Goal: Task Accomplishment & Management: Manage account settings

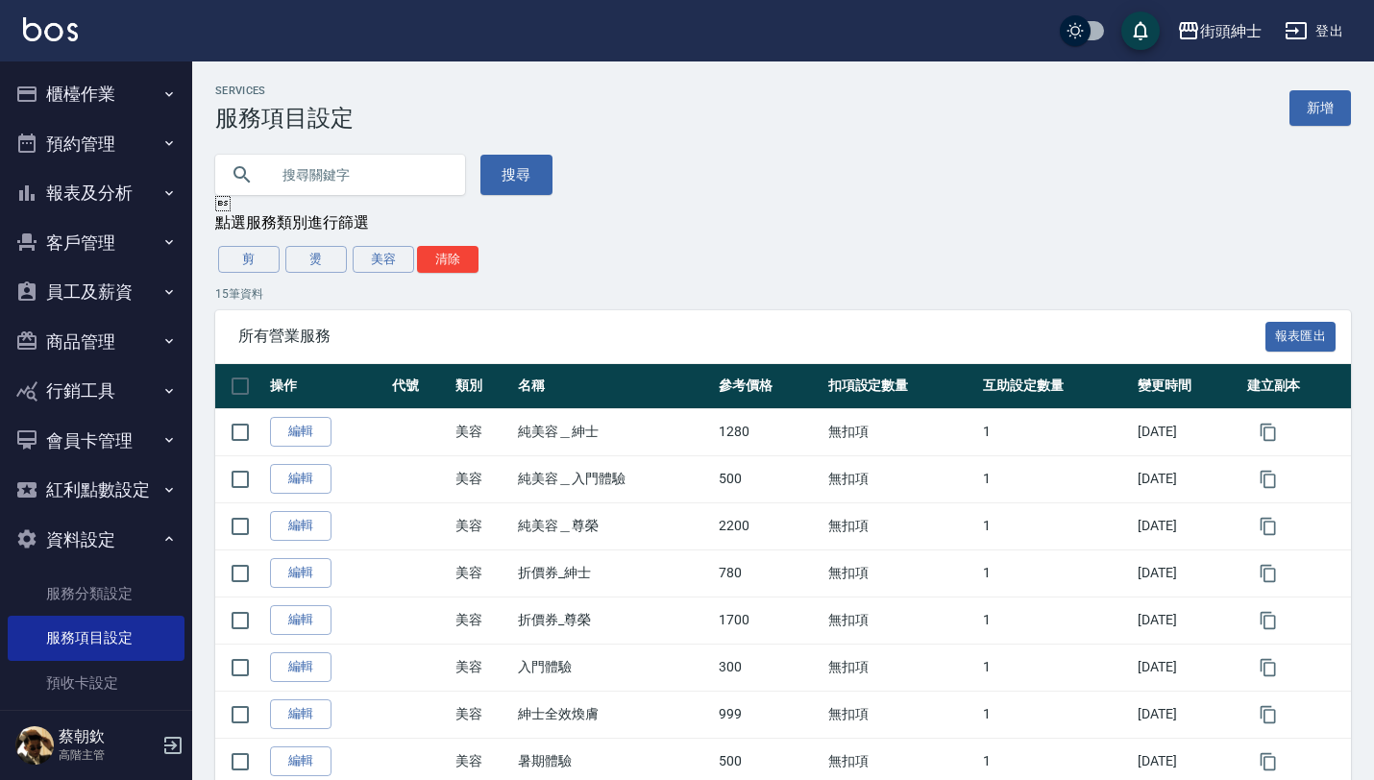
scroll to position [336, 0]
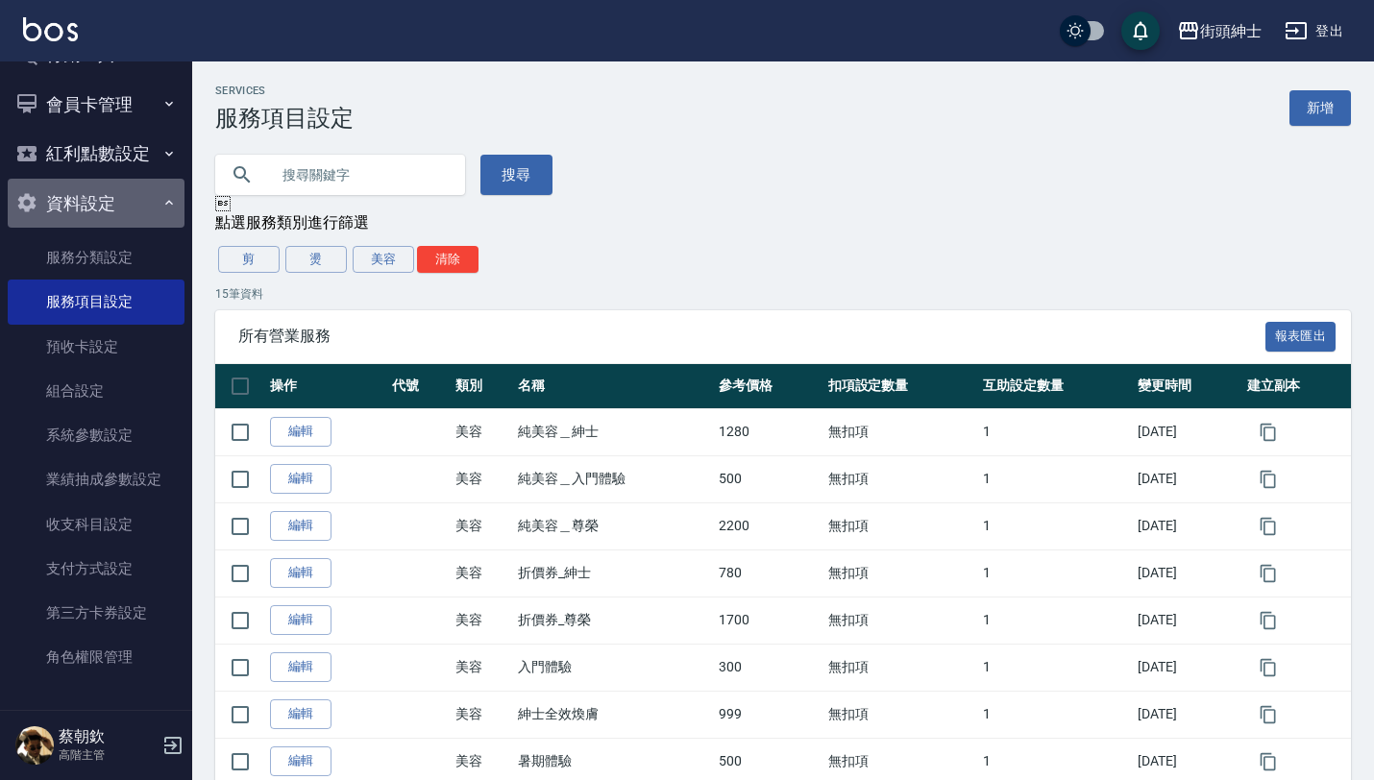
click at [161, 209] on icon "button" at bounding box center [168, 202] width 15 height 15
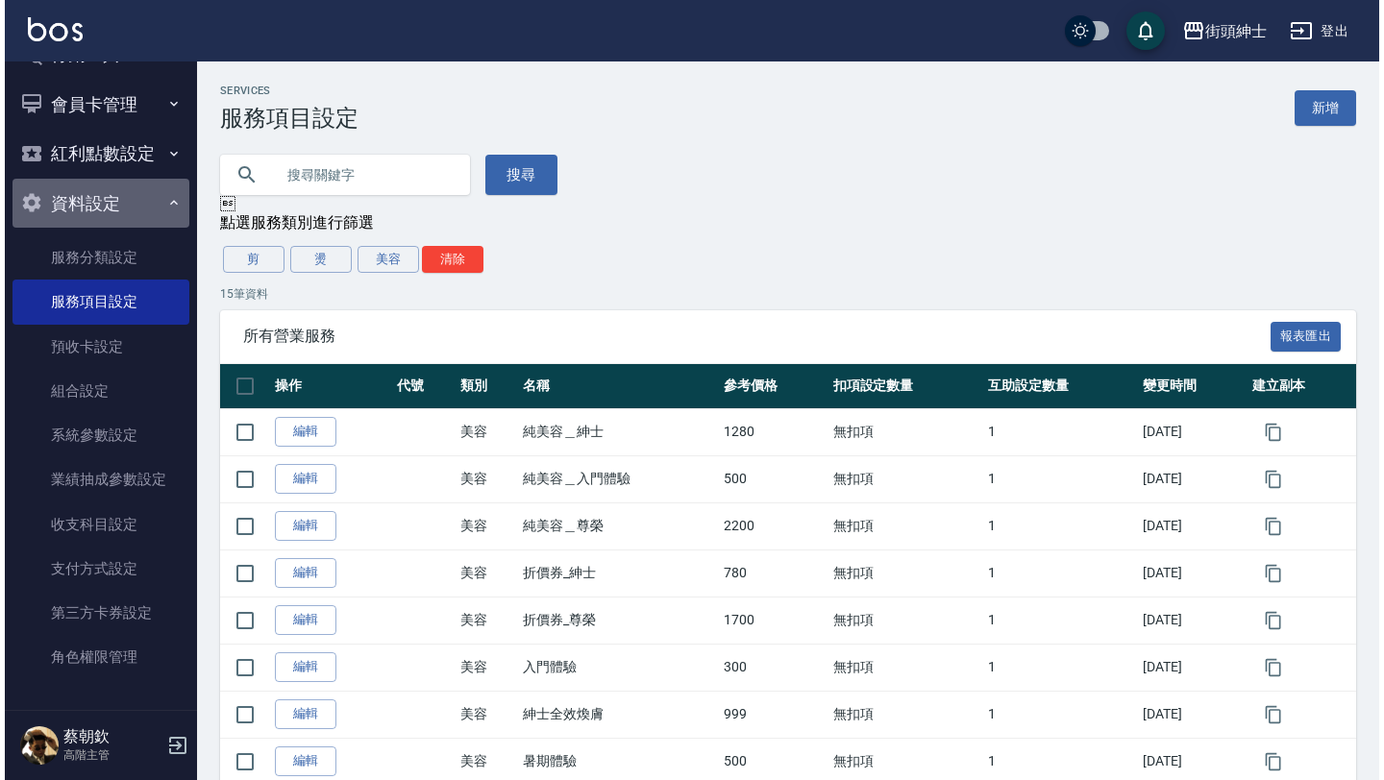
scroll to position [0, 0]
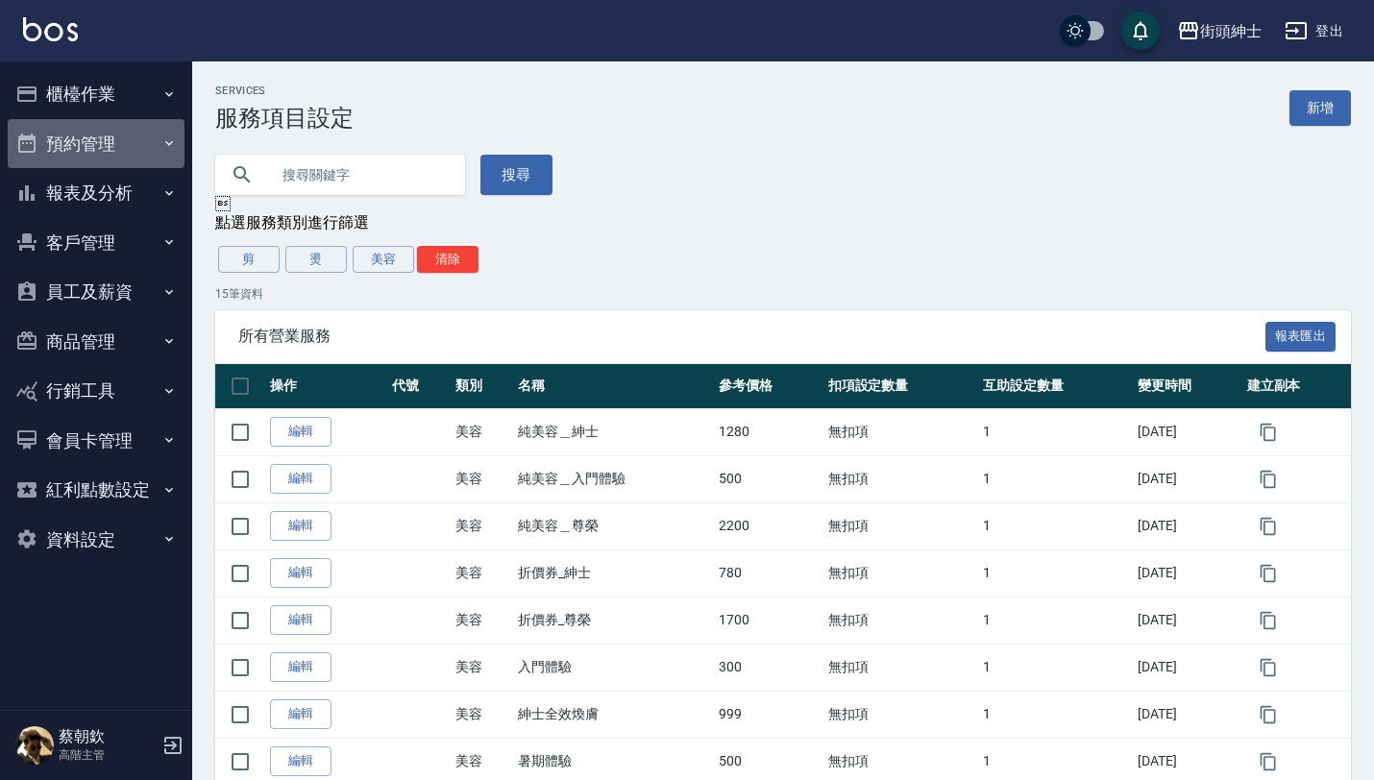
click at [130, 119] on button "預約管理" at bounding box center [96, 144] width 177 height 50
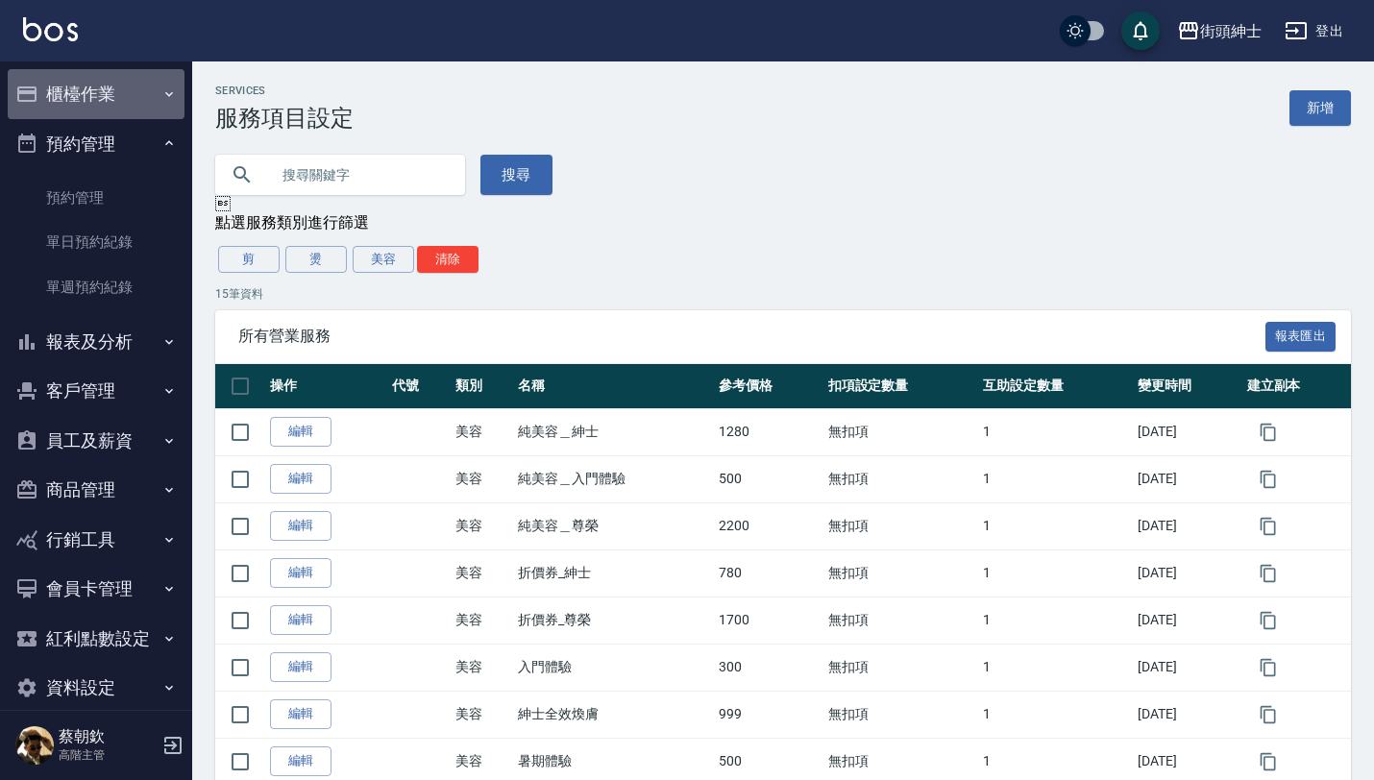
click at [143, 97] on button "櫃檯作業" at bounding box center [96, 94] width 177 height 50
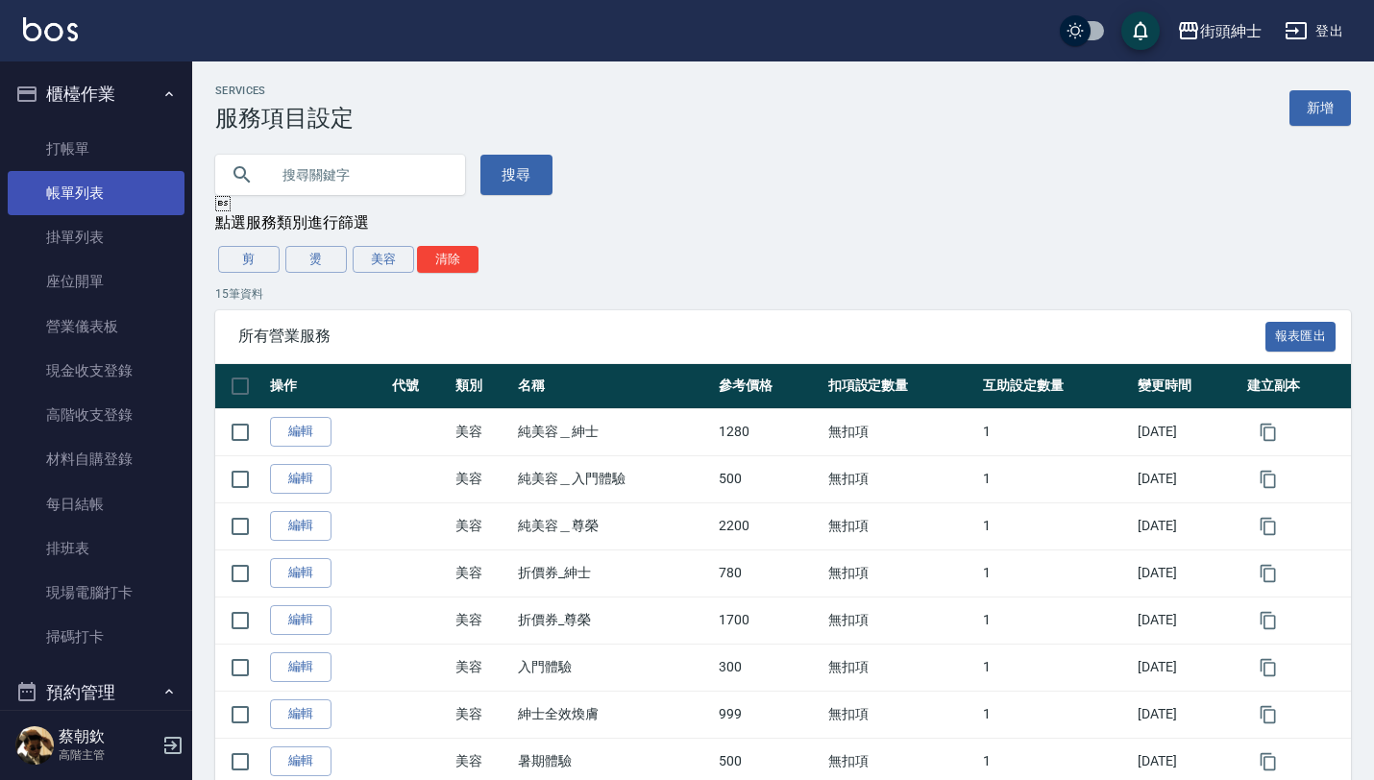
click at [117, 186] on link "帳單列表" at bounding box center [96, 193] width 177 height 44
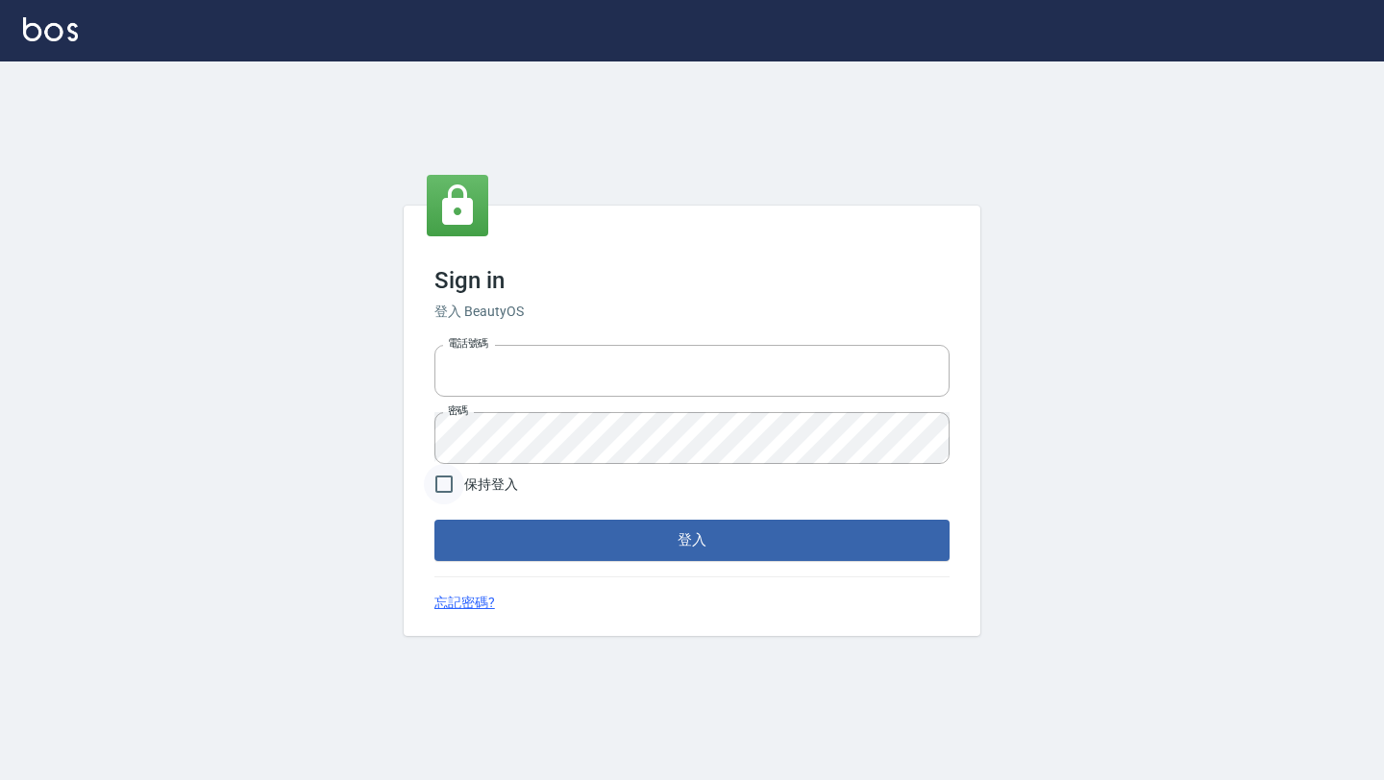
type input "0976888122"
click at [458, 479] on input "保持登入" at bounding box center [444, 484] width 40 height 40
checkbox input "true"
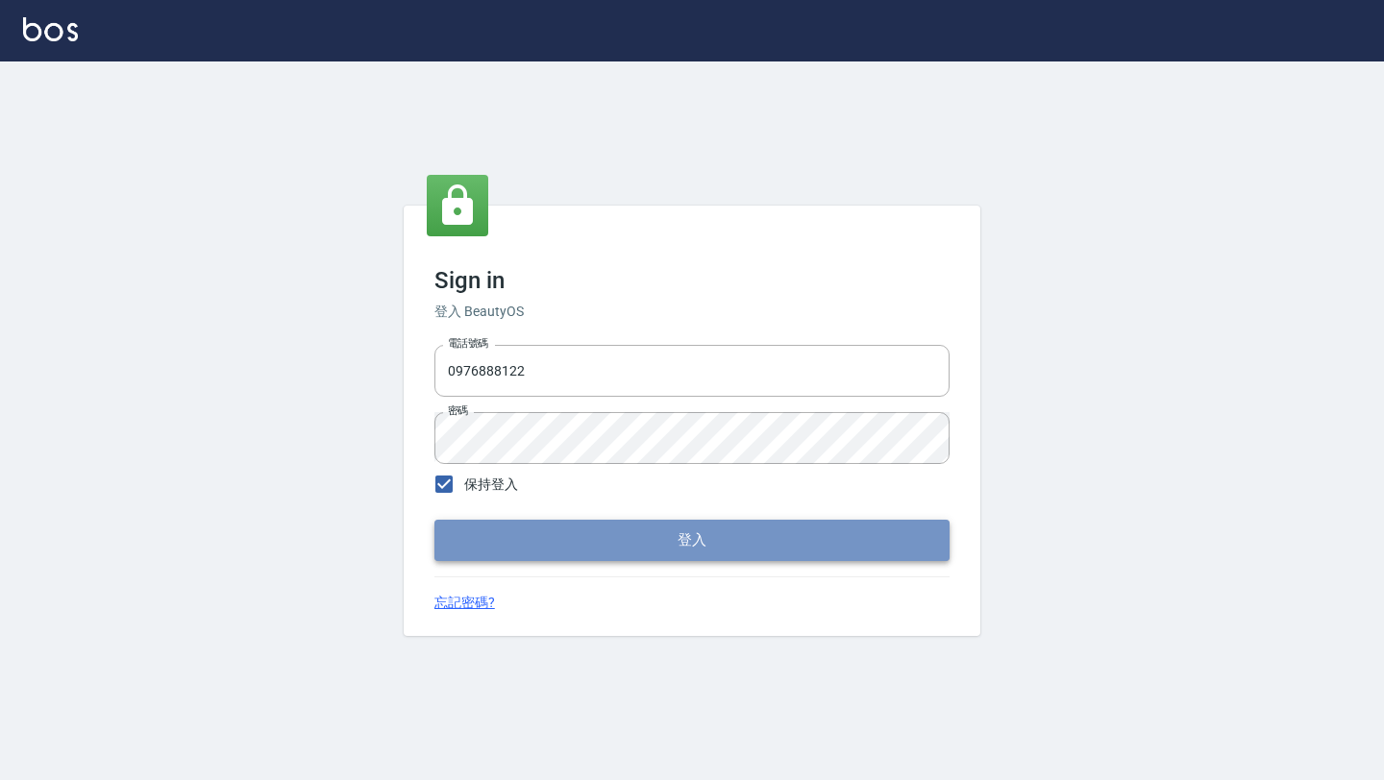
click at [592, 525] on button "登入" at bounding box center [691, 540] width 515 height 40
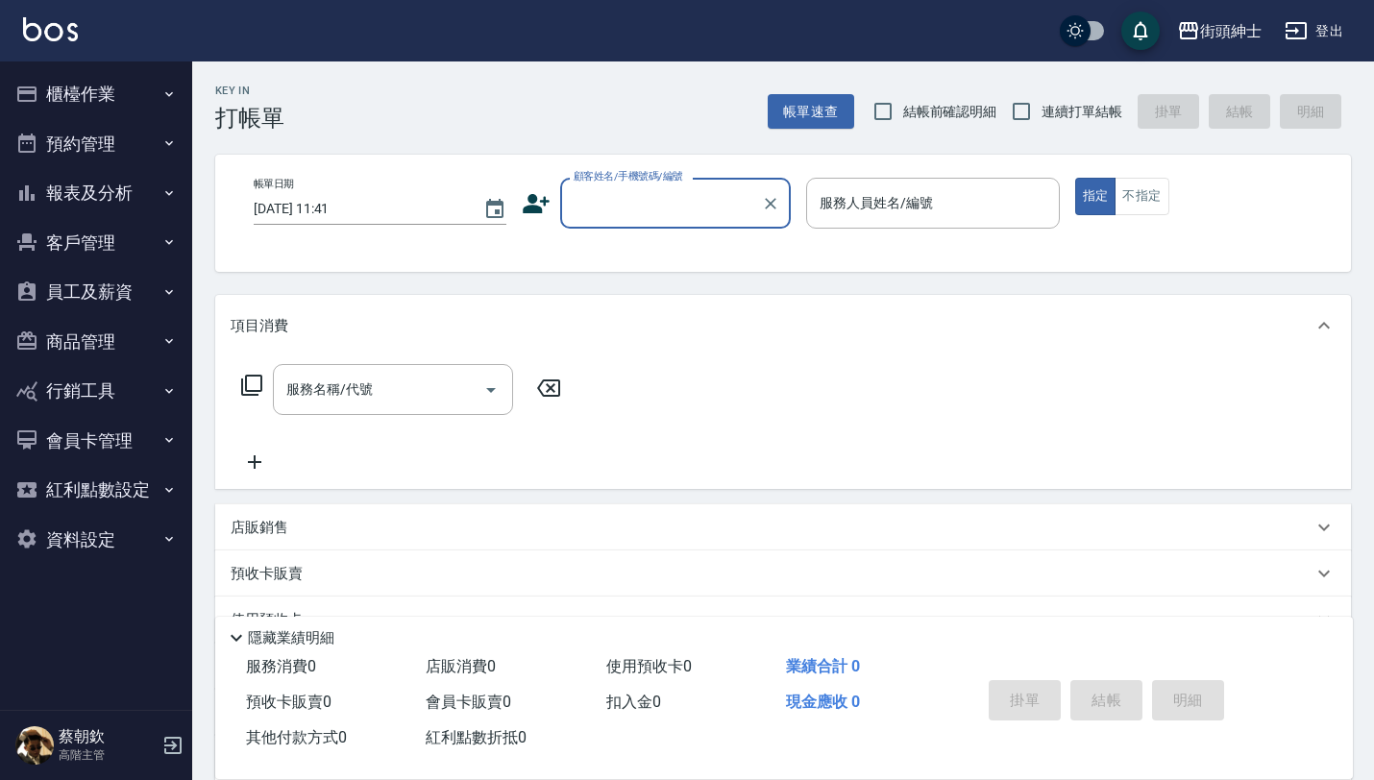
click at [133, 191] on button "報表及分析" at bounding box center [96, 193] width 177 height 50
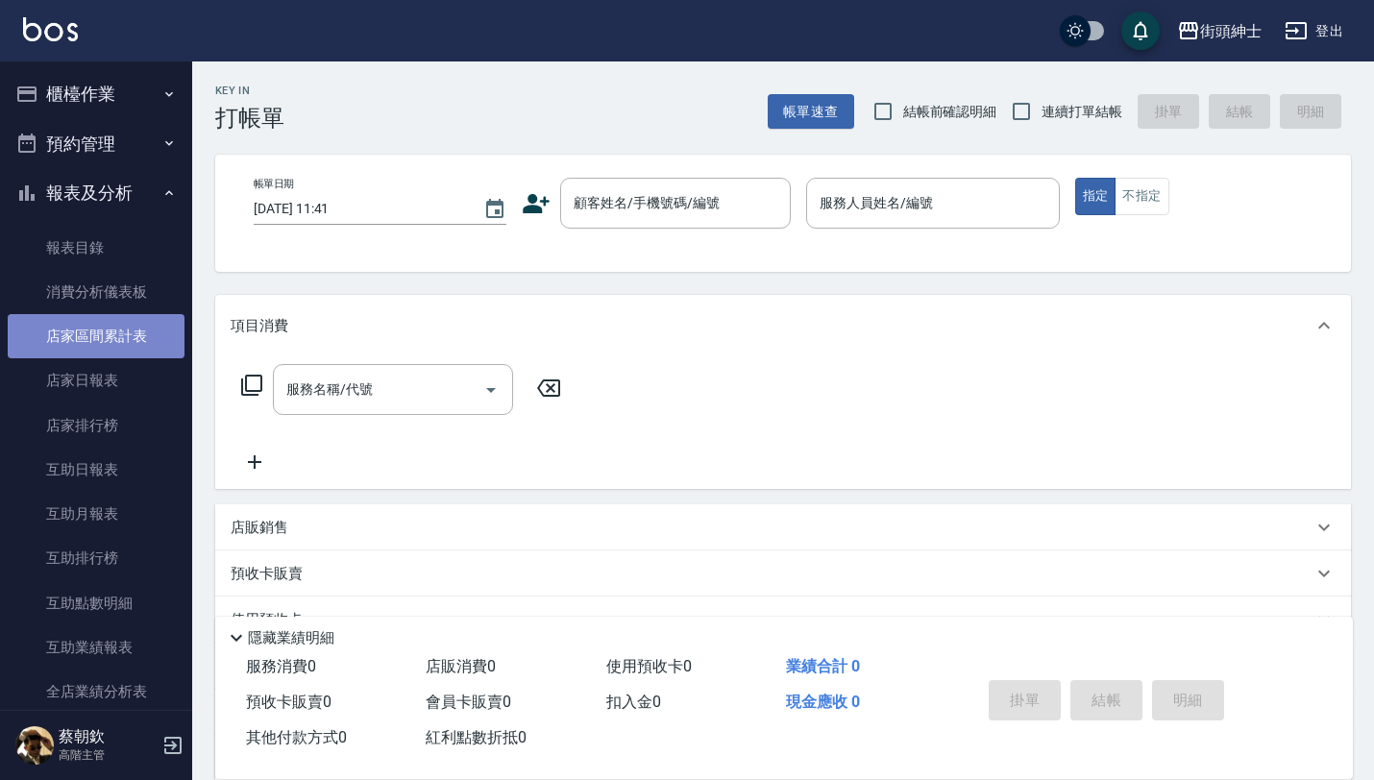
click at [121, 343] on link "店家區間累計表" at bounding box center [96, 336] width 177 height 44
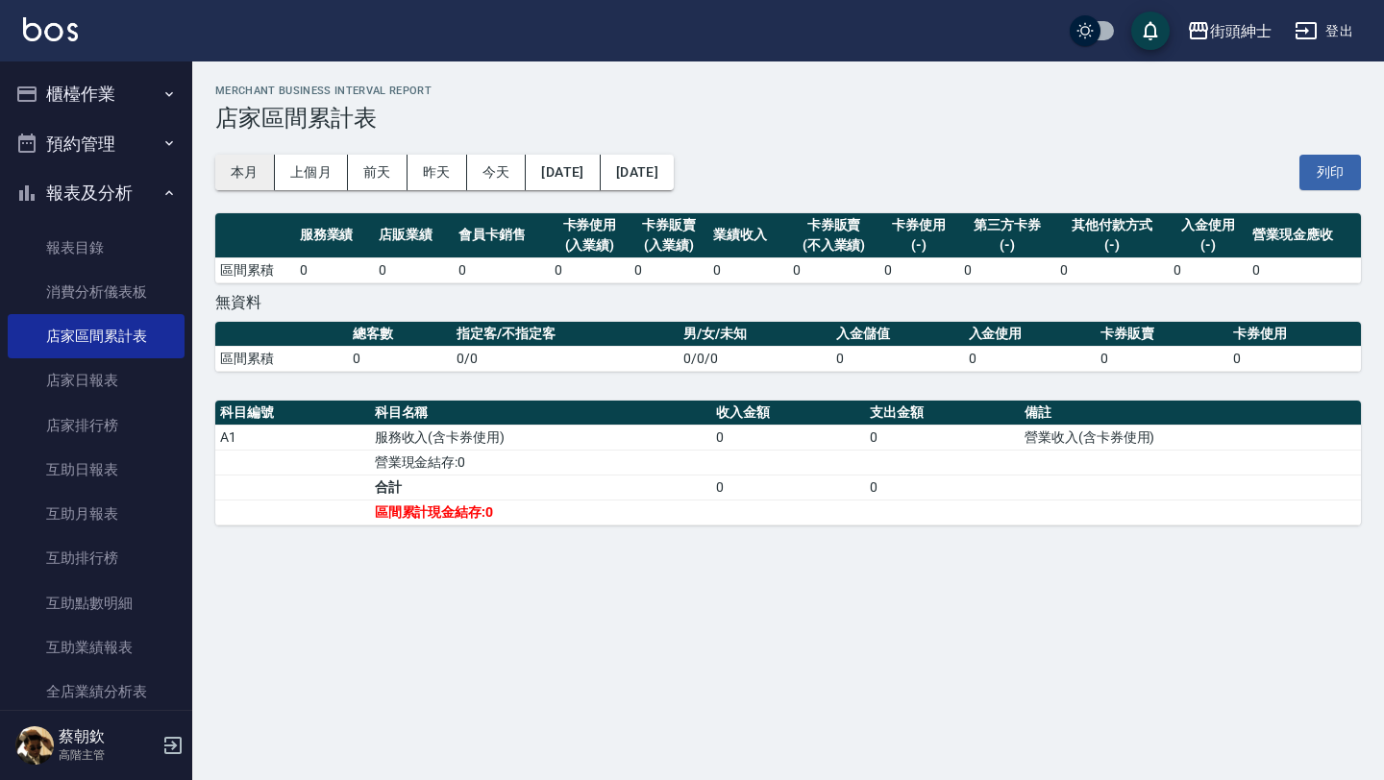
click at [246, 168] on button "本月" at bounding box center [245, 173] width 60 height 36
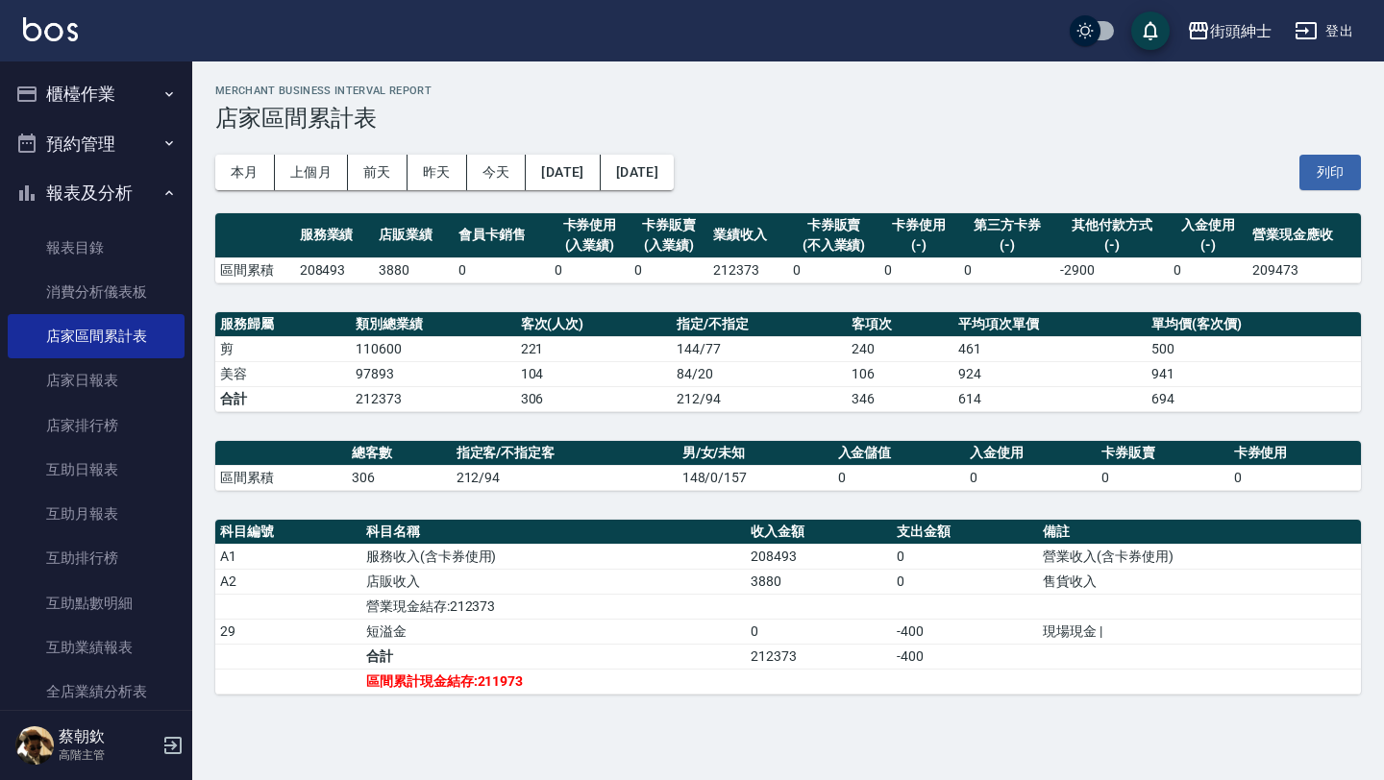
click at [98, 190] on button "報表及分析" at bounding box center [96, 193] width 177 height 50
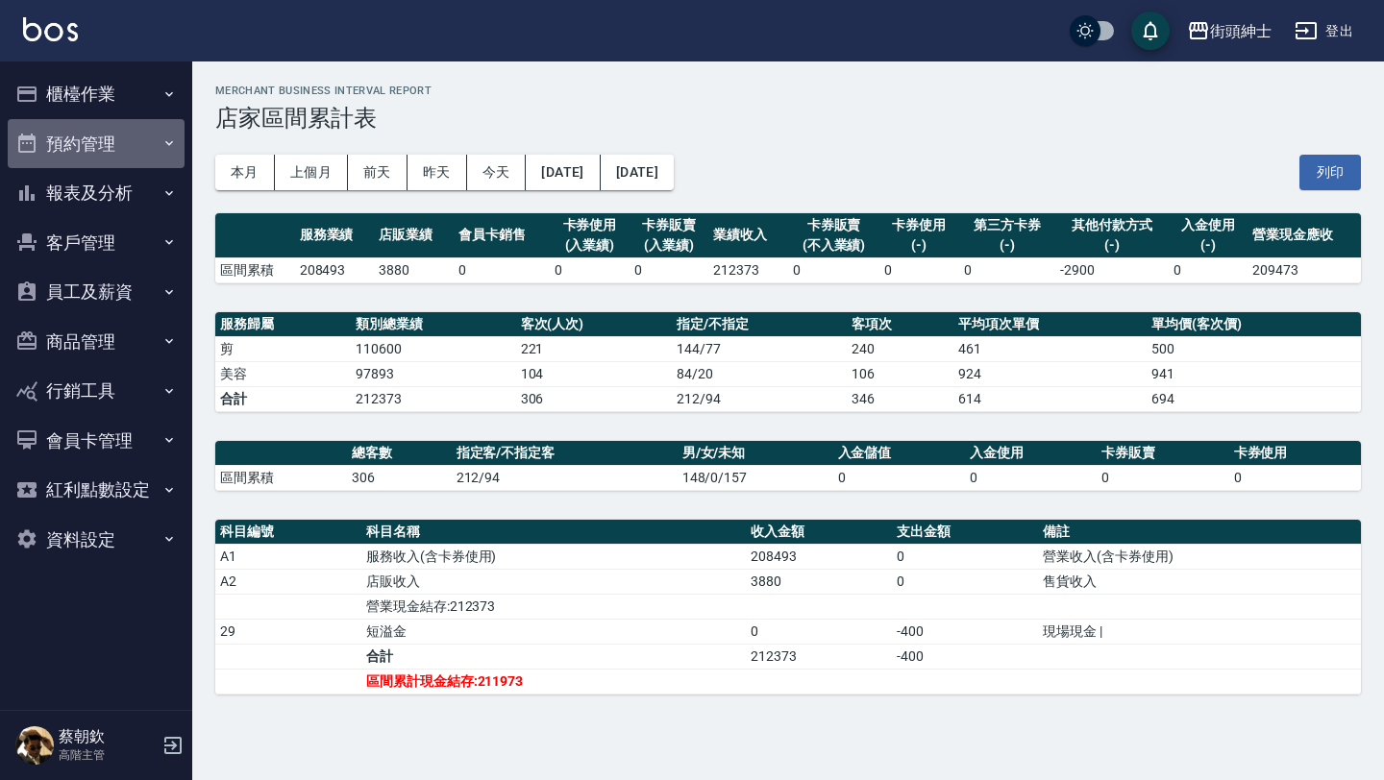
click at [142, 138] on button "預約管理" at bounding box center [96, 144] width 177 height 50
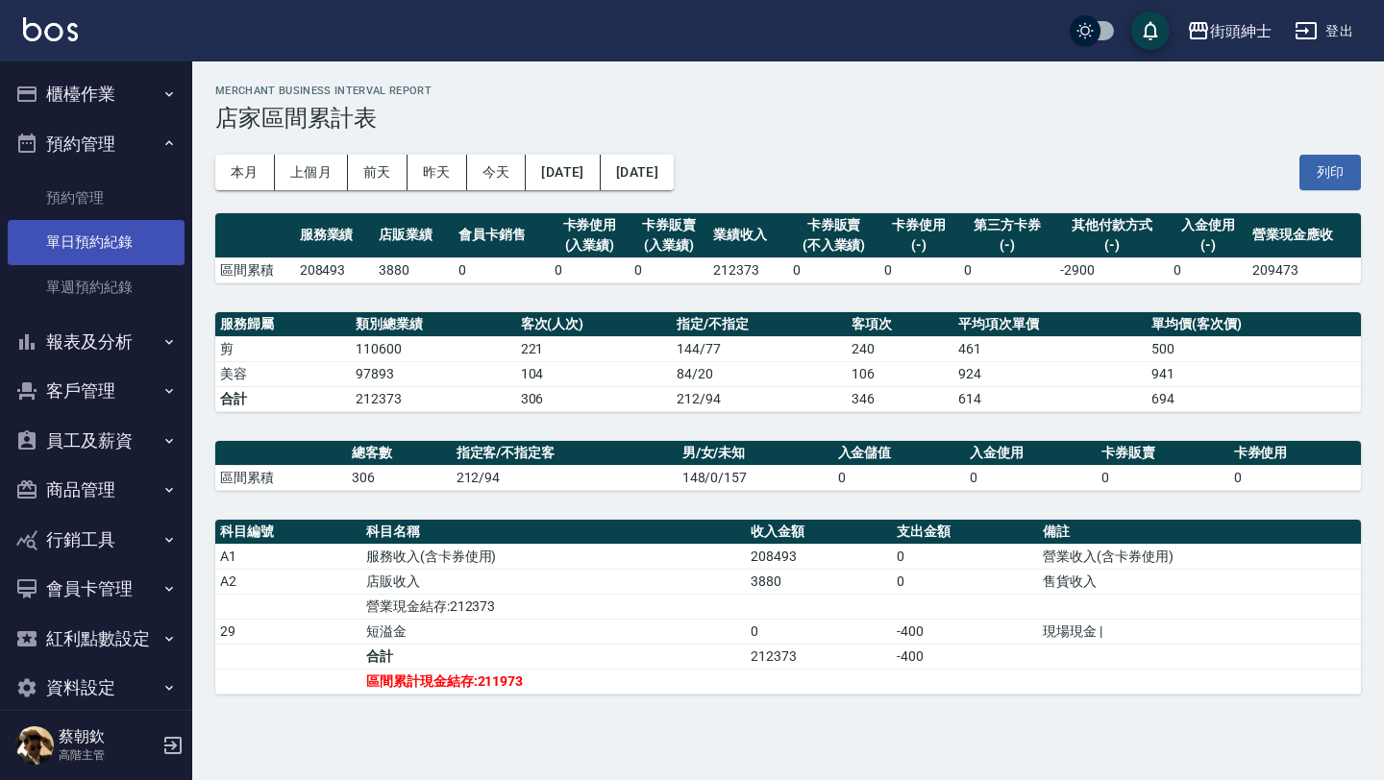
click at [115, 253] on link "單日預約紀錄" at bounding box center [96, 242] width 177 height 44
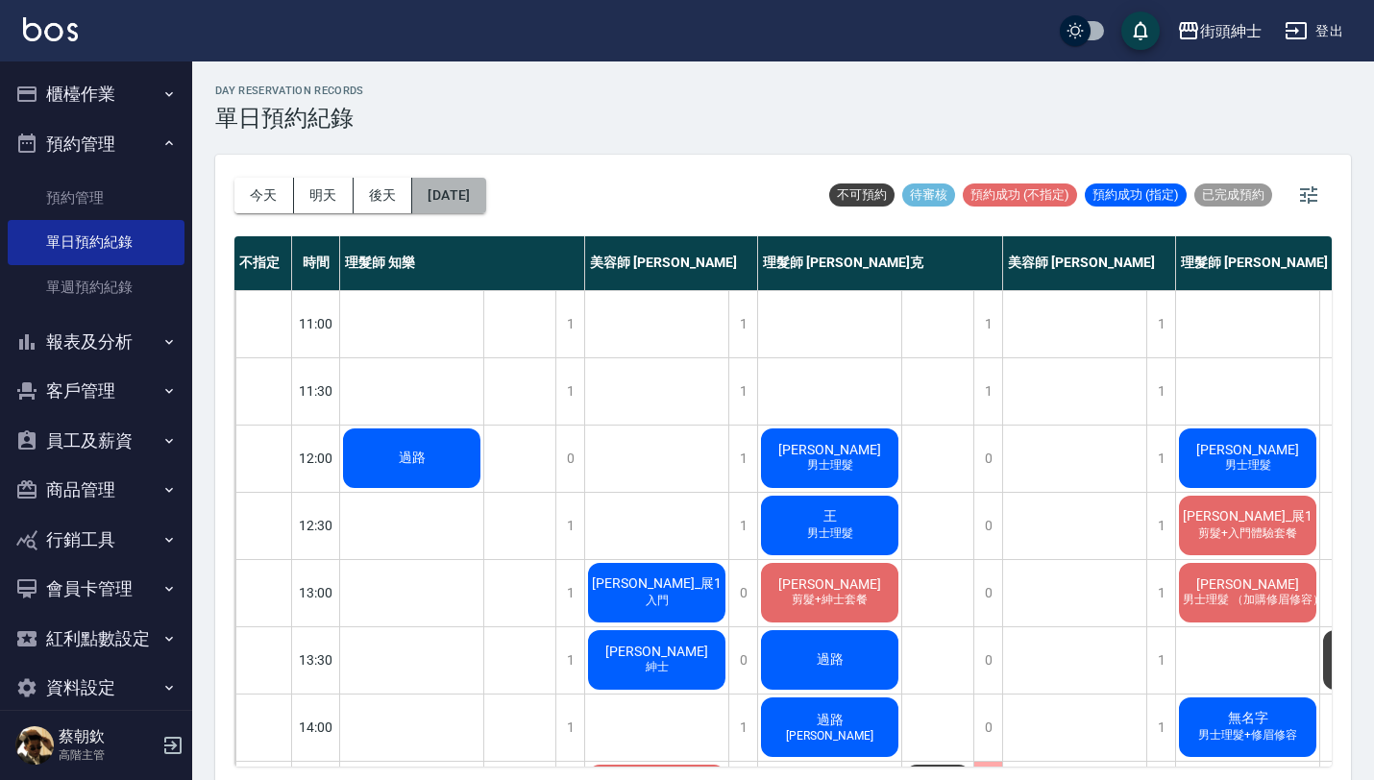
click at [444, 189] on button "[DATE]" at bounding box center [448, 196] width 73 height 36
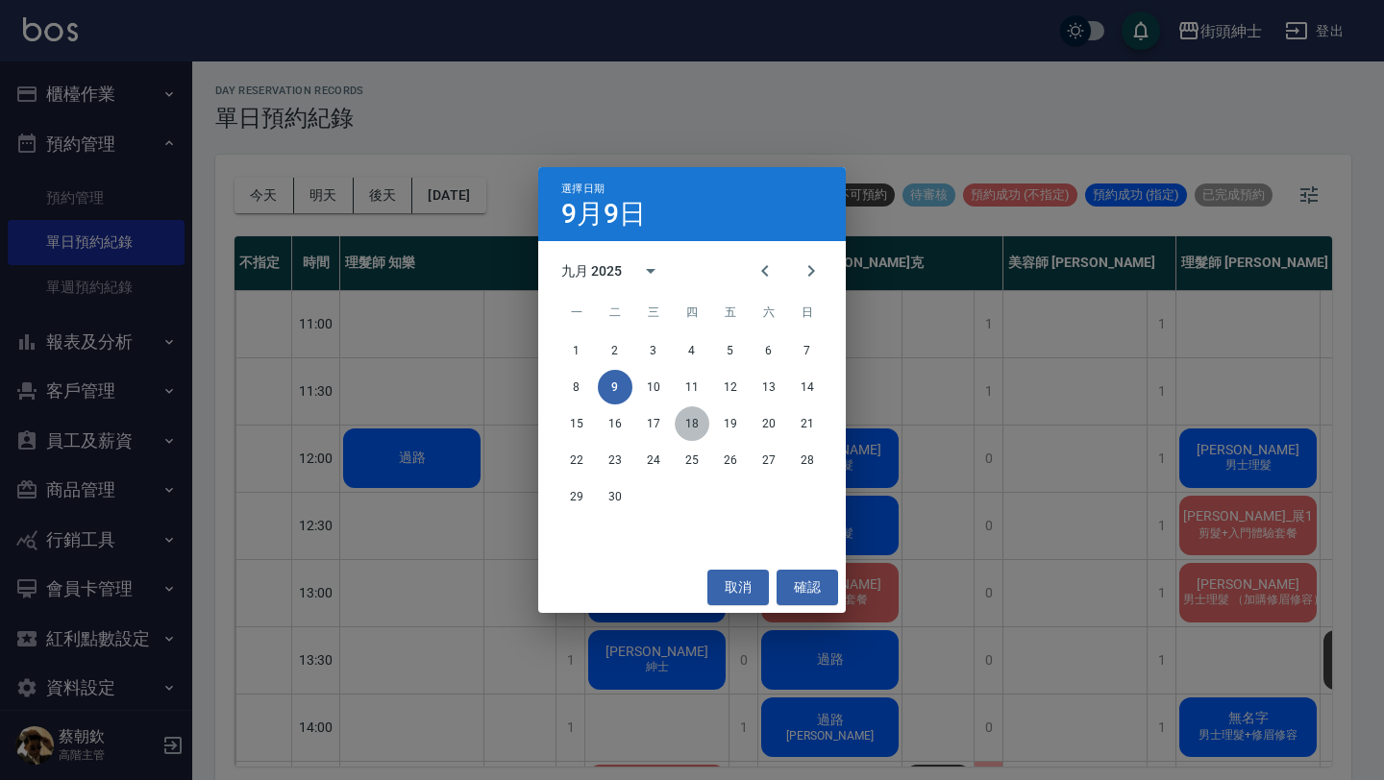
click at [689, 422] on button "18" at bounding box center [692, 424] width 35 height 35
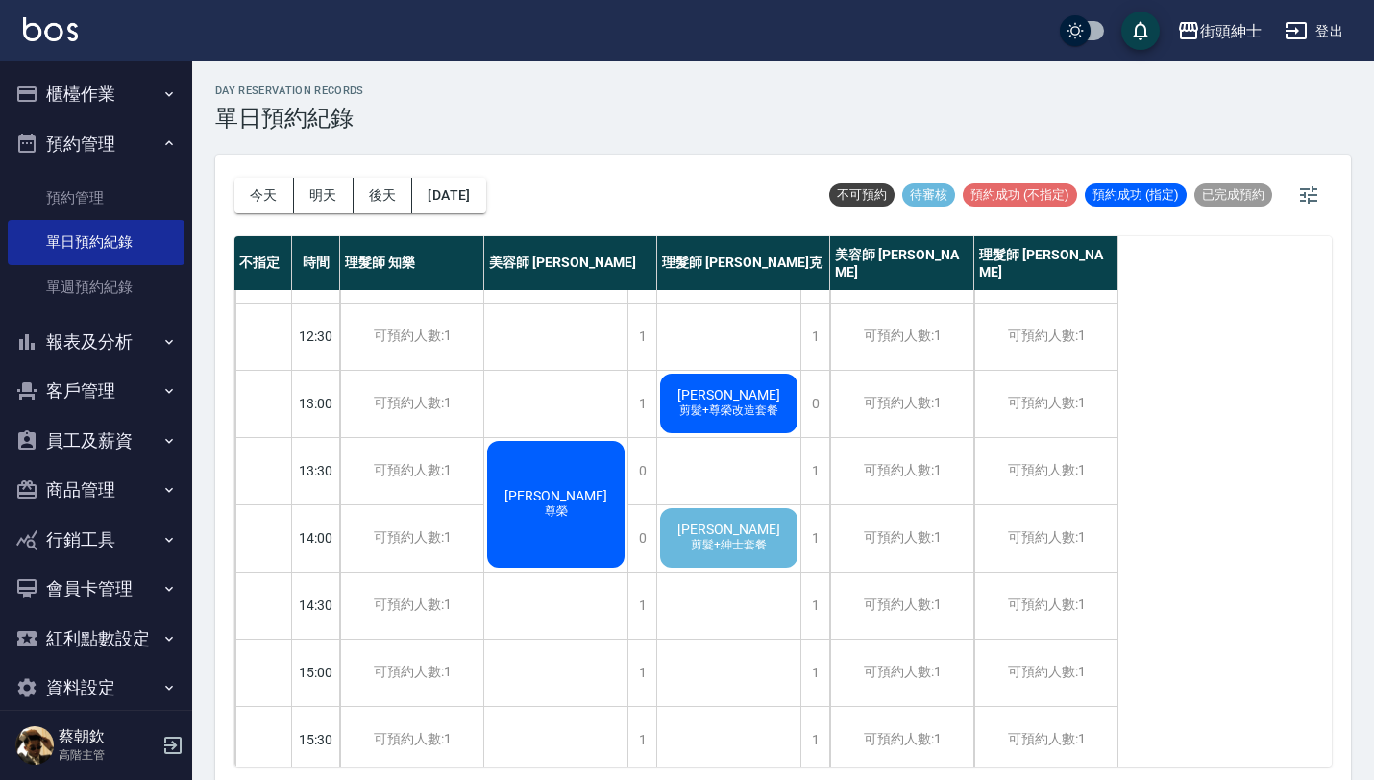
scroll to position [190, 0]
click at [741, 515] on div "[PERSON_NAME] 剪髮+紳士套餐" at bounding box center [728, 537] width 143 height 65
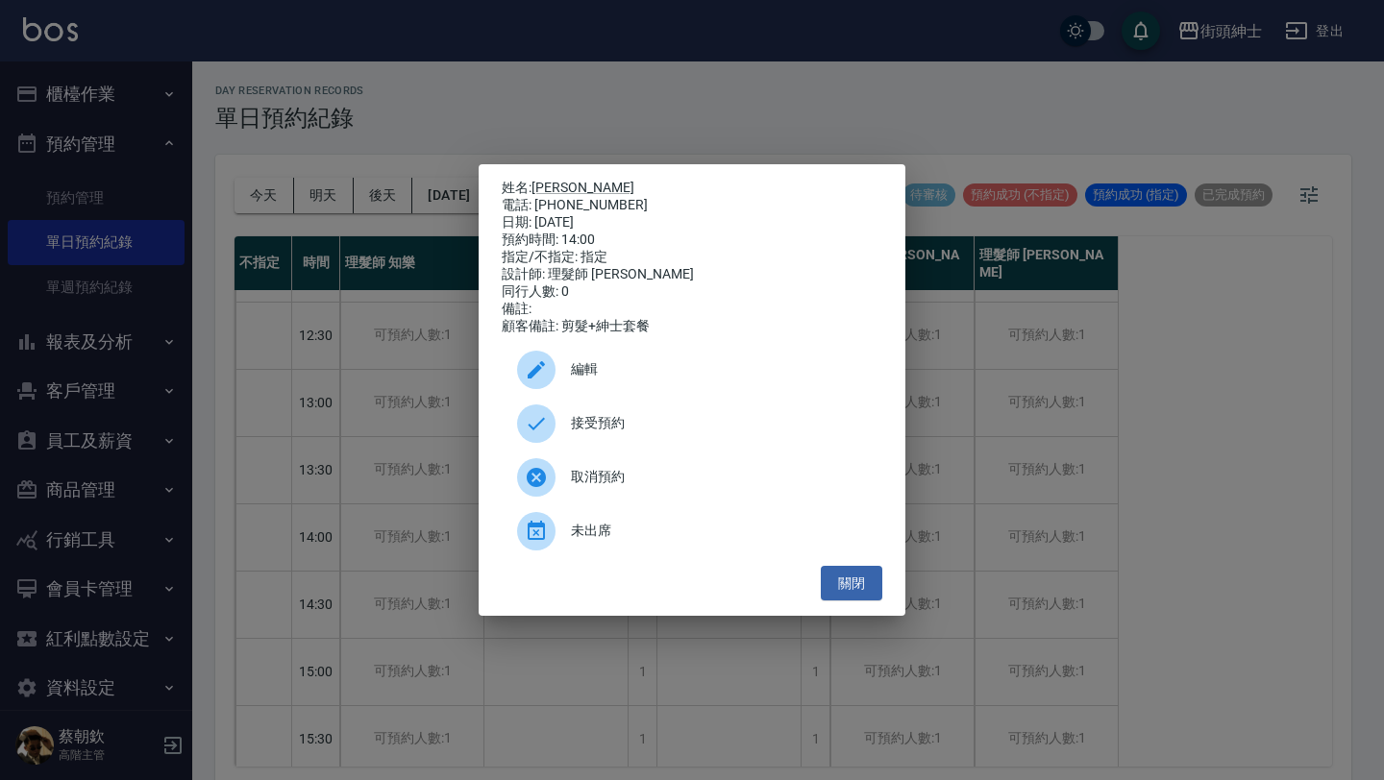
click at [659, 433] on span "接受預約" at bounding box center [719, 423] width 296 height 20
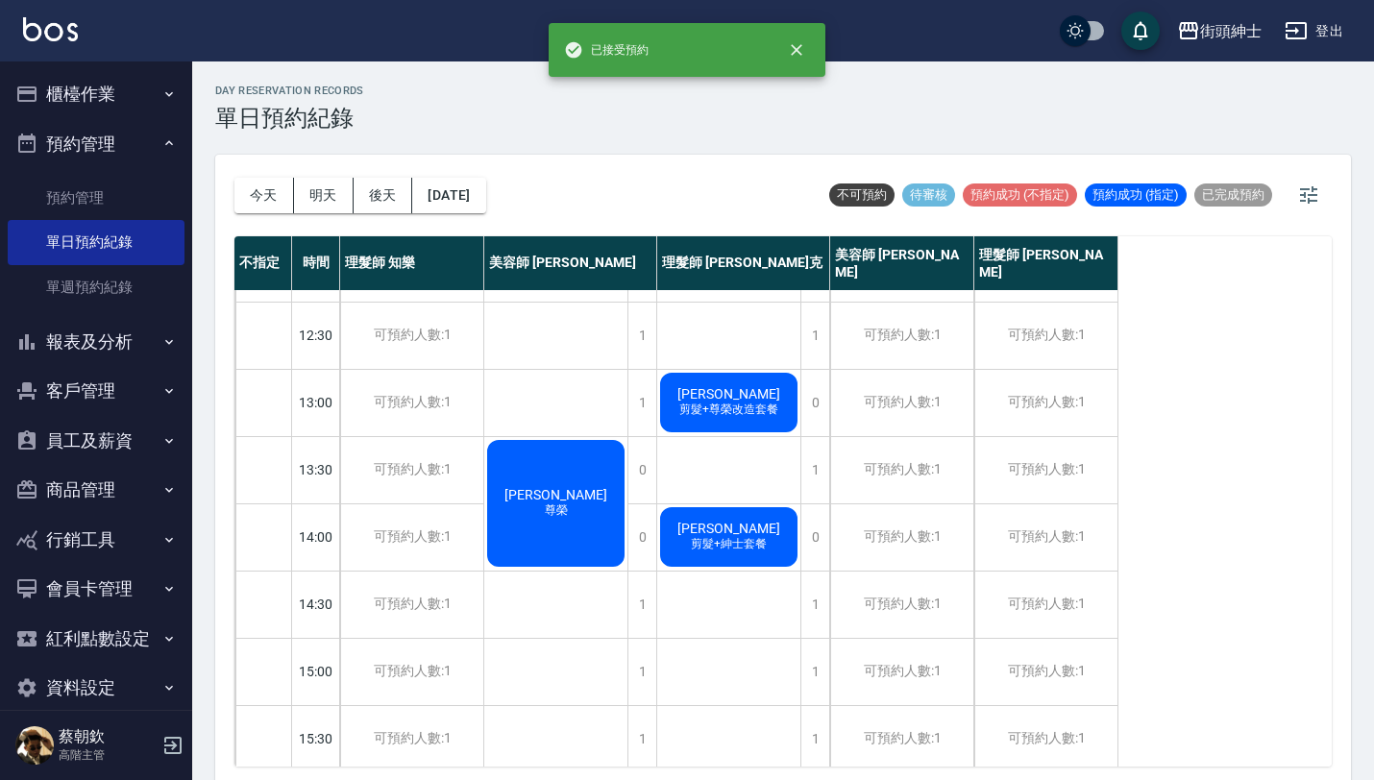
click at [754, 547] on span "剪髮+紳士套餐" at bounding box center [729, 544] width 84 height 16
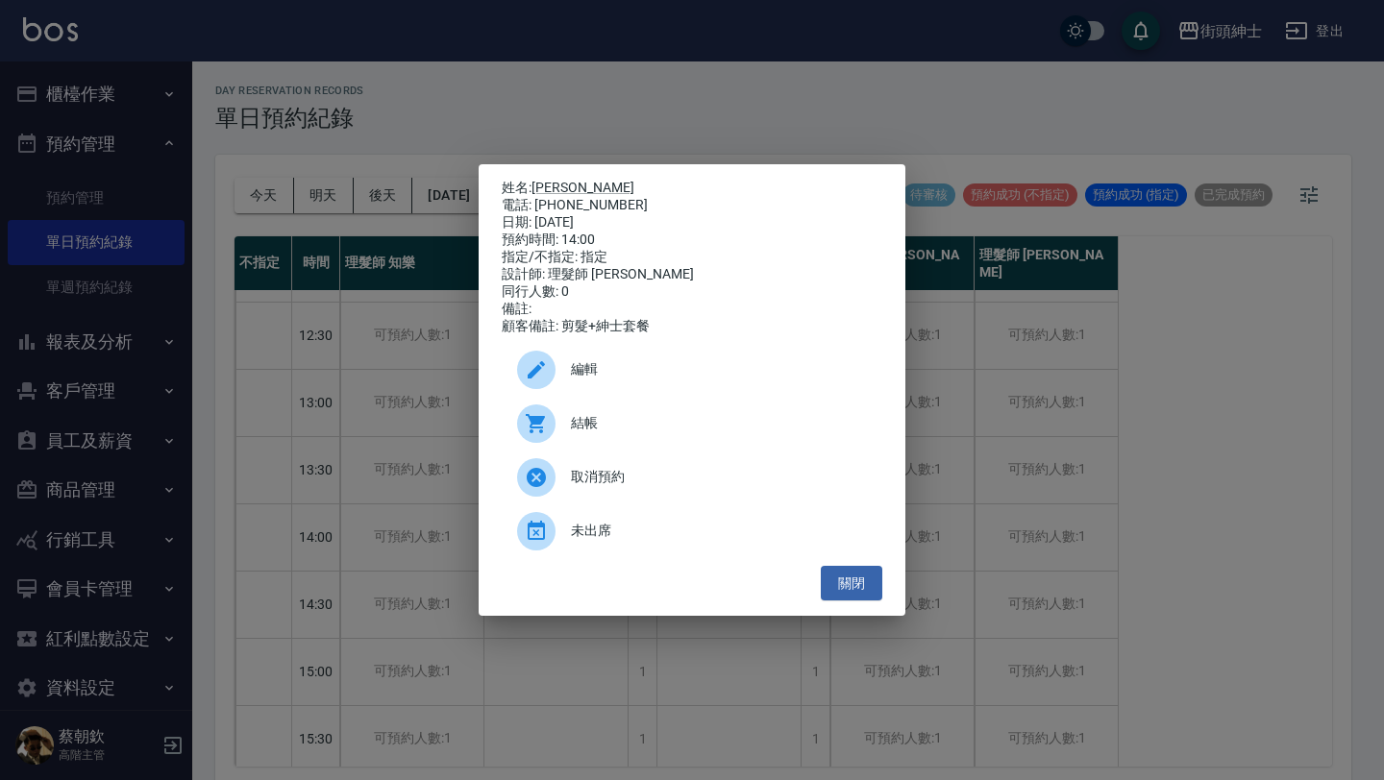
drag, startPoint x: 538, startPoint y: 203, endPoint x: 625, endPoint y: 201, distance: 86.5
click at [631, 203] on div "電話: [PHONE_NUMBER]" at bounding box center [692, 205] width 381 height 17
drag, startPoint x: 610, startPoint y: 199, endPoint x: 535, endPoint y: 199, distance: 75.0
click at [535, 199] on div "電話: [PHONE_NUMBER]" at bounding box center [692, 205] width 381 height 17
copy div "0922557332"
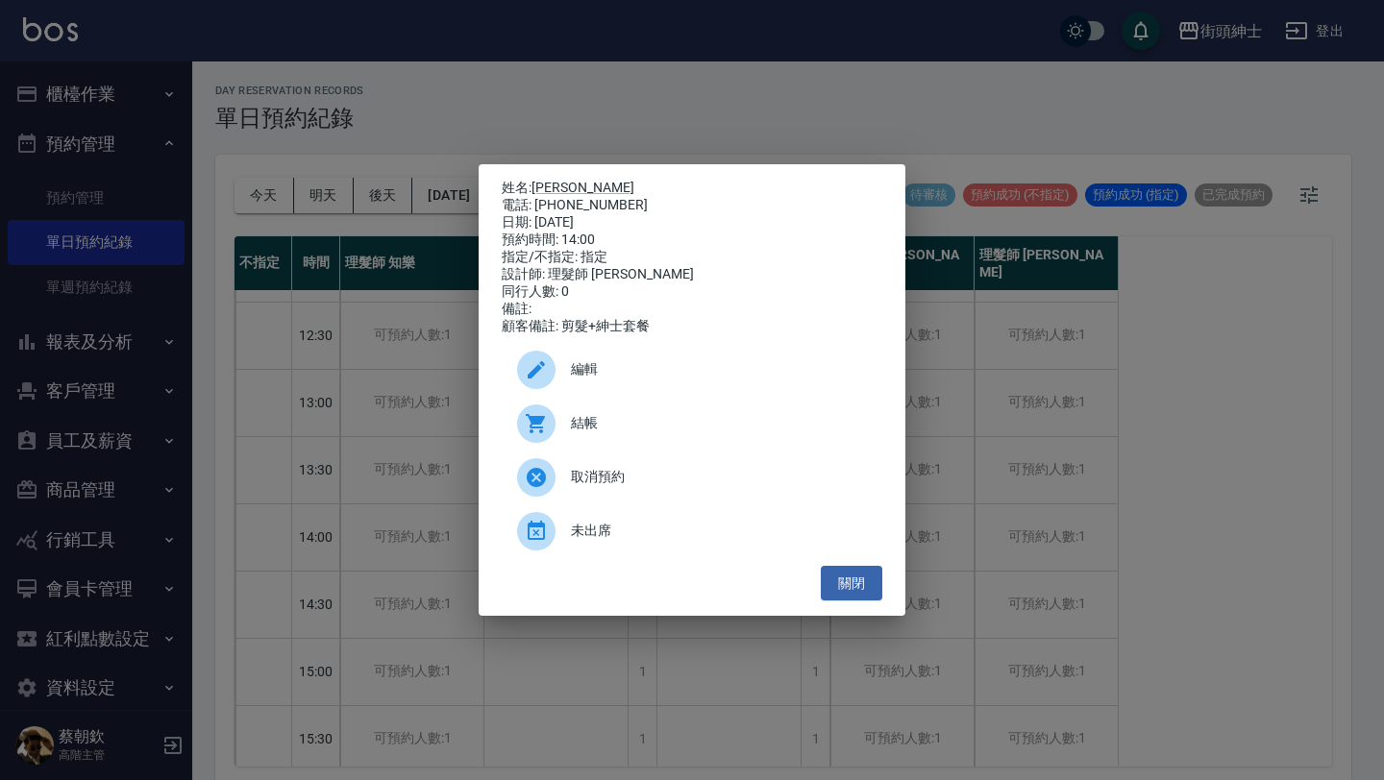
click at [361, 362] on div "姓名: [PERSON_NAME] 電話: [PHONE_NUMBER] 日期: [DATE] 預約時間: 14:00 指定/不指定: 指定 設計師: 理髮師…" at bounding box center [692, 390] width 1384 height 780
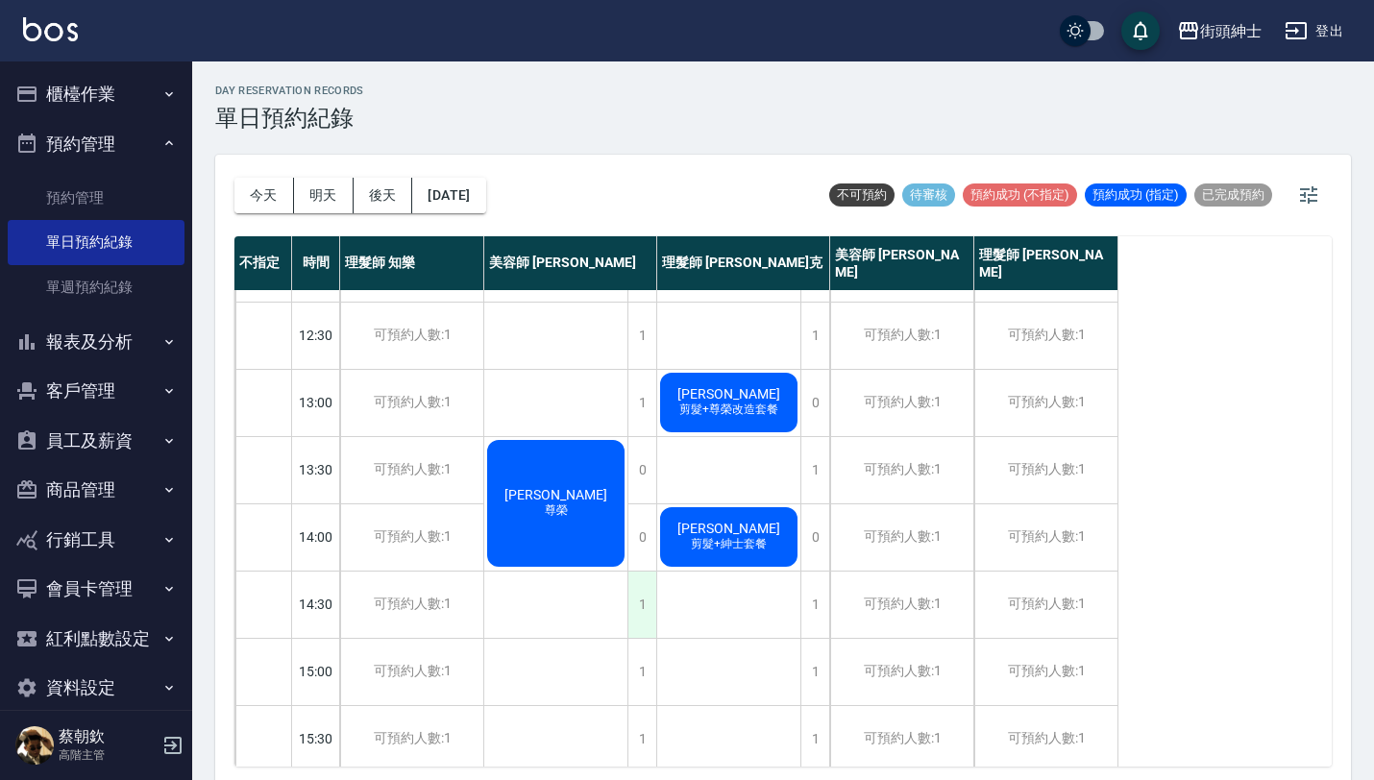
click at [632, 590] on div "1" at bounding box center [642, 605] width 29 height 66
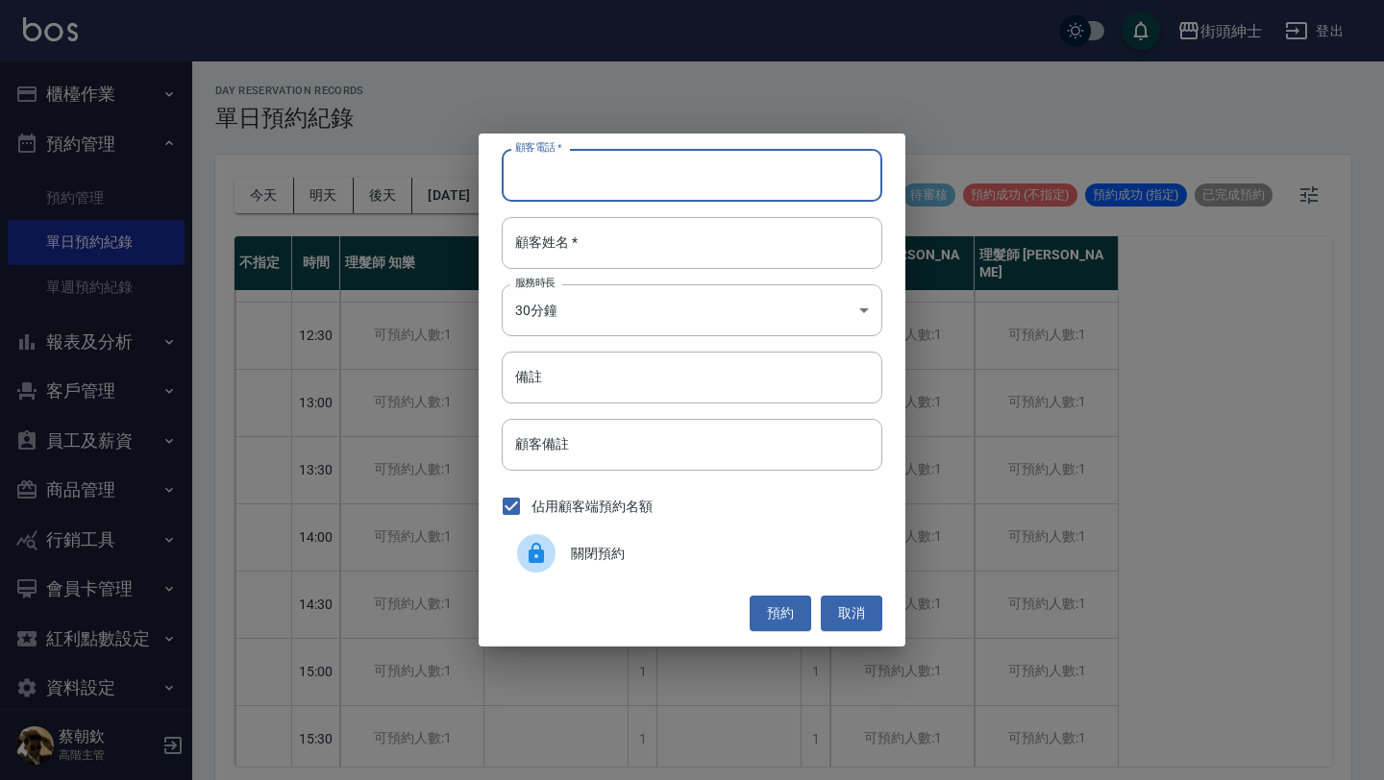
click at [710, 193] on input "顧客電話   *" at bounding box center [692, 175] width 381 height 52
paste input "0922557332"
type input "0922557332"
click at [686, 262] on input "顧客姓名   *" at bounding box center [692, 243] width 381 height 52
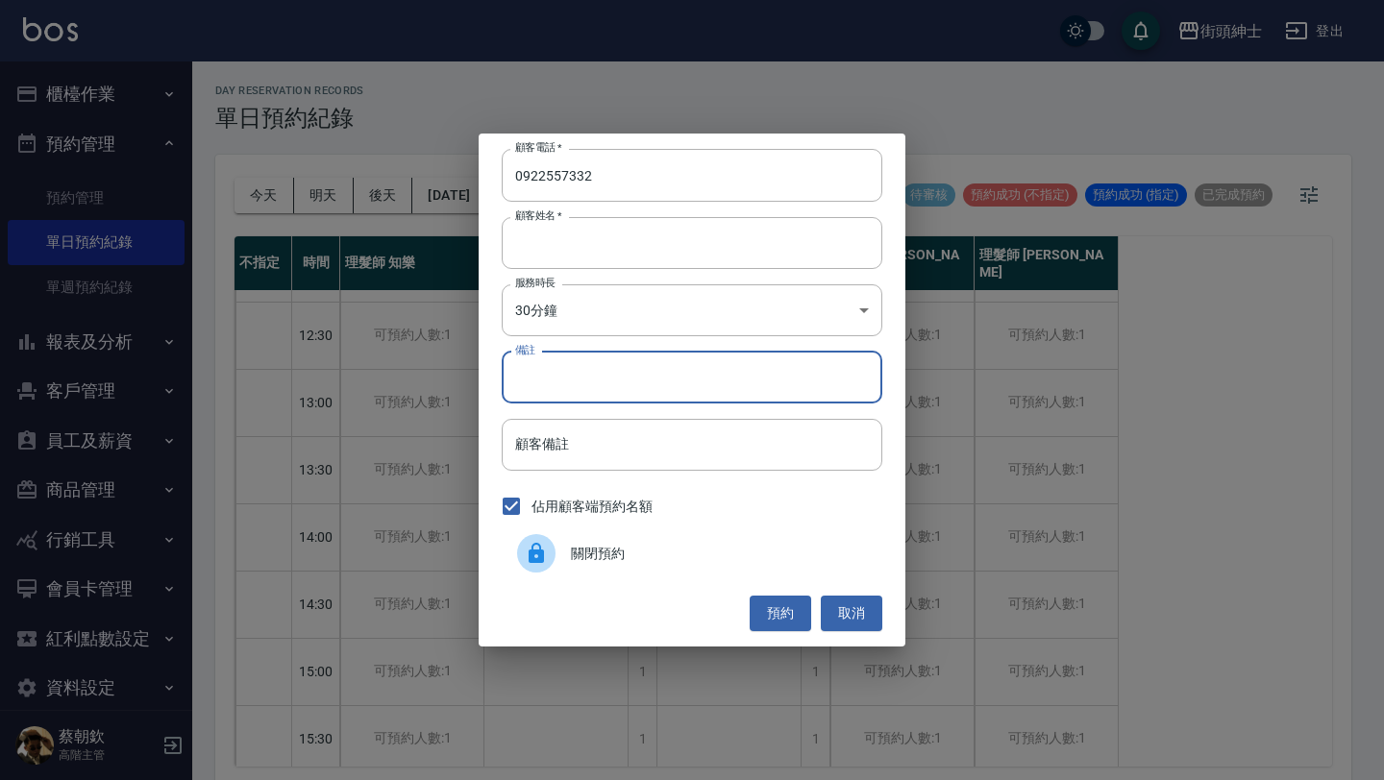
click at [662, 384] on input "備註" at bounding box center [692, 378] width 381 height 52
type input "紳士"
click at [778, 613] on button "預約" at bounding box center [781, 614] width 62 height 36
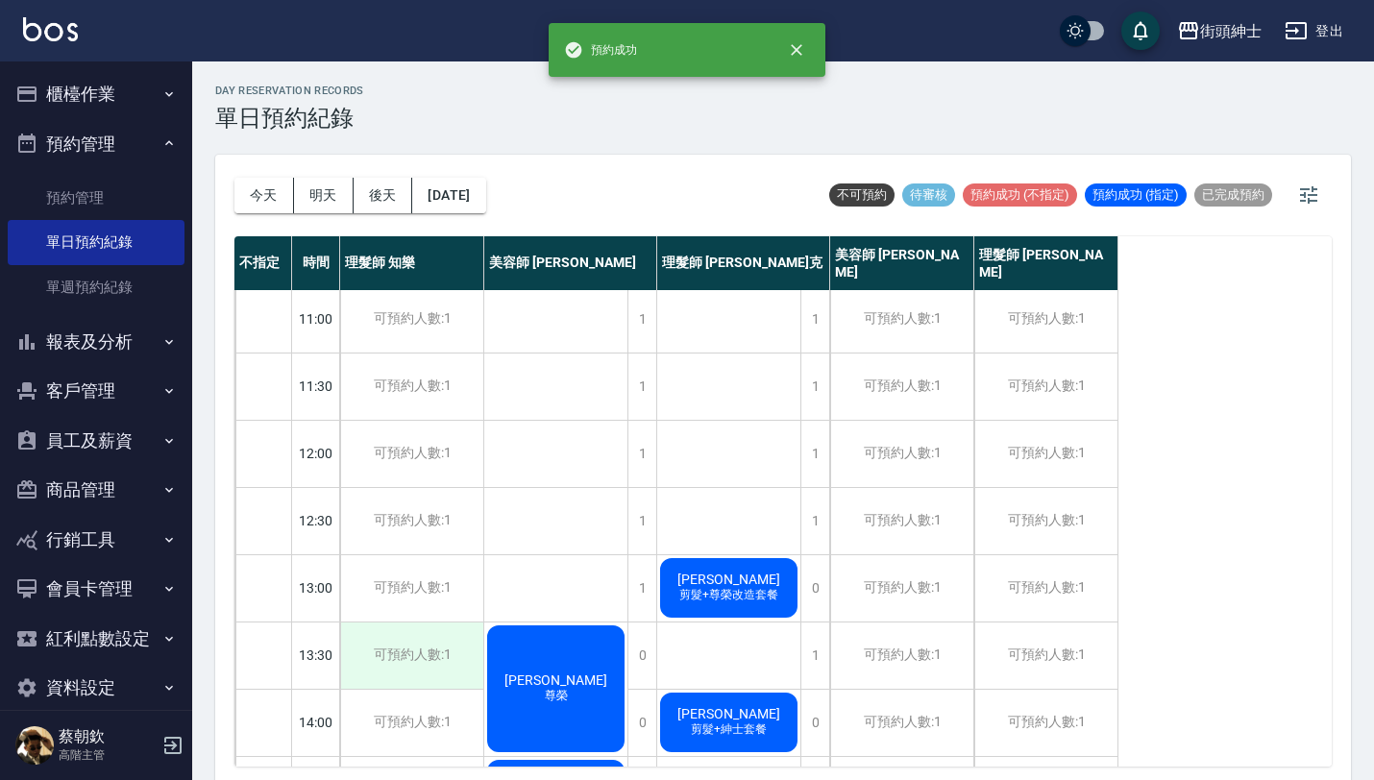
scroll to position [0, 0]
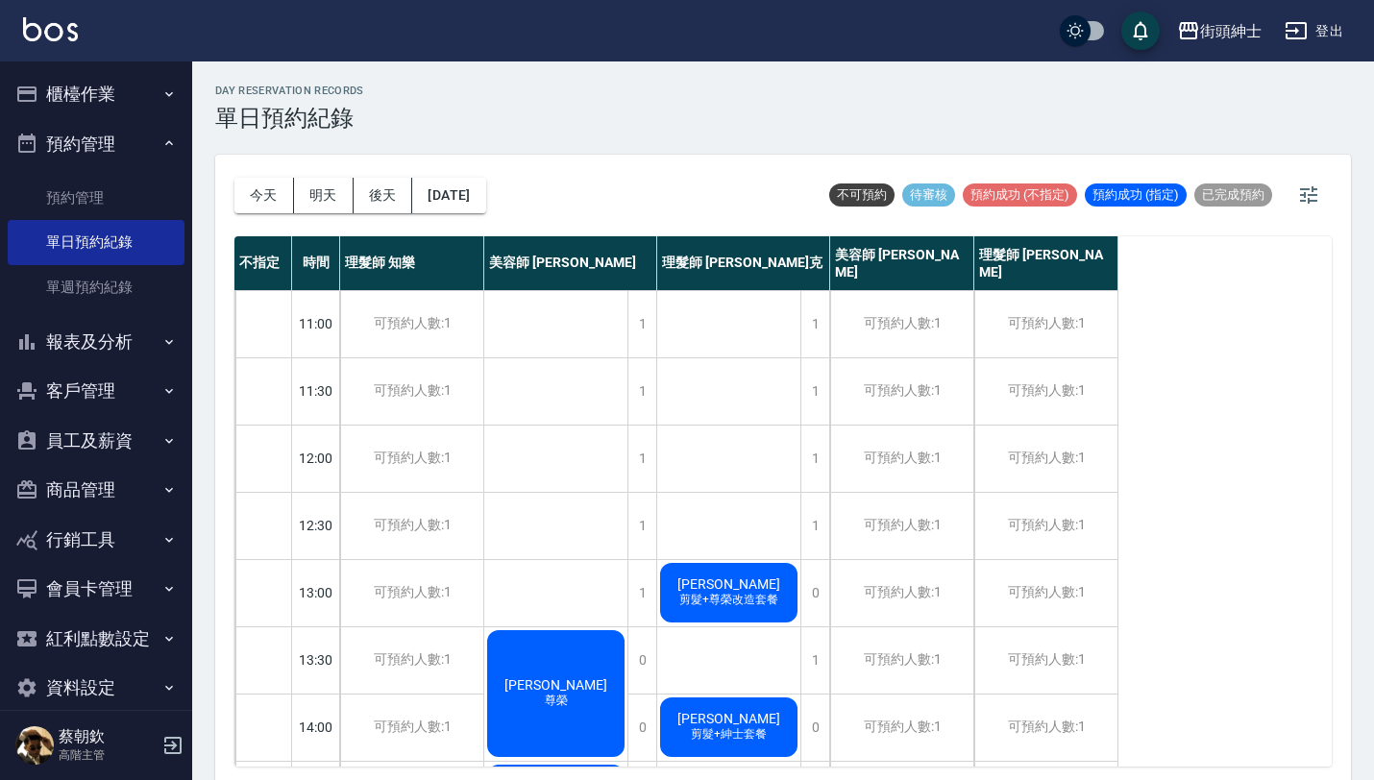
click at [474, 173] on div "[DATE] [DATE] [DATE] [DATE]" at bounding box center [361, 196] width 252 height 82
click at [481, 194] on button "[DATE]" at bounding box center [448, 196] width 73 height 36
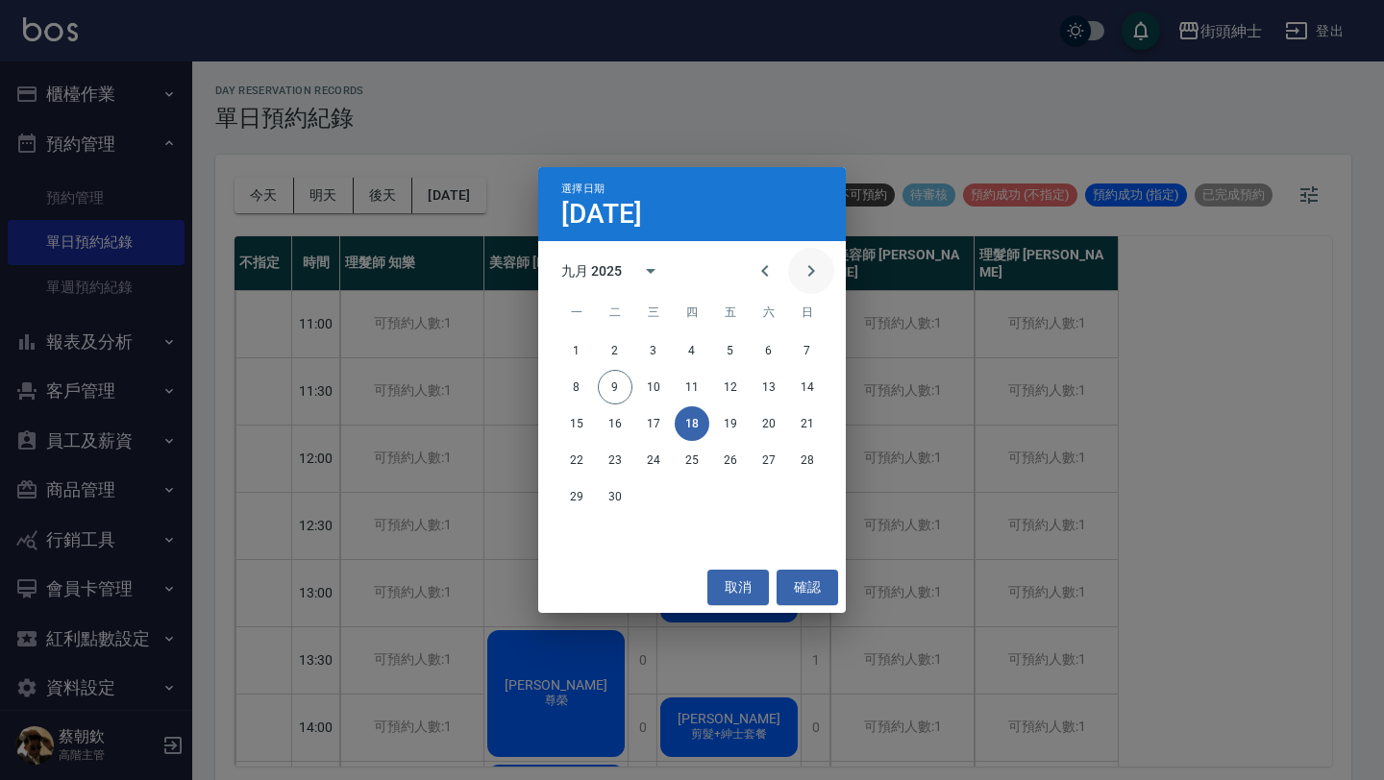
click at [822, 267] on icon "Next month" at bounding box center [811, 271] width 23 height 23
click at [617, 388] on button "7" at bounding box center [615, 387] width 35 height 35
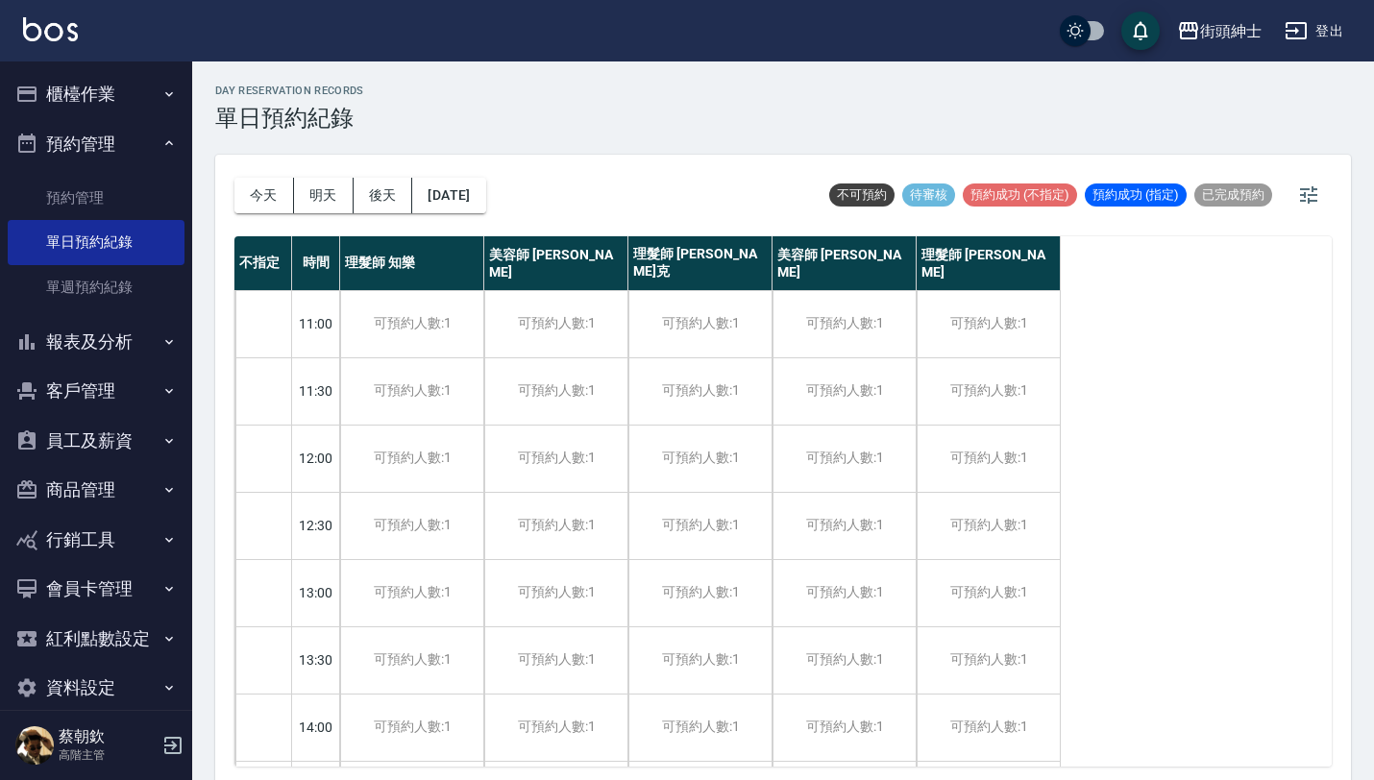
click at [482, 212] on div "[DATE] [DATE] [DATE] [DATE]" at bounding box center [361, 196] width 252 height 82
click at [485, 194] on button "[DATE]" at bounding box center [448, 196] width 73 height 36
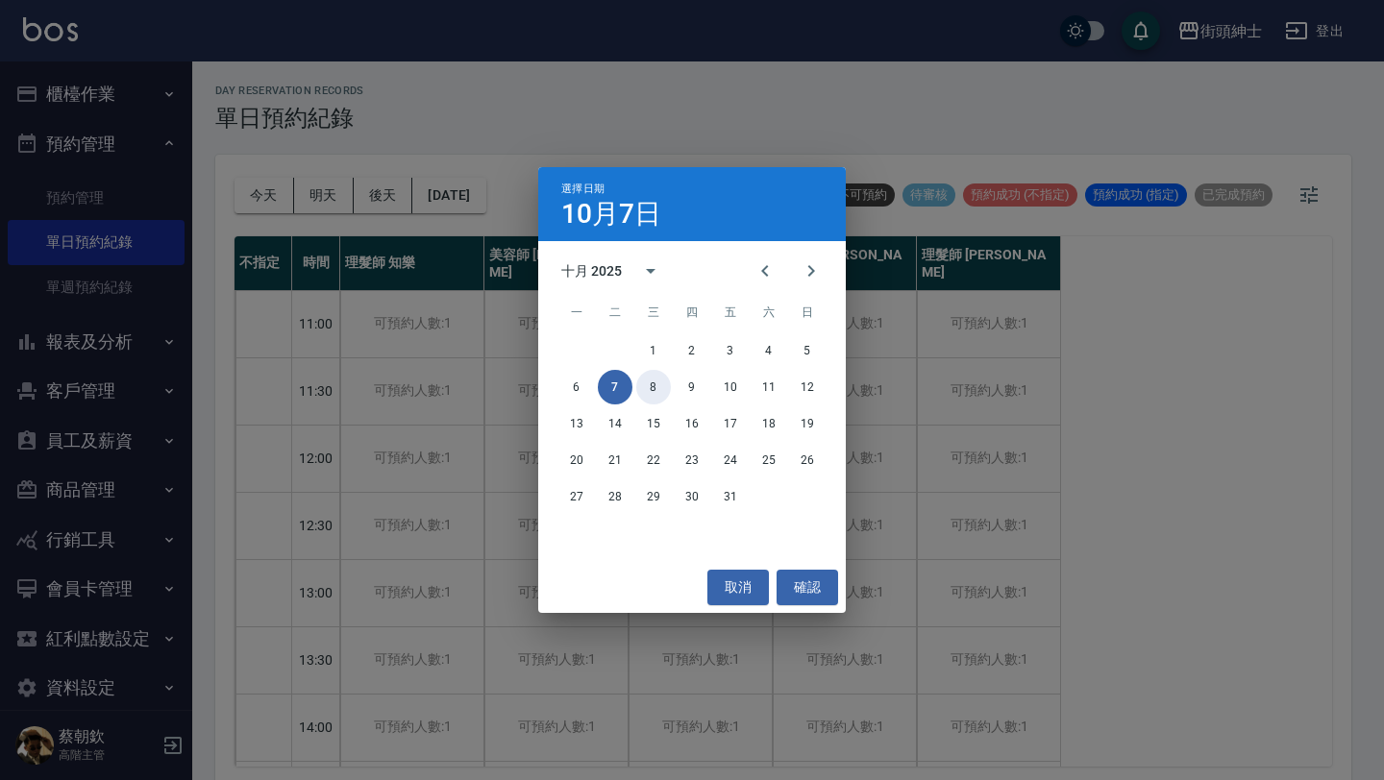
click at [655, 384] on button "8" at bounding box center [653, 387] width 35 height 35
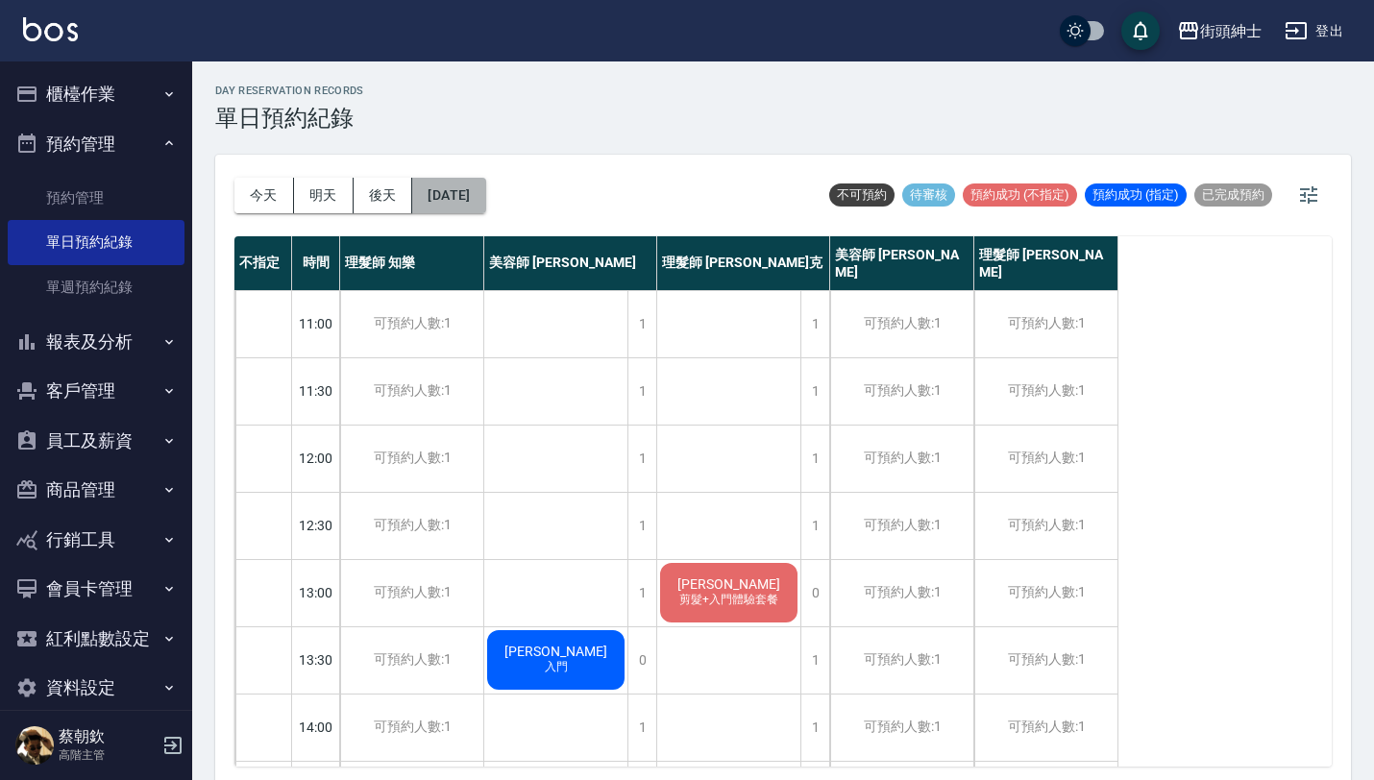
click at [485, 186] on button "[DATE]" at bounding box center [448, 196] width 73 height 36
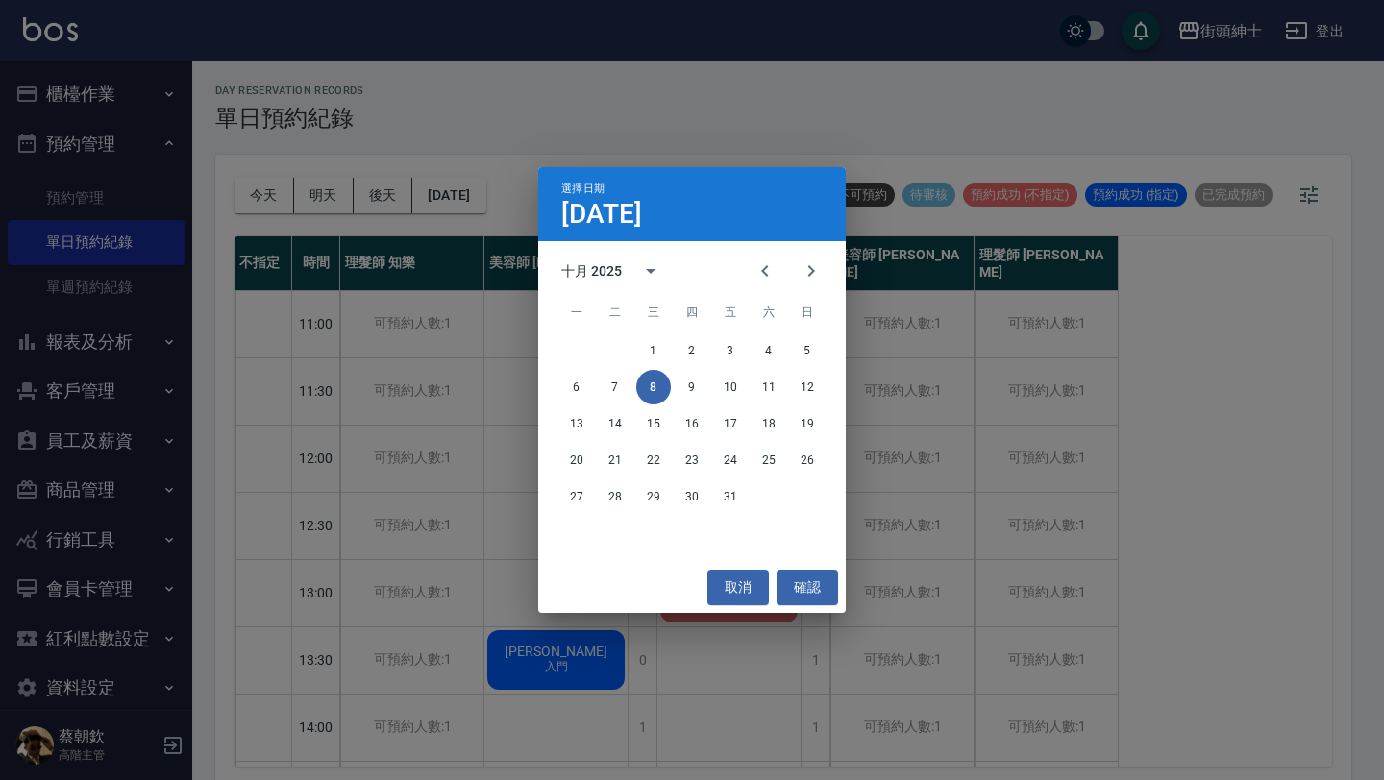
click at [616, 643] on div "選擇日期 [DATE] 十月 2025 一 二 三 四 五 六 日 1 2 3 4 5 6 7 8 9 10 11 12 13 14 15 16 17 18 …" at bounding box center [692, 390] width 1384 height 780
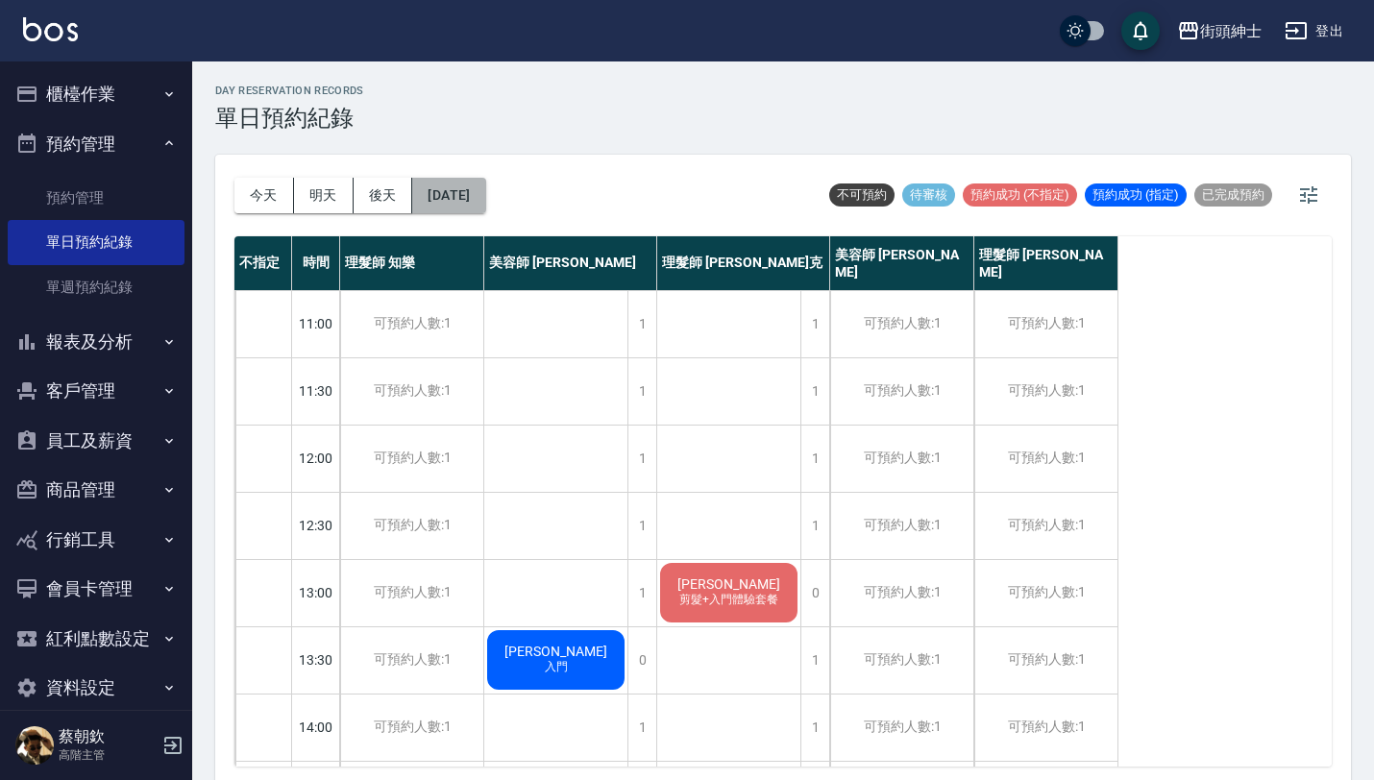
click at [476, 209] on button "[DATE]" at bounding box center [448, 196] width 73 height 36
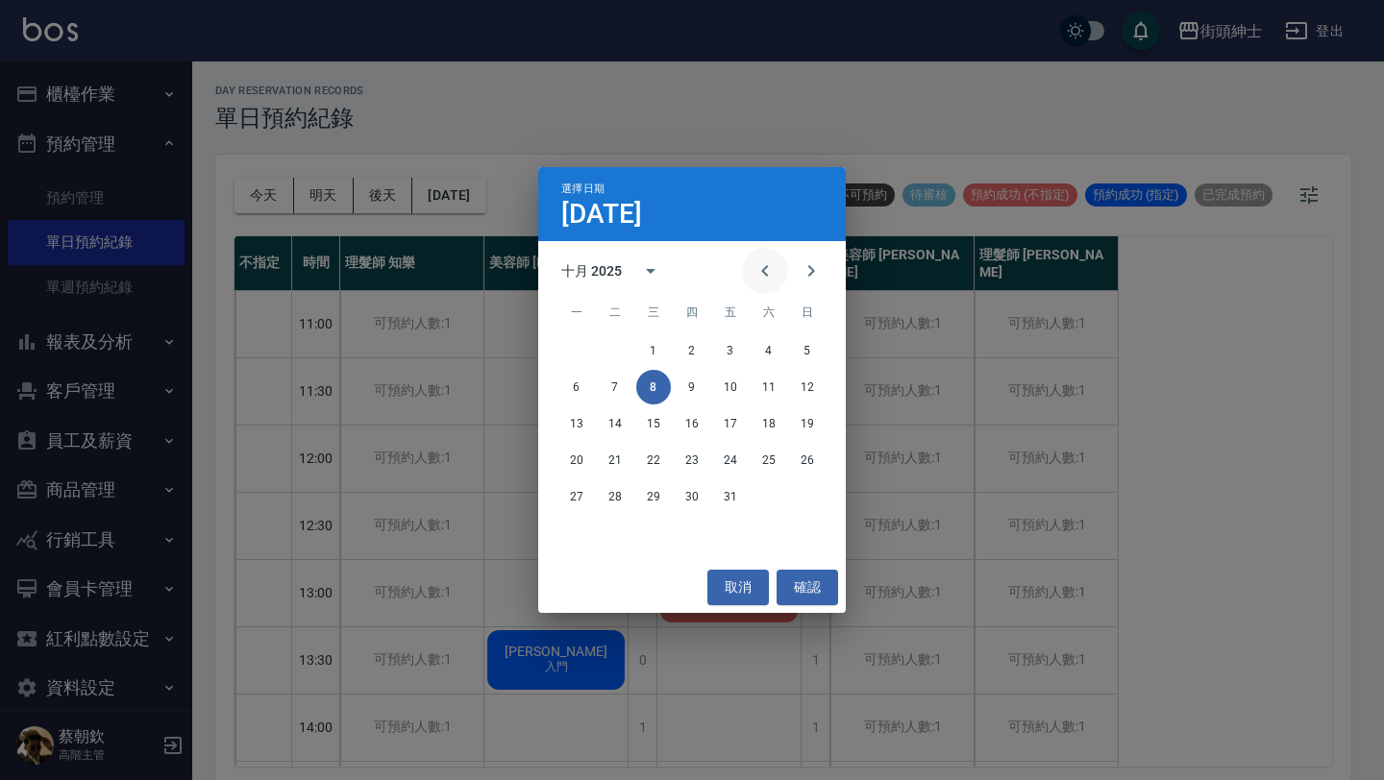
click at [762, 280] on icon "Previous month" at bounding box center [765, 271] width 23 height 23
click at [651, 386] on button "10" at bounding box center [653, 387] width 35 height 35
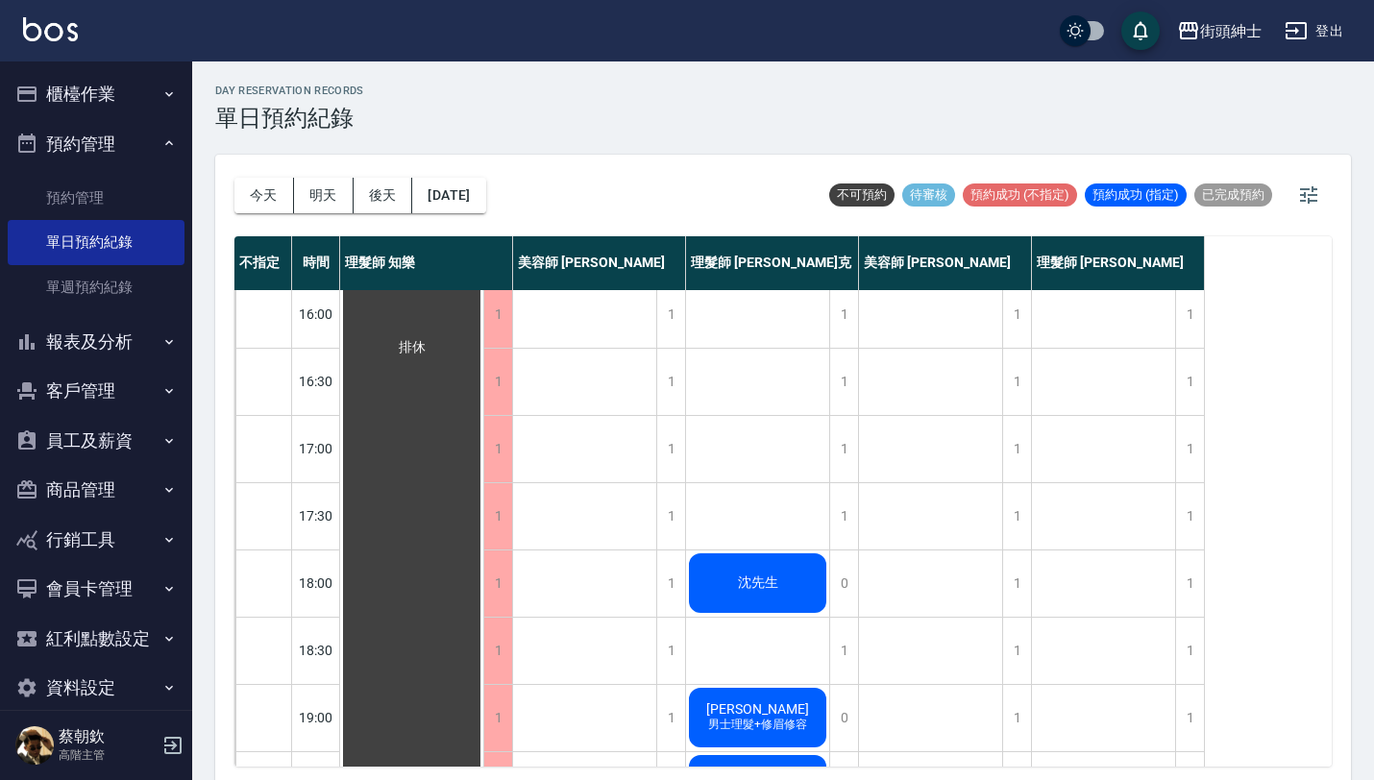
scroll to position [706, 0]
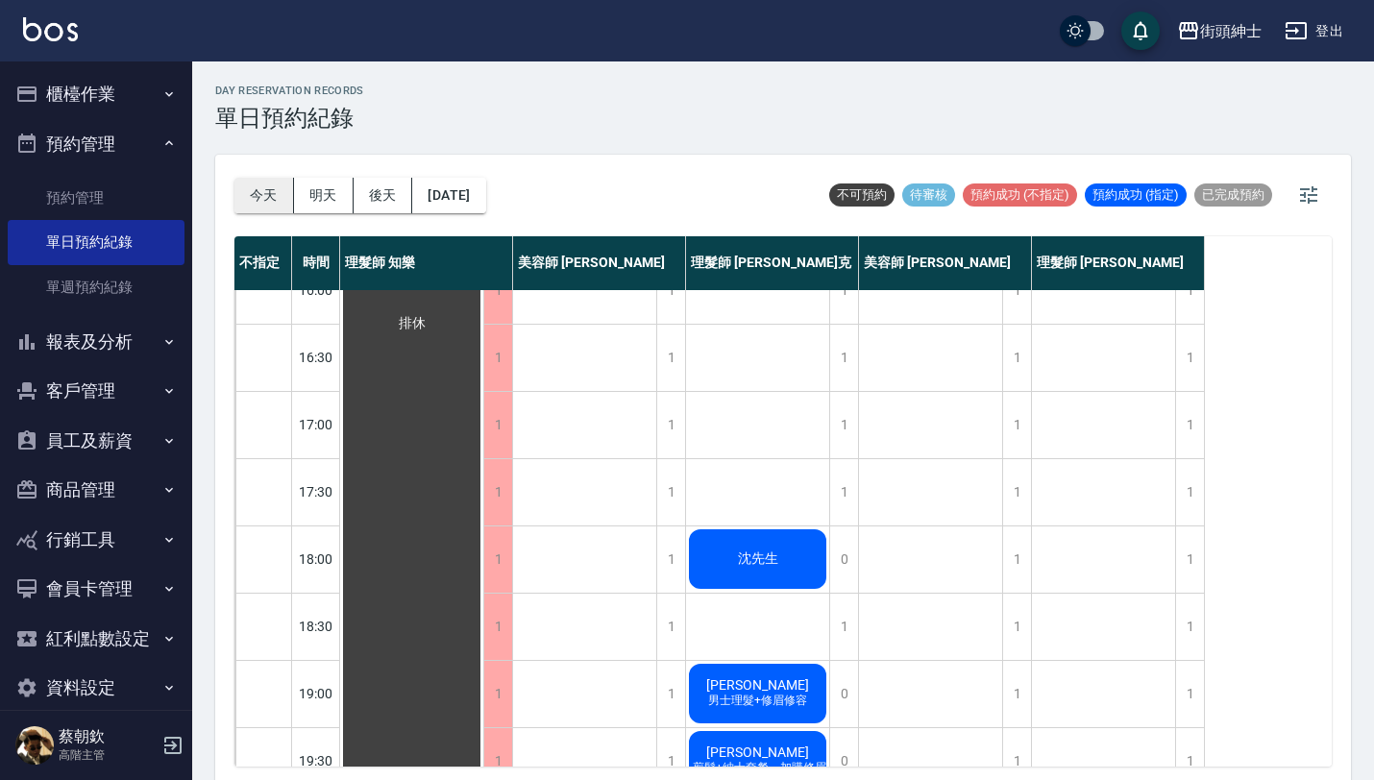
click at [276, 191] on button "今天" at bounding box center [265, 196] width 60 height 36
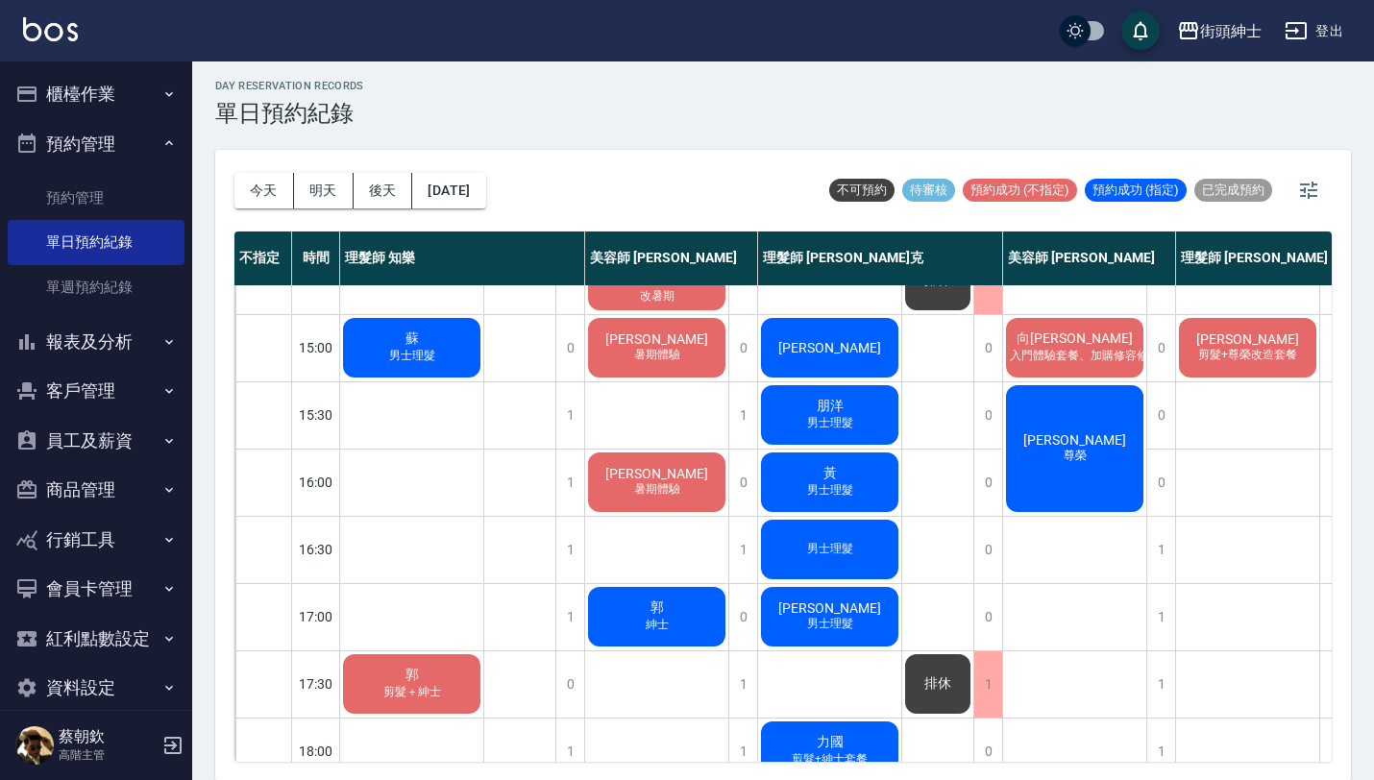
scroll to position [508, 0]
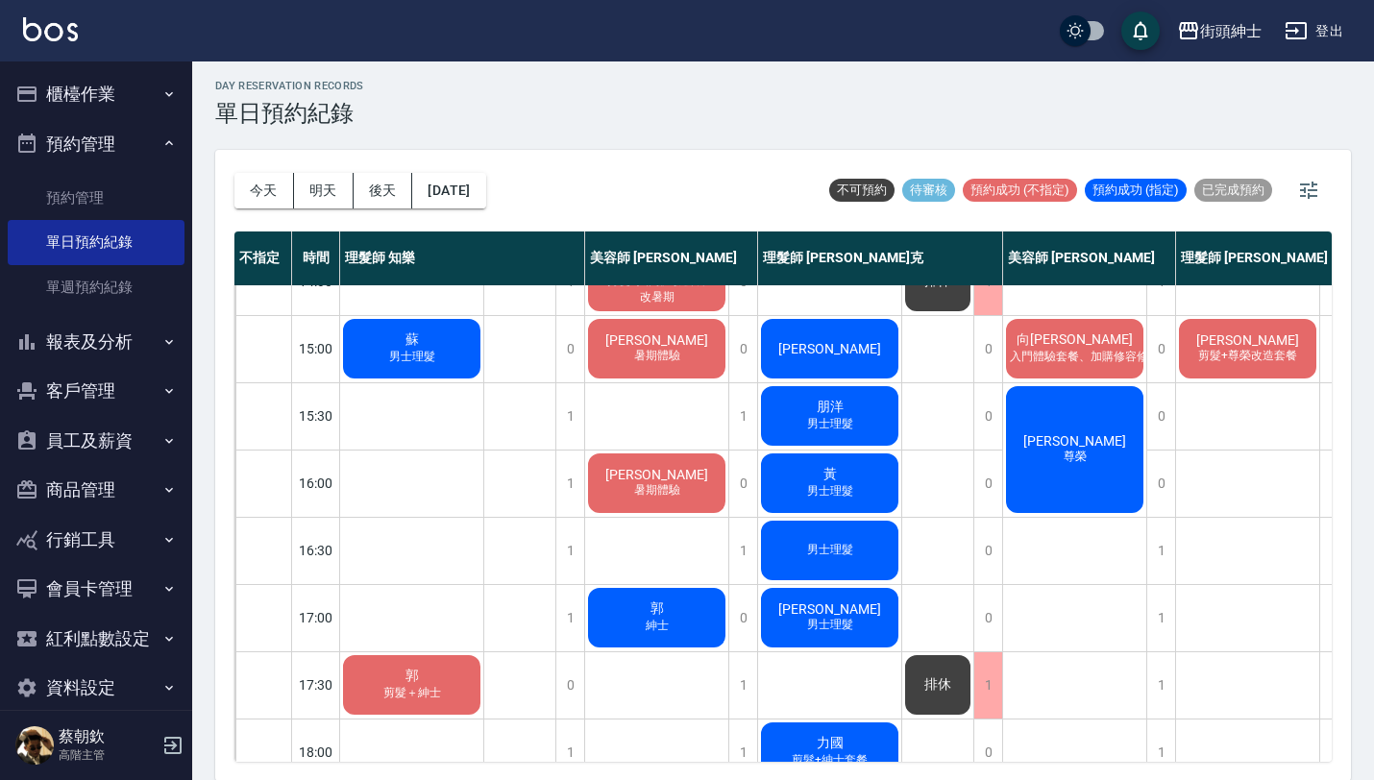
click at [863, 554] on div "男士理髮" at bounding box center [829, 550] width 143 height 65
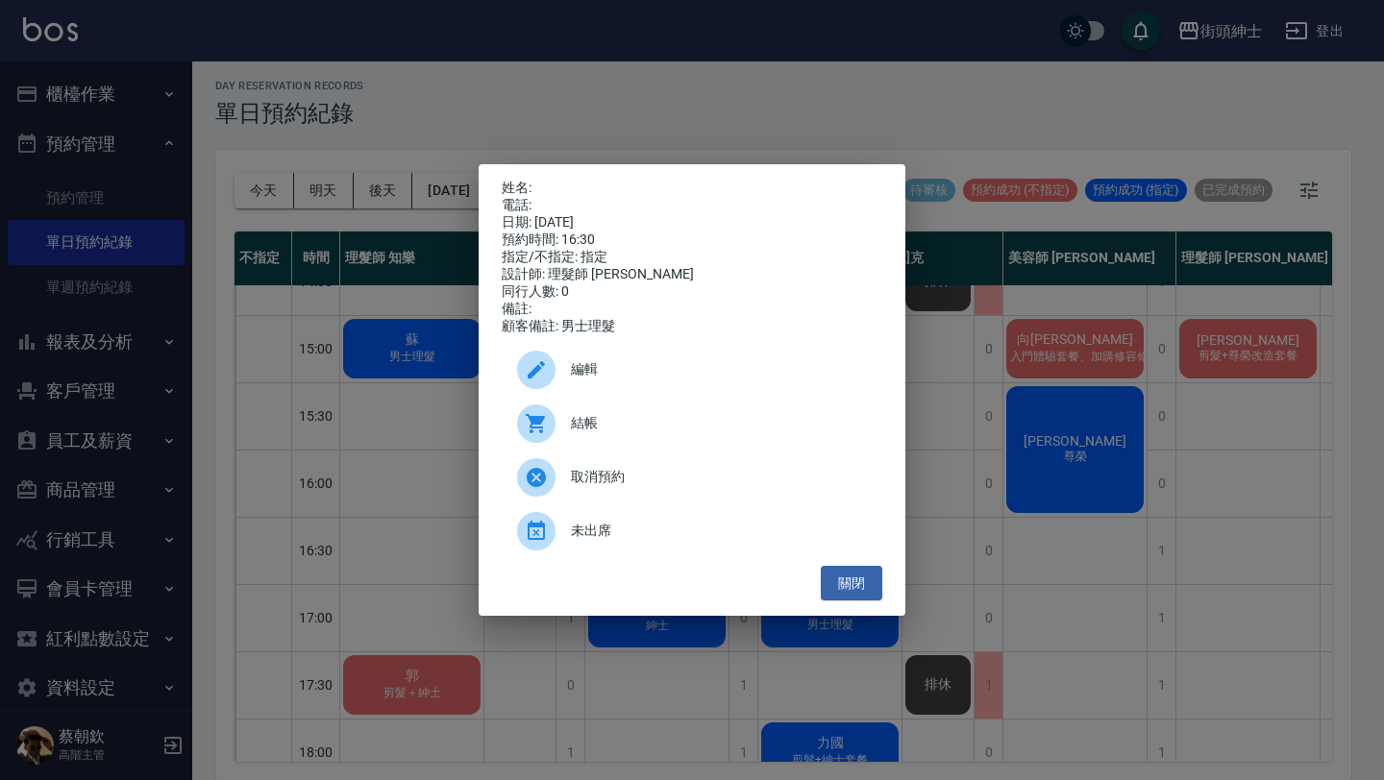
click at [557, 180] on p "姓名:" at bounding box center [692, 188] width 381 height 17
click at [527, 183] on p "姓名:" at bounding box center [692, 188] width 381 height 17
click at [529, 200] on div "電話:" at bounding box center [692, 205] width 381 height 17
click at [838, 597] on button "關閉" at bounding box center [852, 584] width 62 height 36
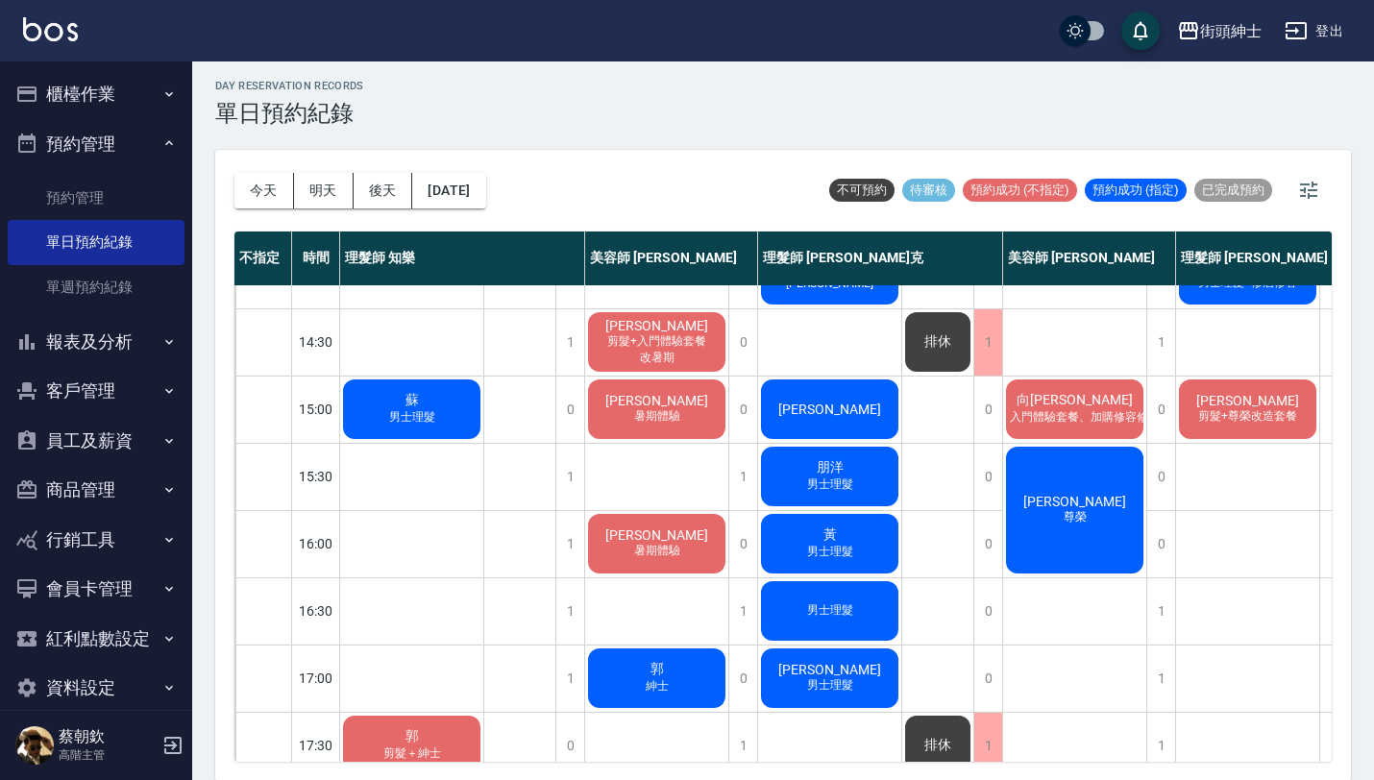
scroll to position [426, 0]
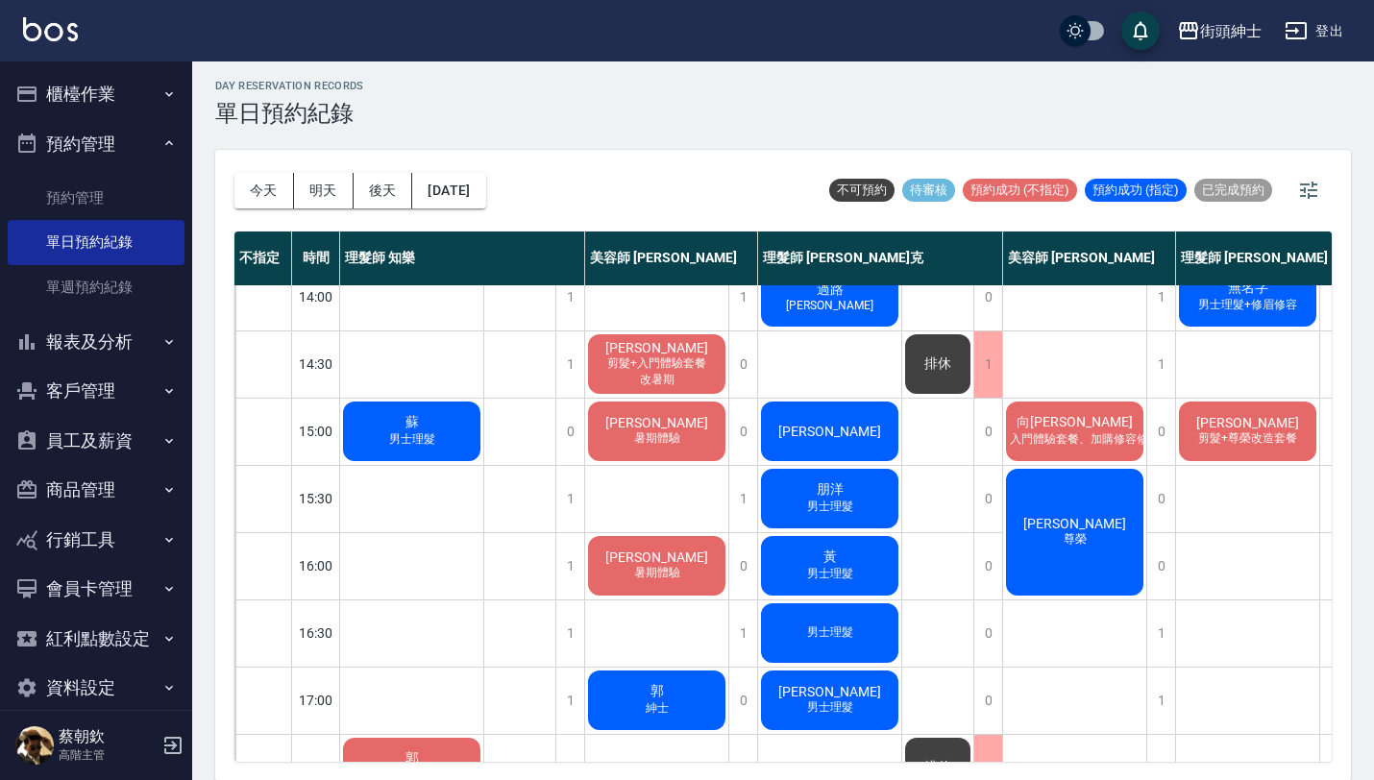
click at [860, 628] on div "男士理髮" at bounding box center [829, 633] width 143 height 65
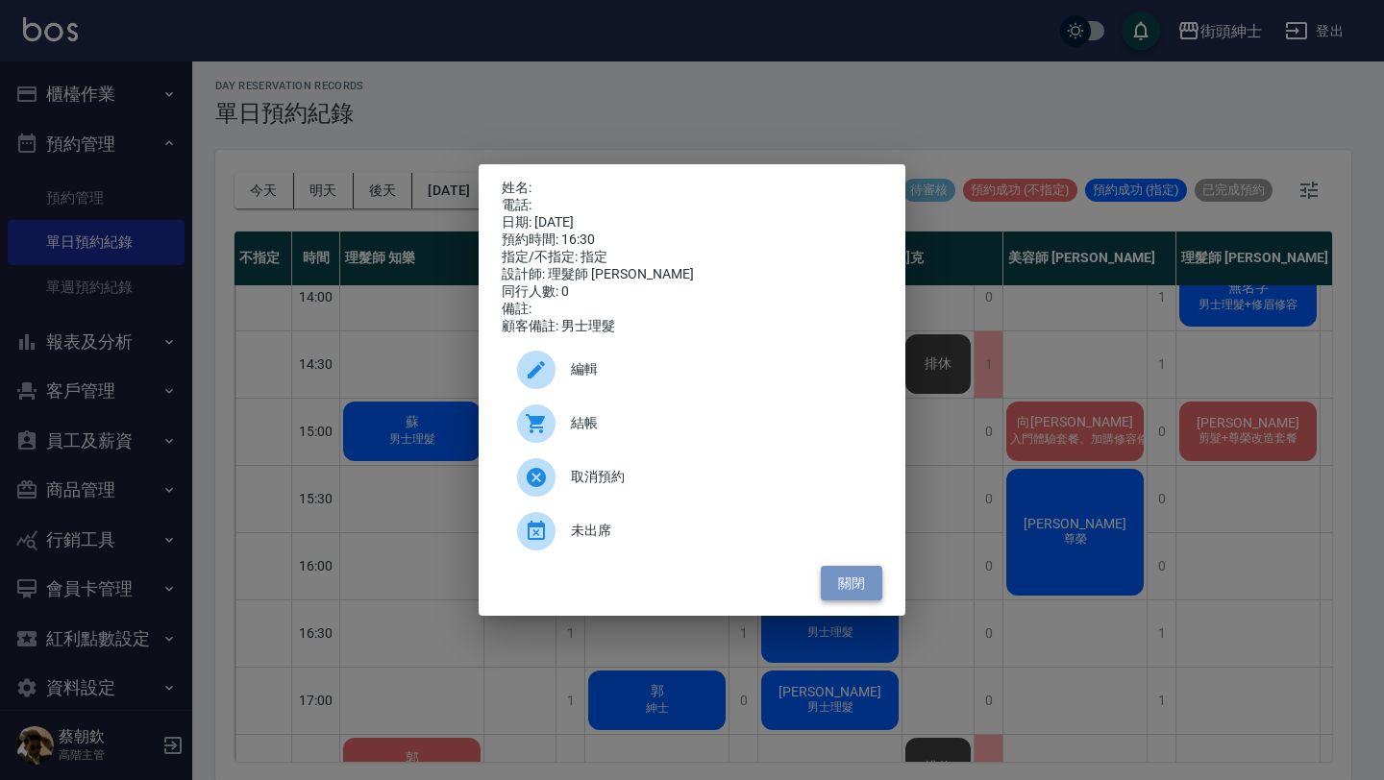
click at [860, 590] on button "關閉" at bounding box center [852, 584] width 62 height 36
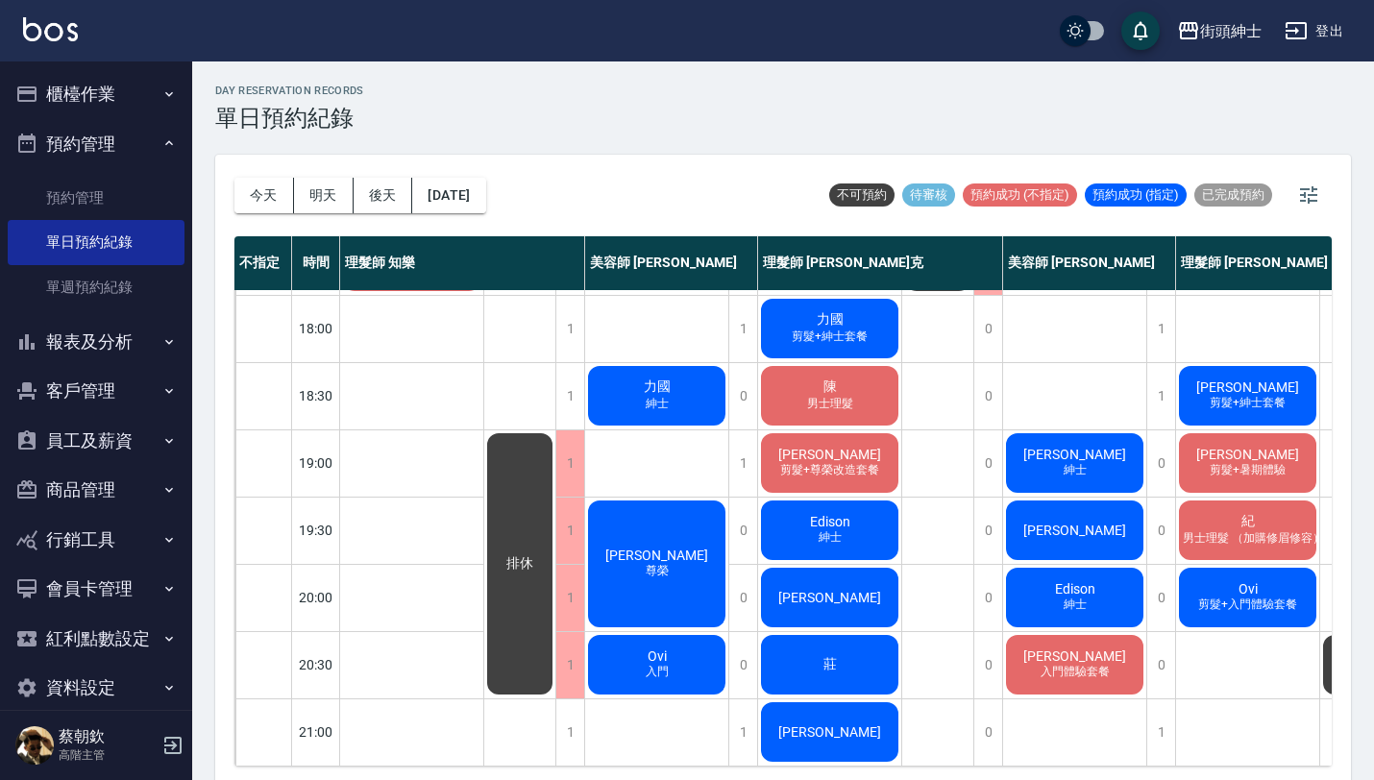
scroll to position [953, 99]
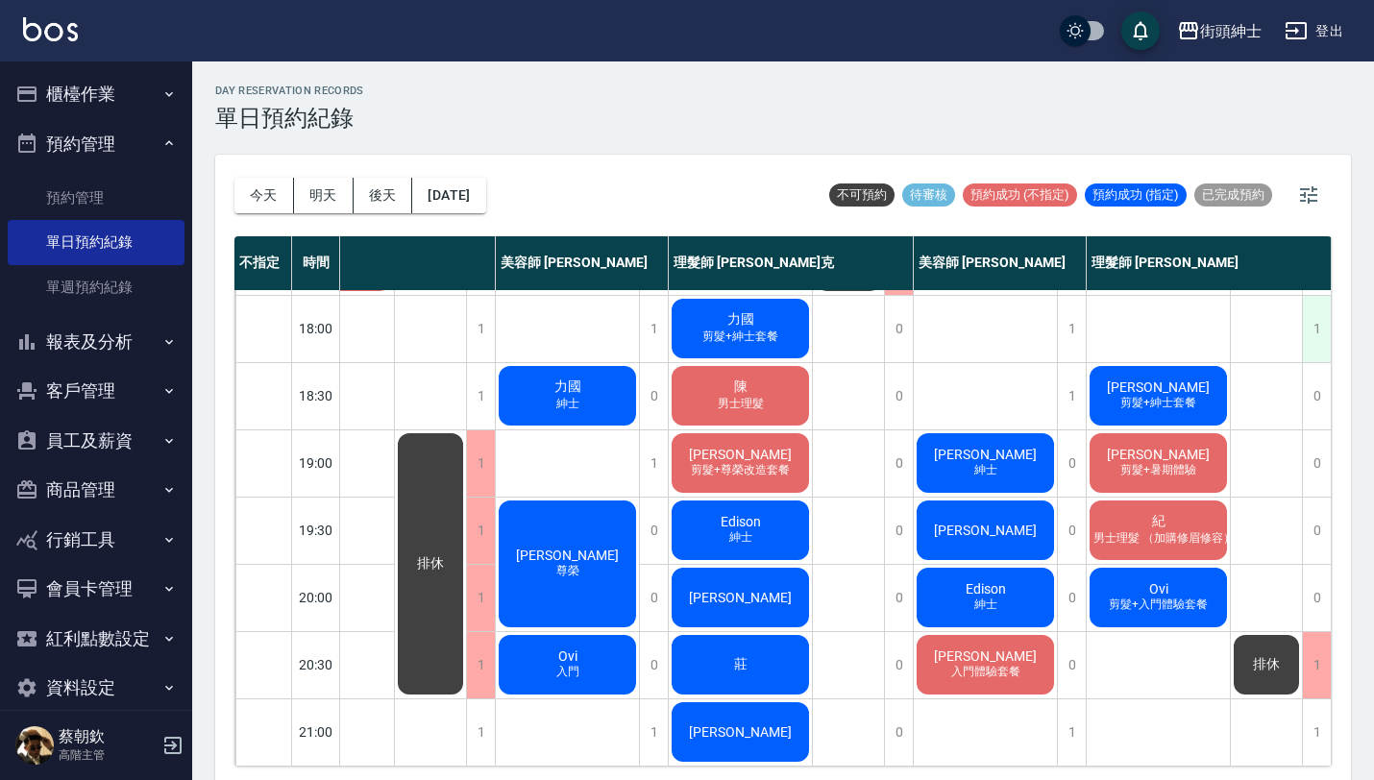
click at [1302, 324] on div "1" at bounding box center [1316, 329] width 29 height 66
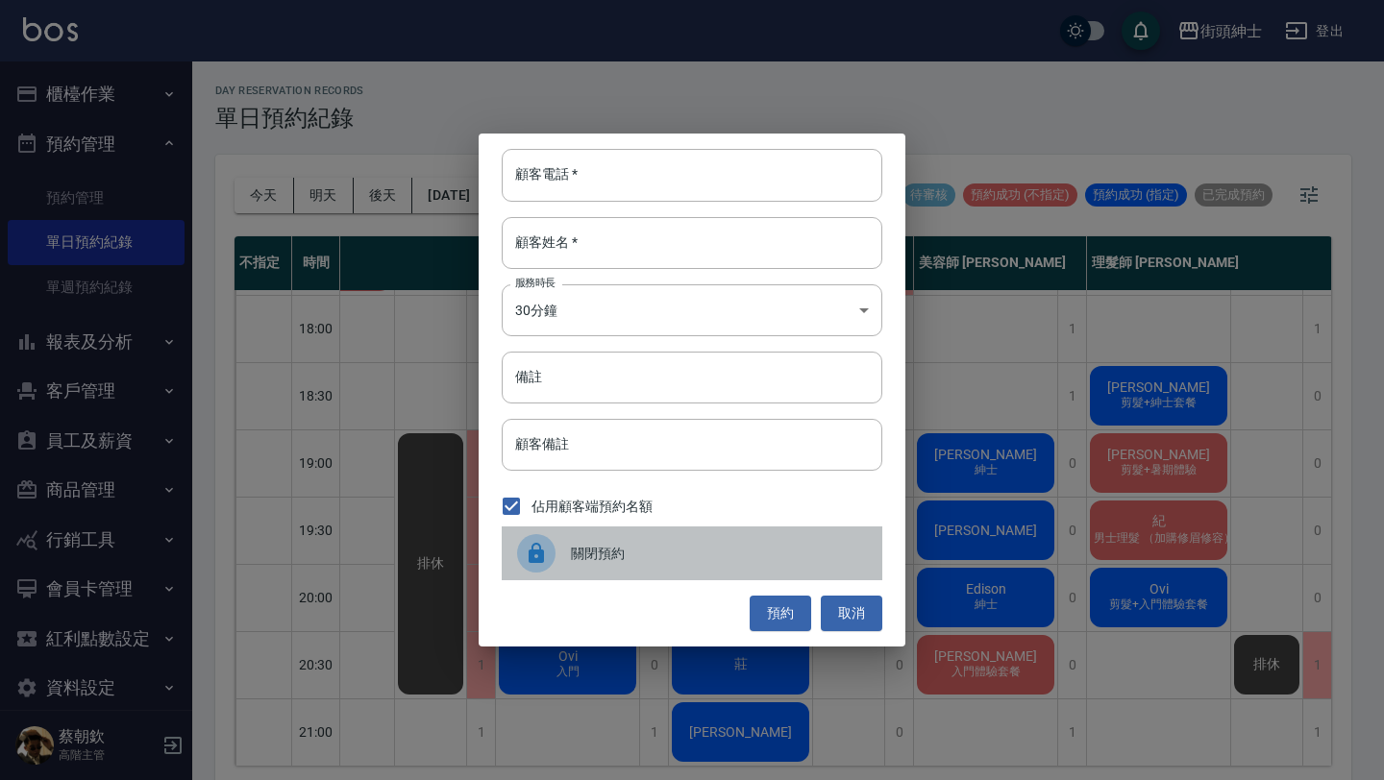
click at [656, 546] on span "關閉預約" at bounding box center [719, 554] width 296 height 20
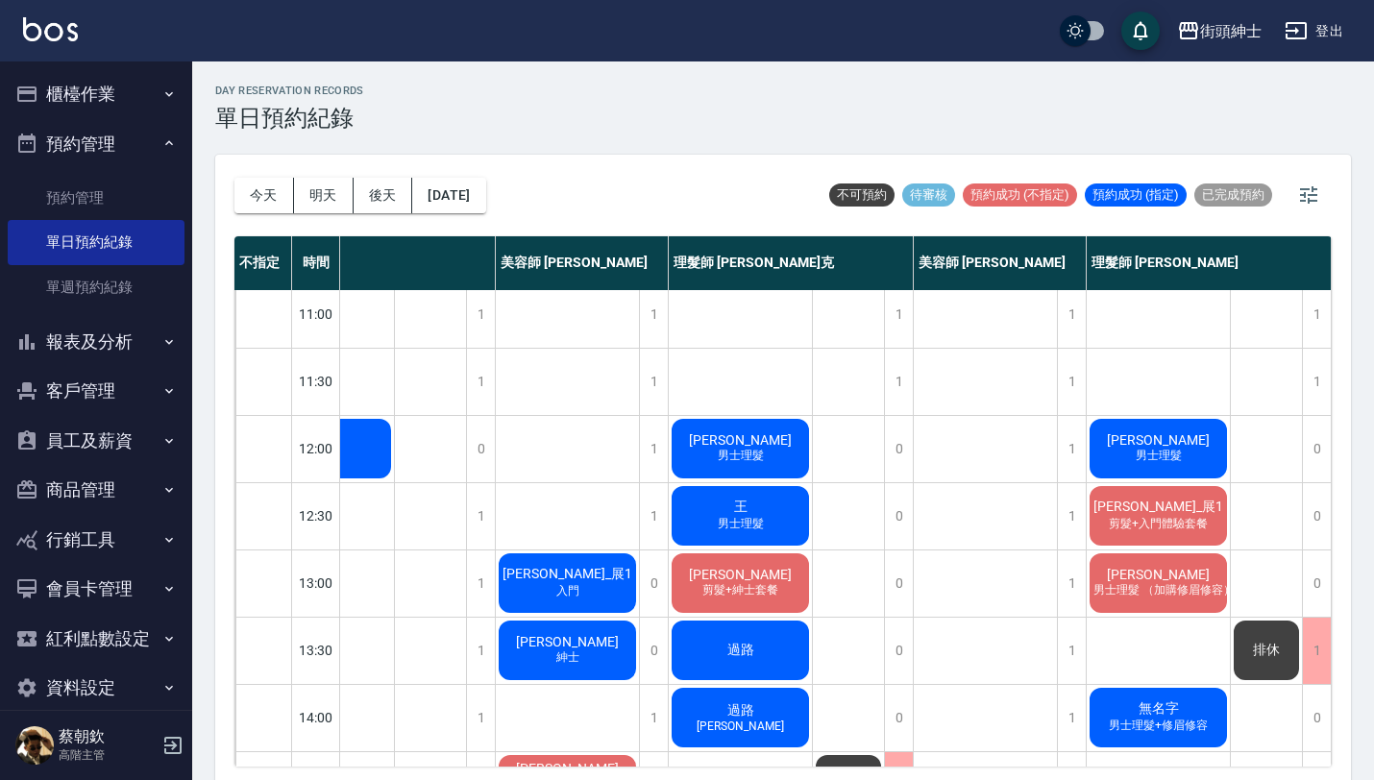
scroll to position [0, 99]
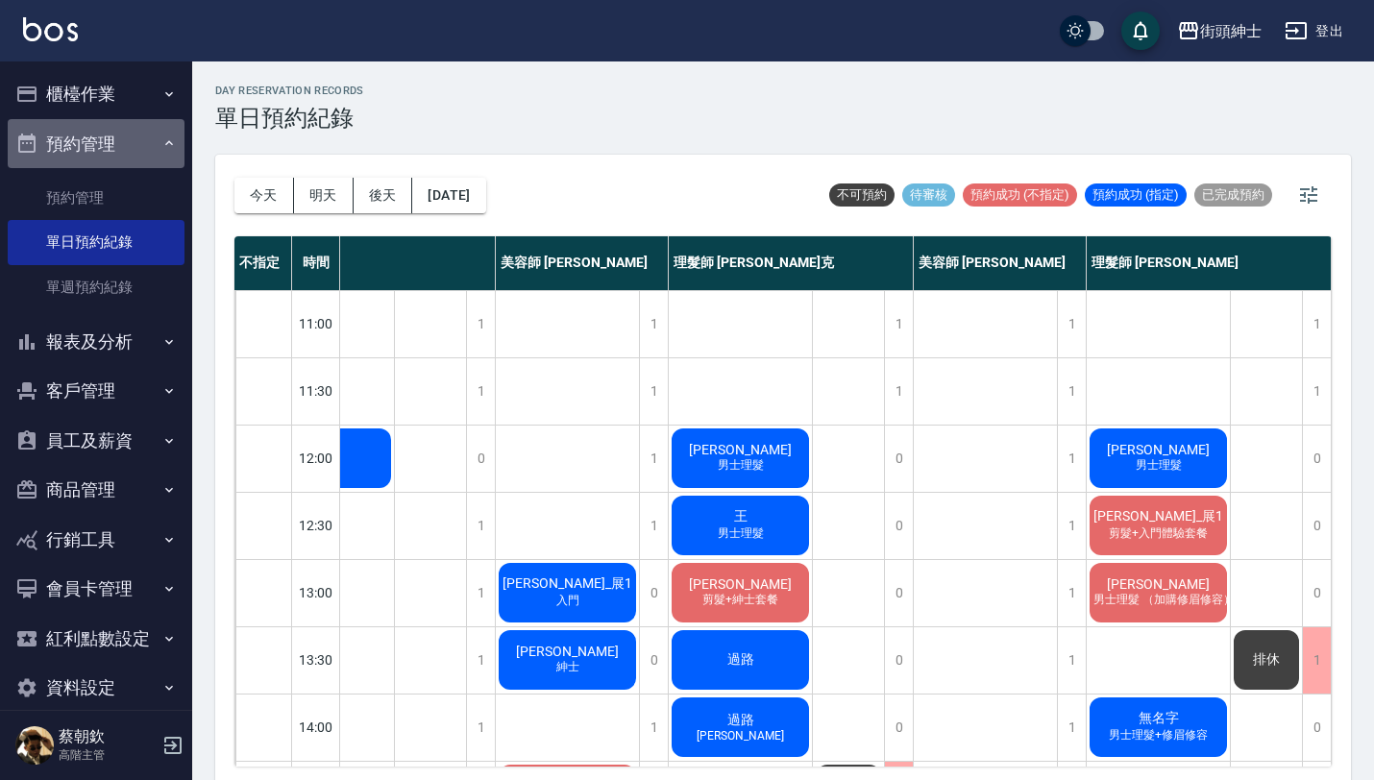
click at [142, 141] on button "預約管理" at bounding box center [96, 144] width 177 height 50
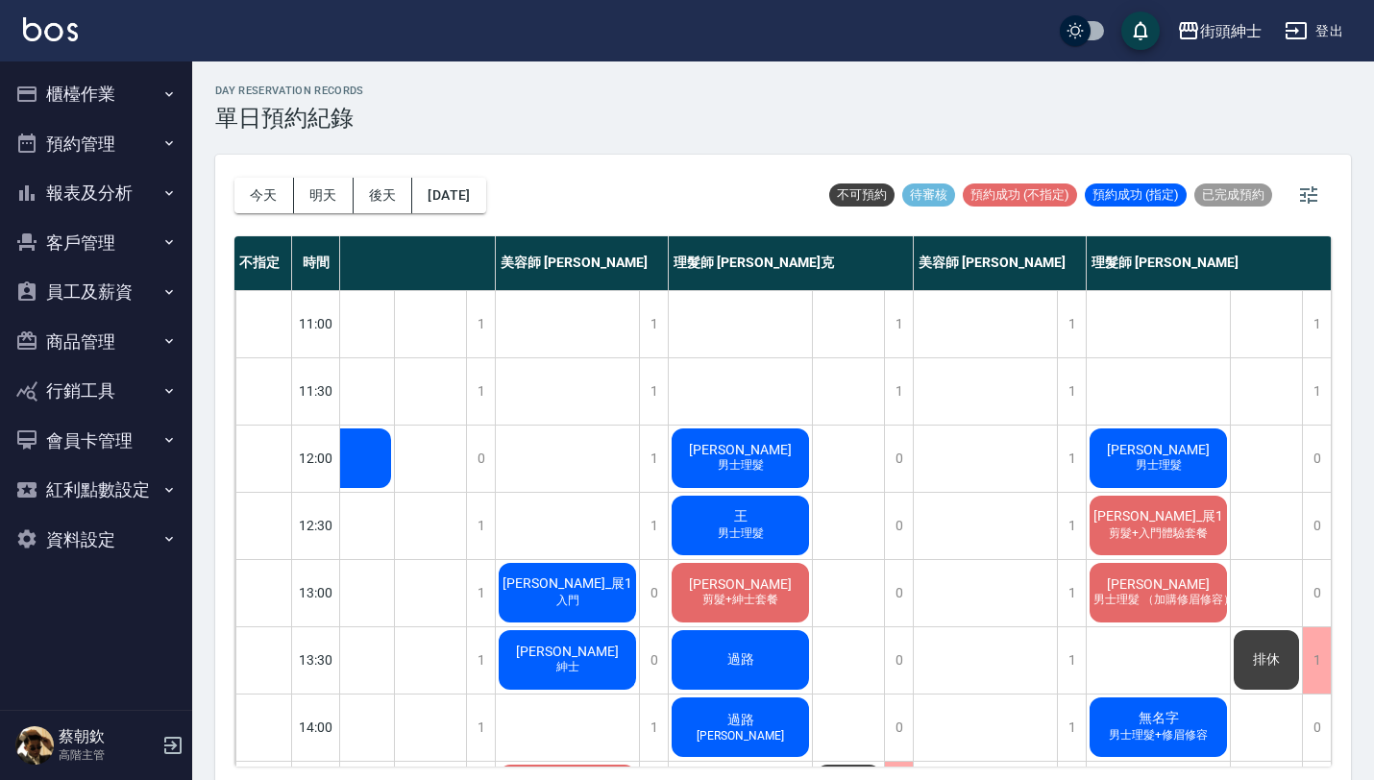
click at [130, 189] on button "報表及分析" at bounding box center [96, 193] width 177 height 50
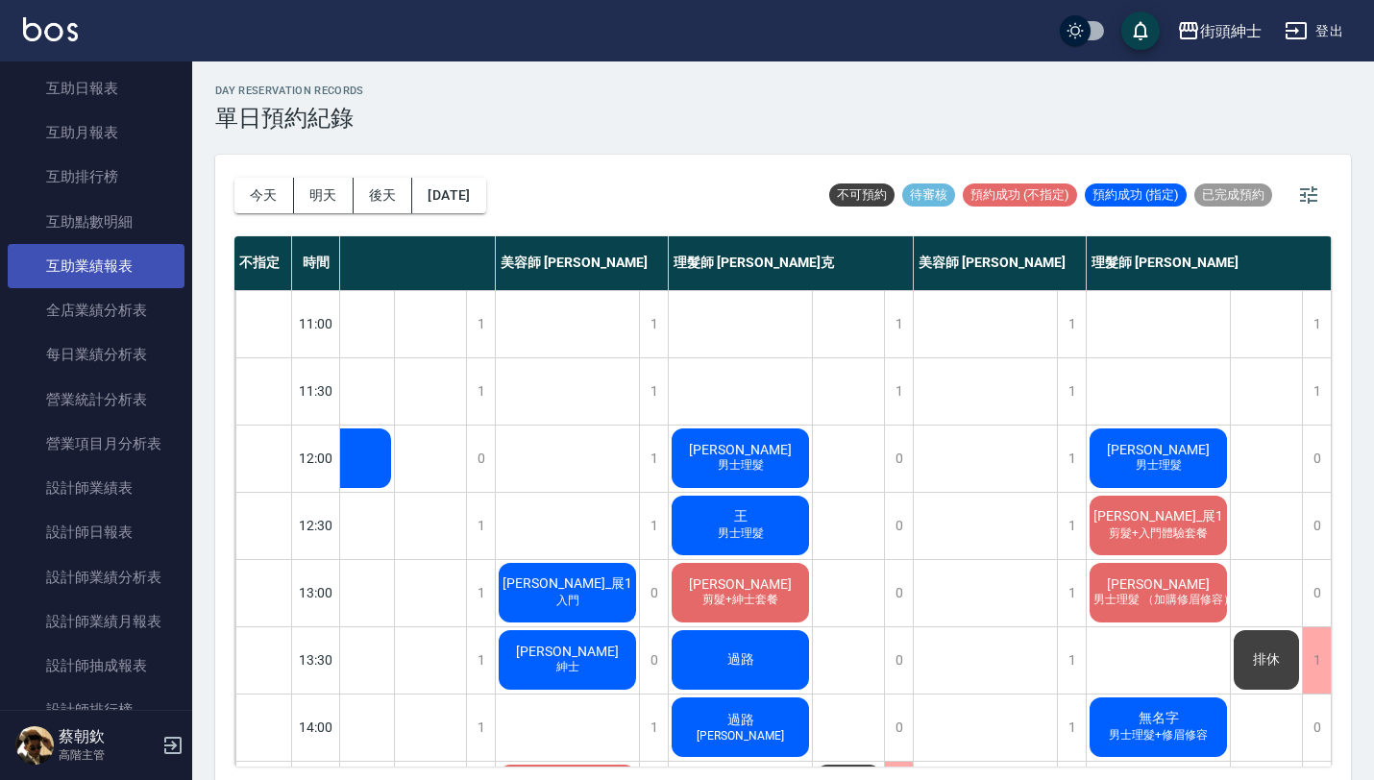
scroll to position [395, 0]
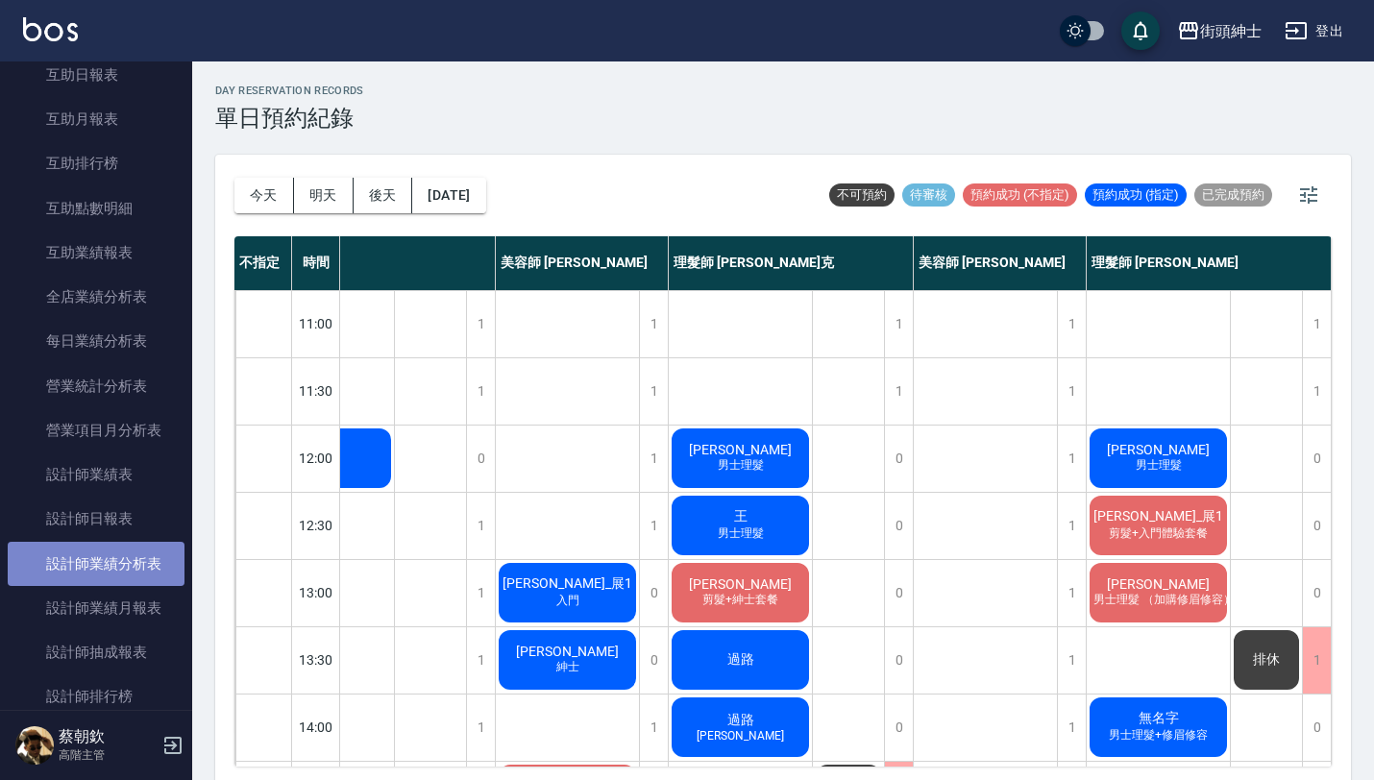
click at [117, 562] on link "設計師業績分析表" at bounding box center [96, 564] width 177 height 44
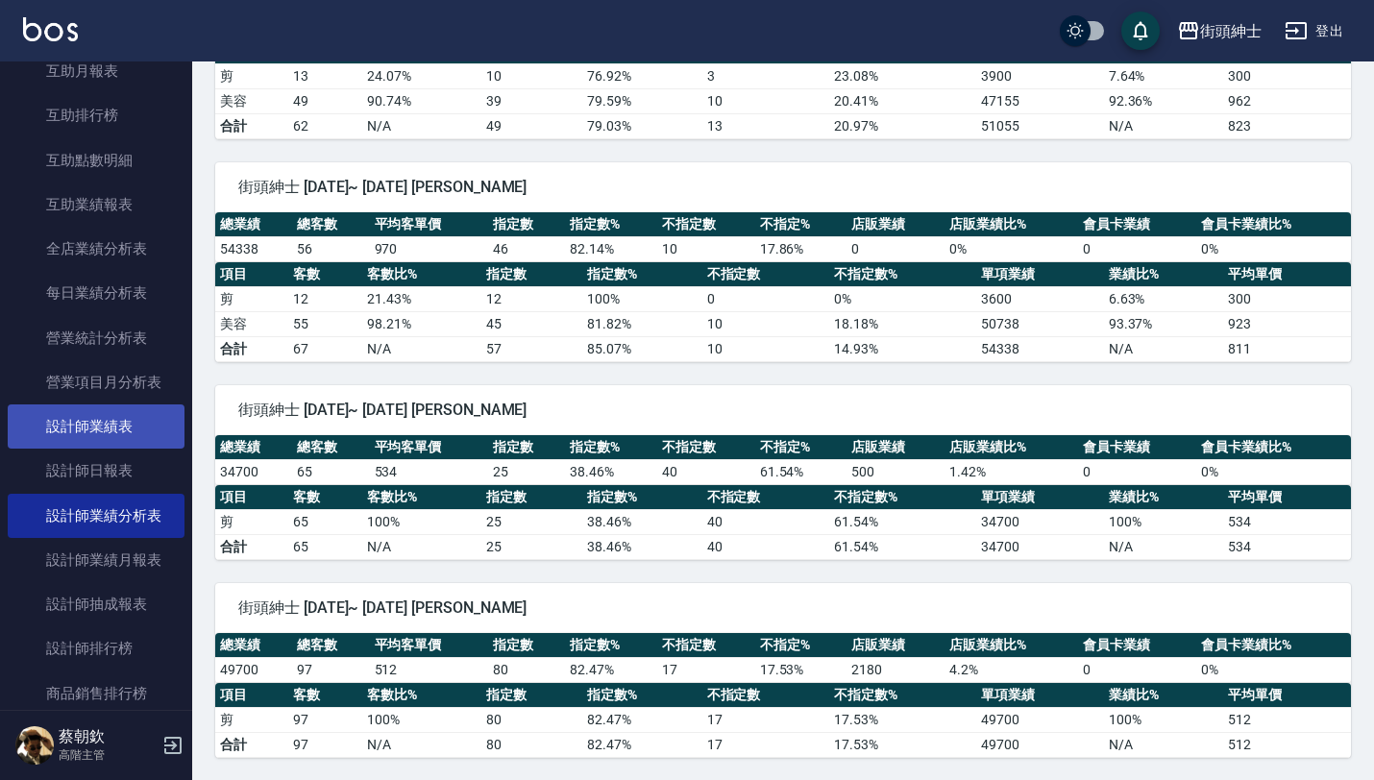
scroll to position [486, 0]
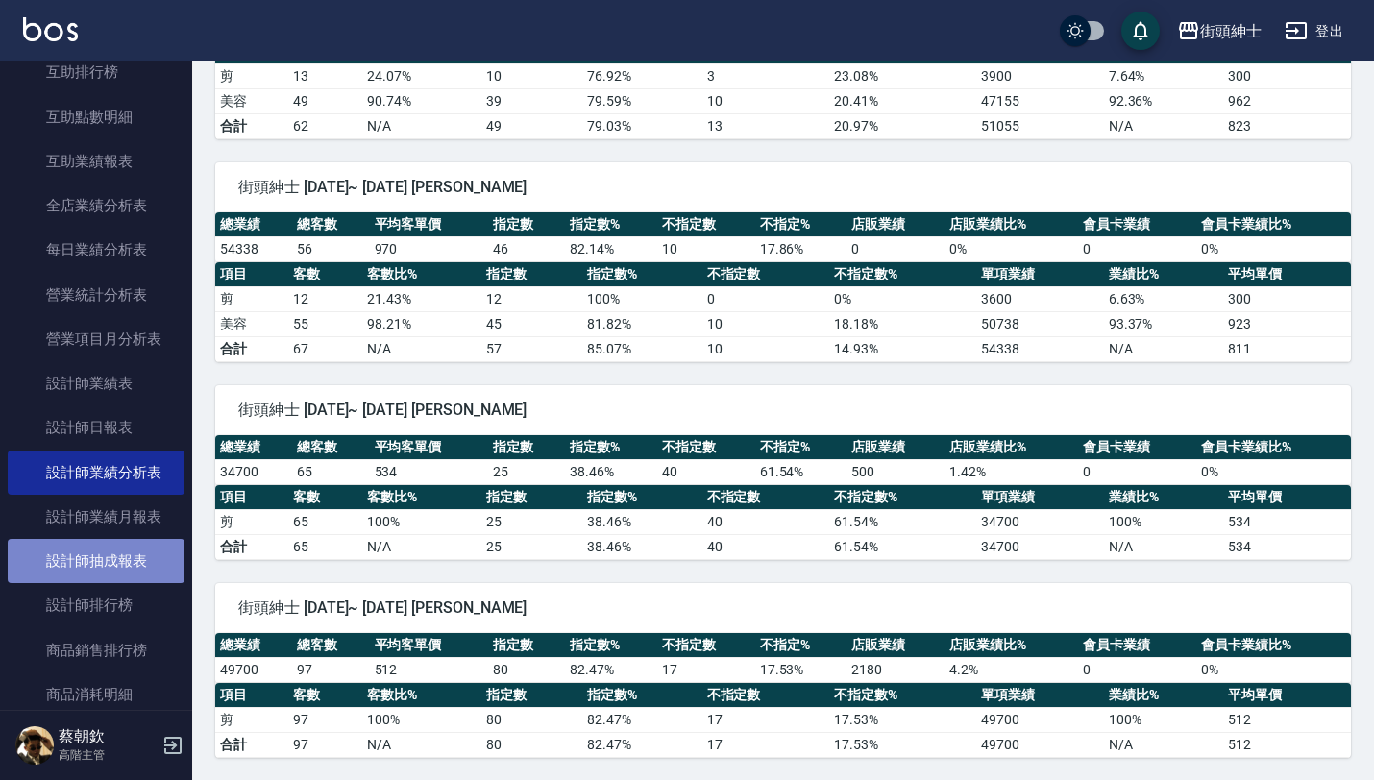
click at [112, 572] on link "設計師抽成報表" at bounding box center [96, 561] width 177 height 44
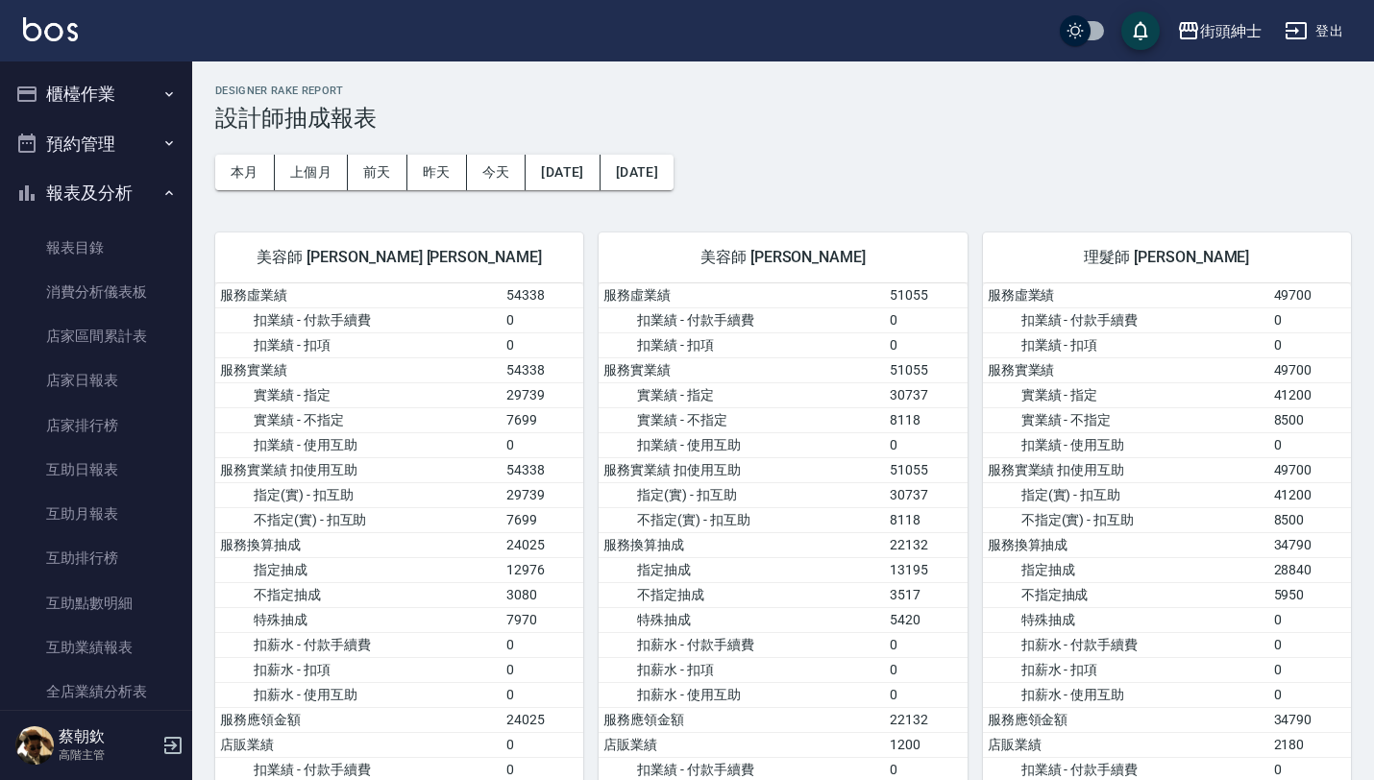
click at [136, 192] on button "報表及分析" at bounding box center [96, 193] width 177 height 50
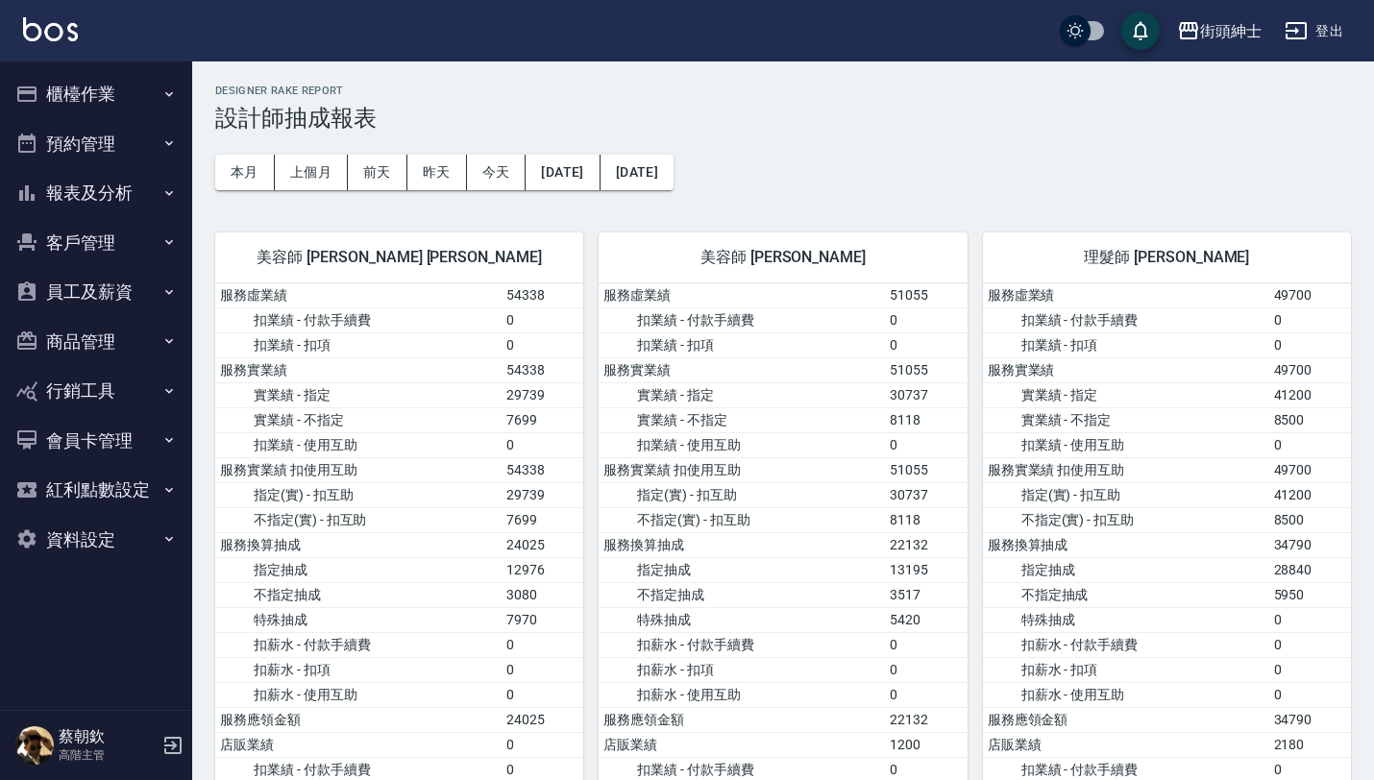
click at [142, 133] on button "預約管理" at bounding box center [96, 144] width 177 height 50
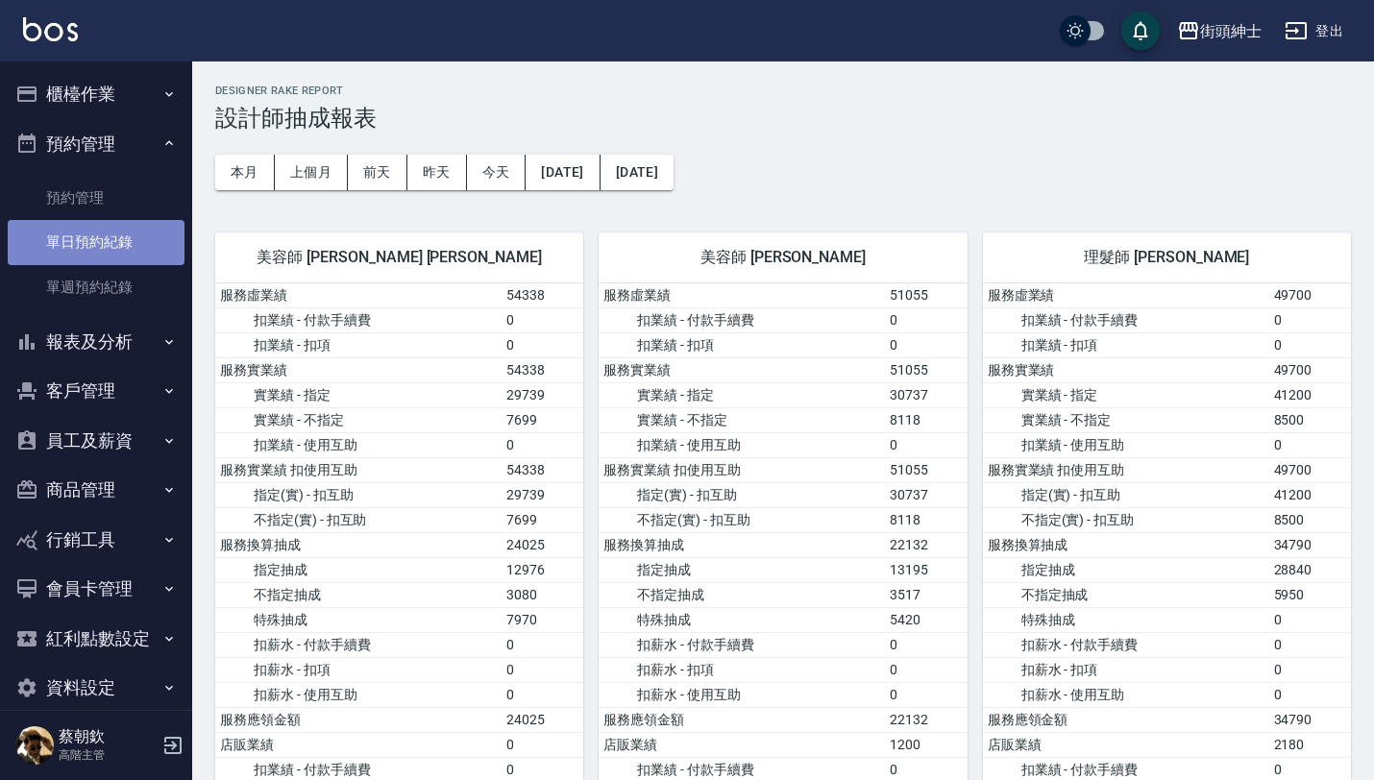
click at [124, 243] on link "單日預約紀錄" at bounding box center [96, 242] width 177 height 44
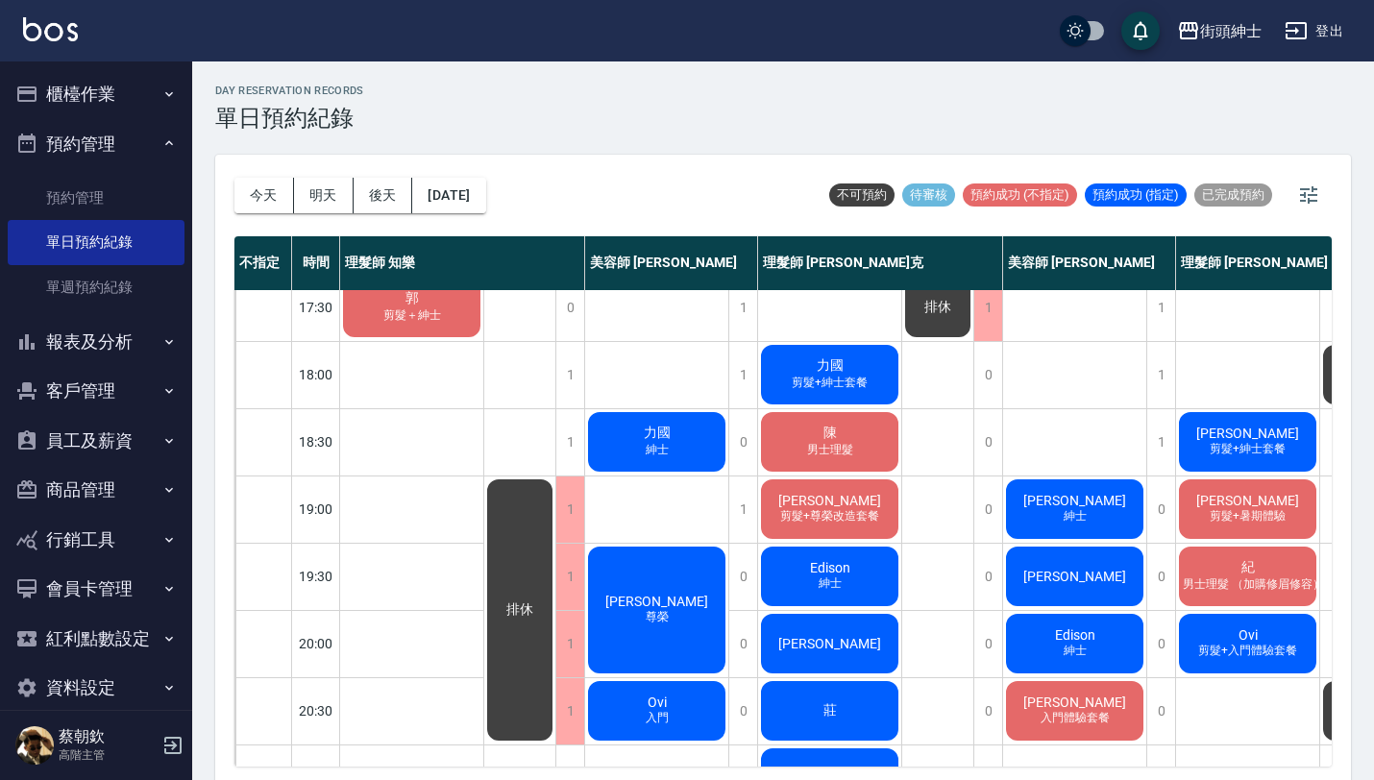
scroll to position [953, 0]
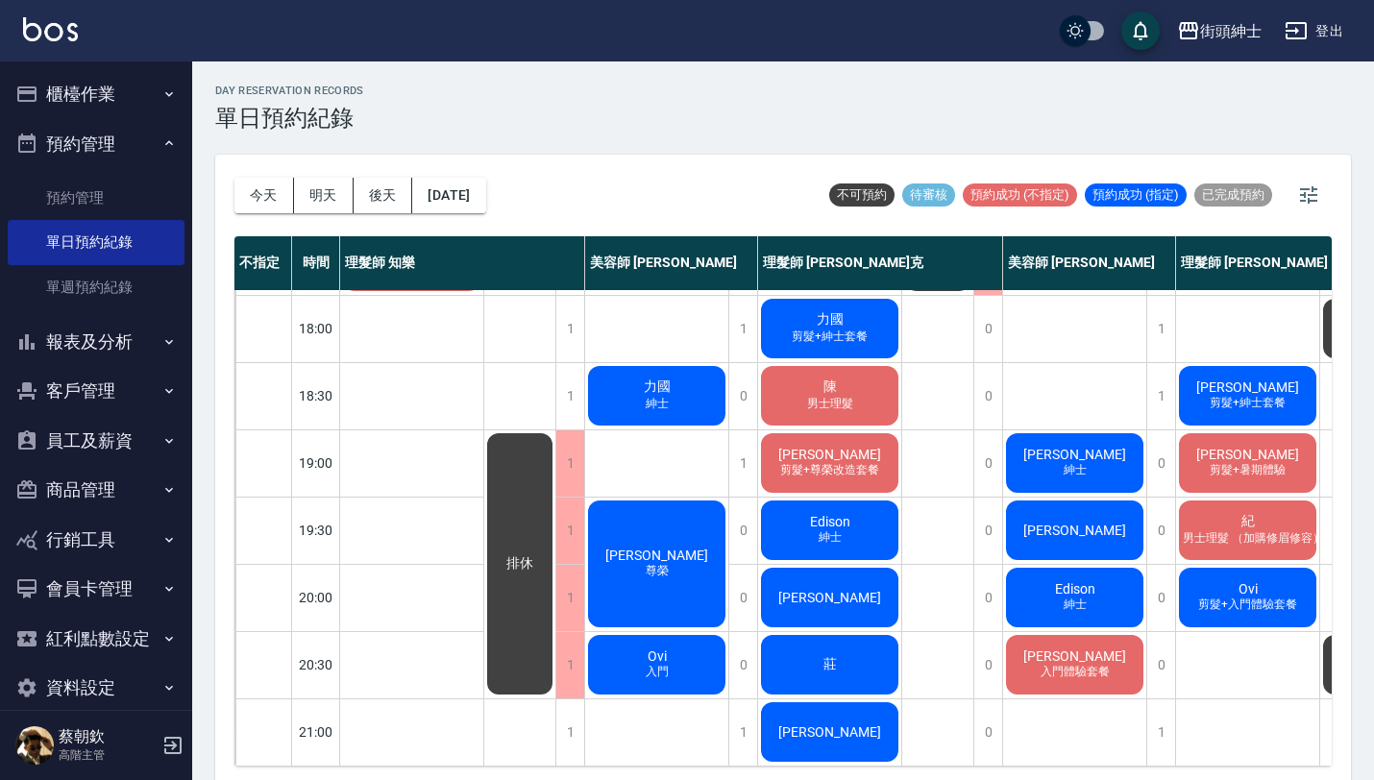
click at [844, 396] on span "男士理髮" at bounding box center [831, 404] width 54 height 16
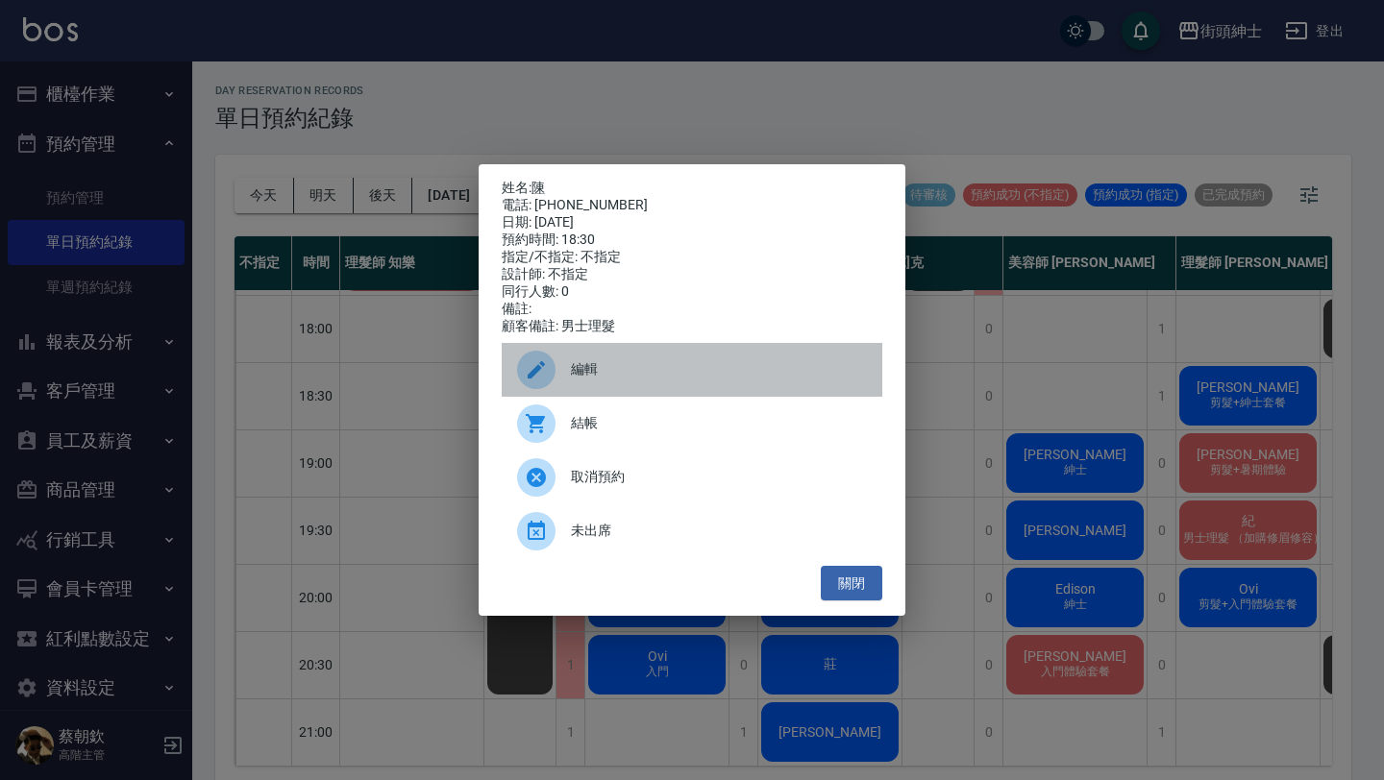
click at [613, 372] on span "編輯" at bounding box center [719, 369] width 296 height 20
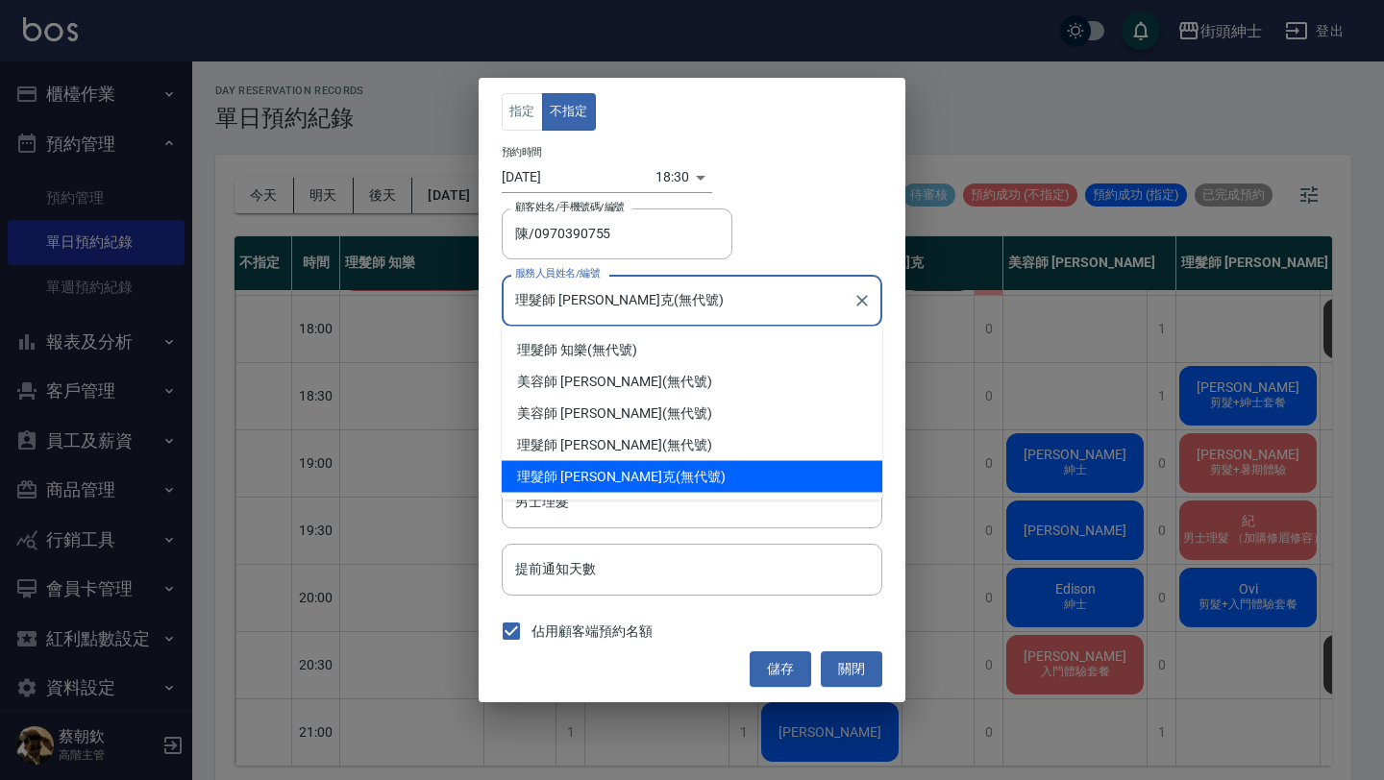
click at [659, 316] on input "理髮師 [PERSON_NAME]克(無代號)" at bounding box center [677, 301] width 334 height 34
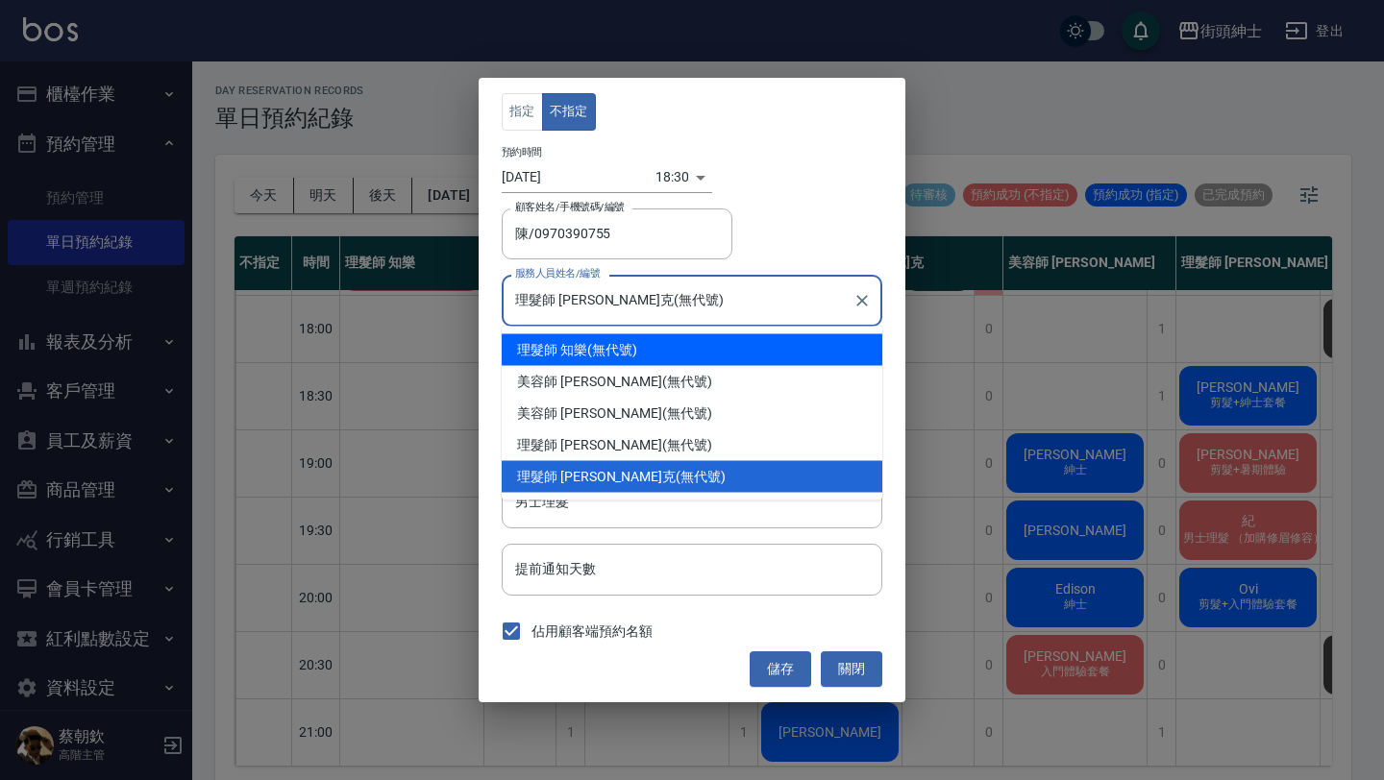
click at [657, 355] on div "理髮師 知樂 (無代號)" at bounding box center [692, 350] width 381 height 32
type input "理髮師 知樂(無代號)"
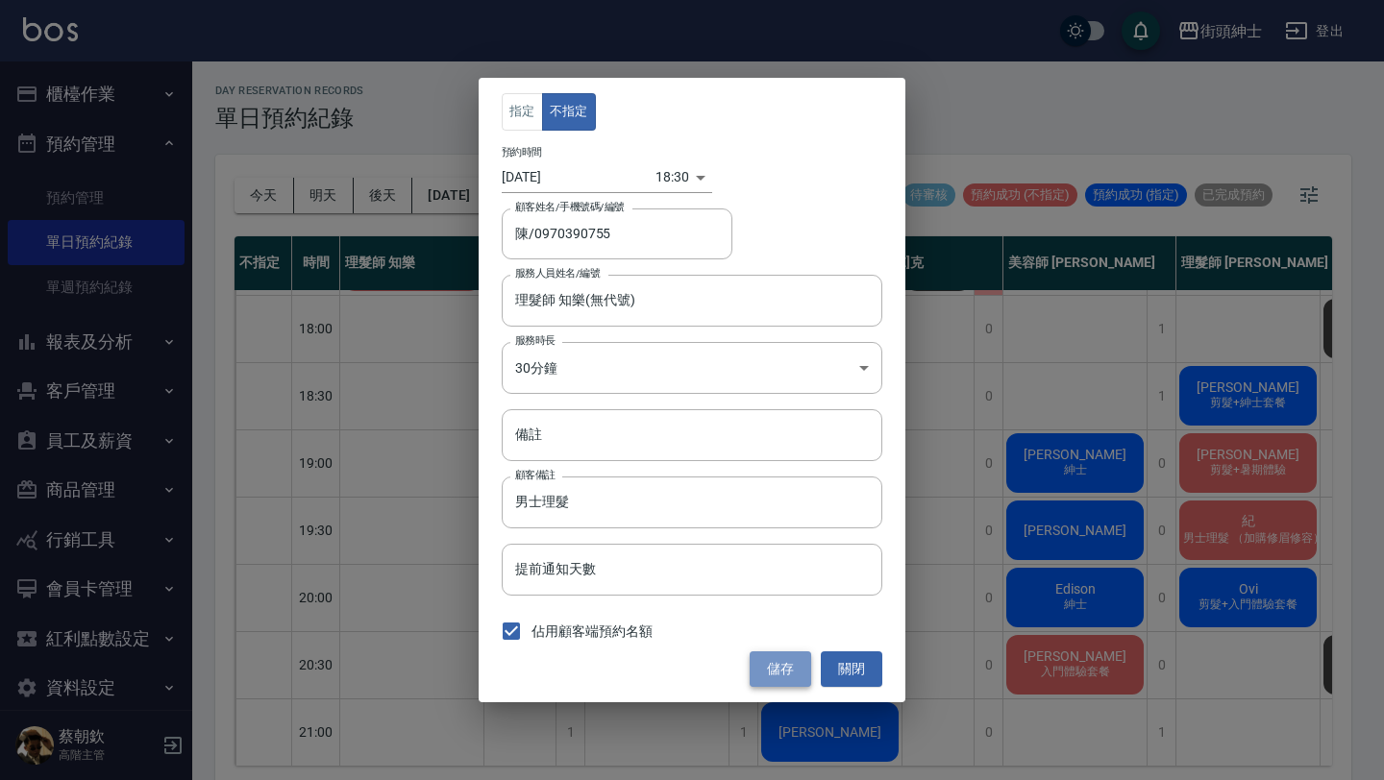
click at [803, 684] on button "儲存" at bounding box center [781, 670] width 62 height 36
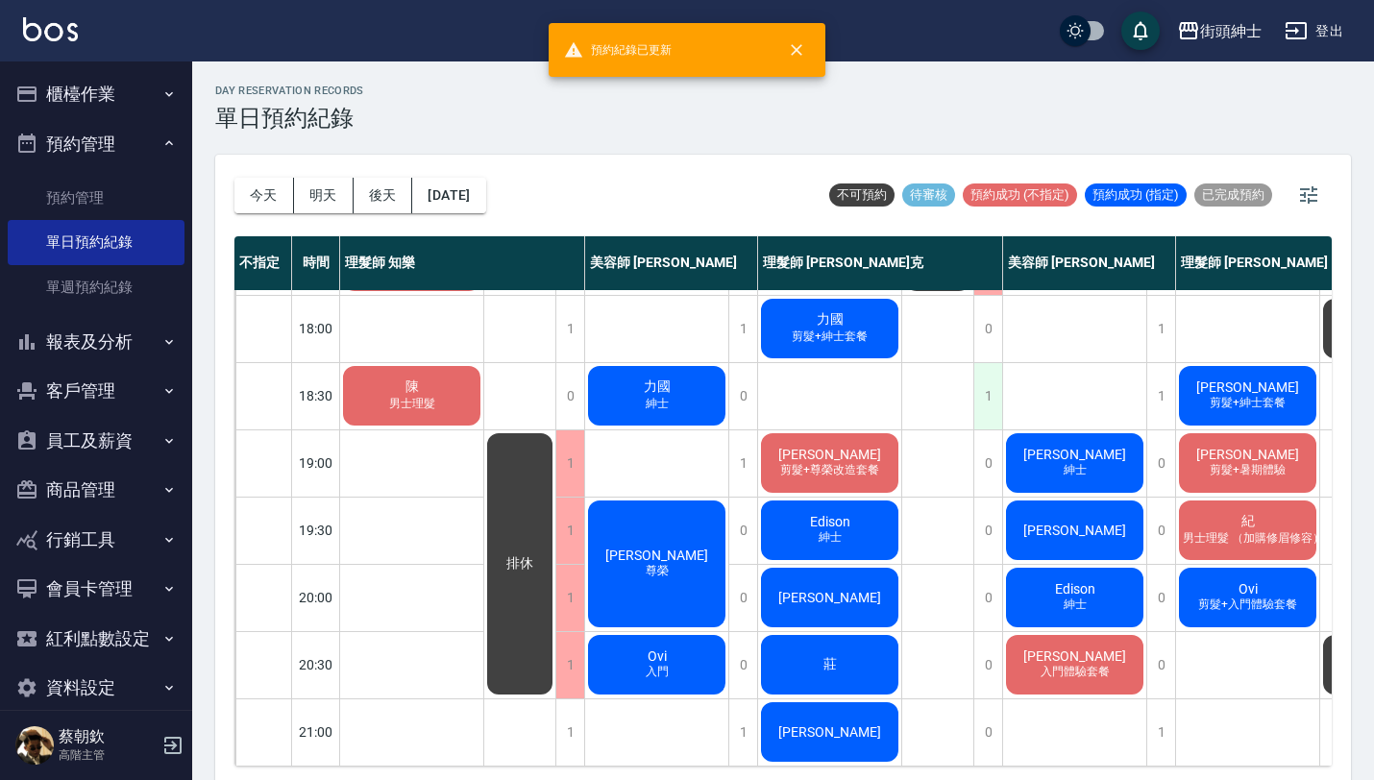
click at [996, 384] on div "1" at bounding box center [988, 396] width 29 height 66
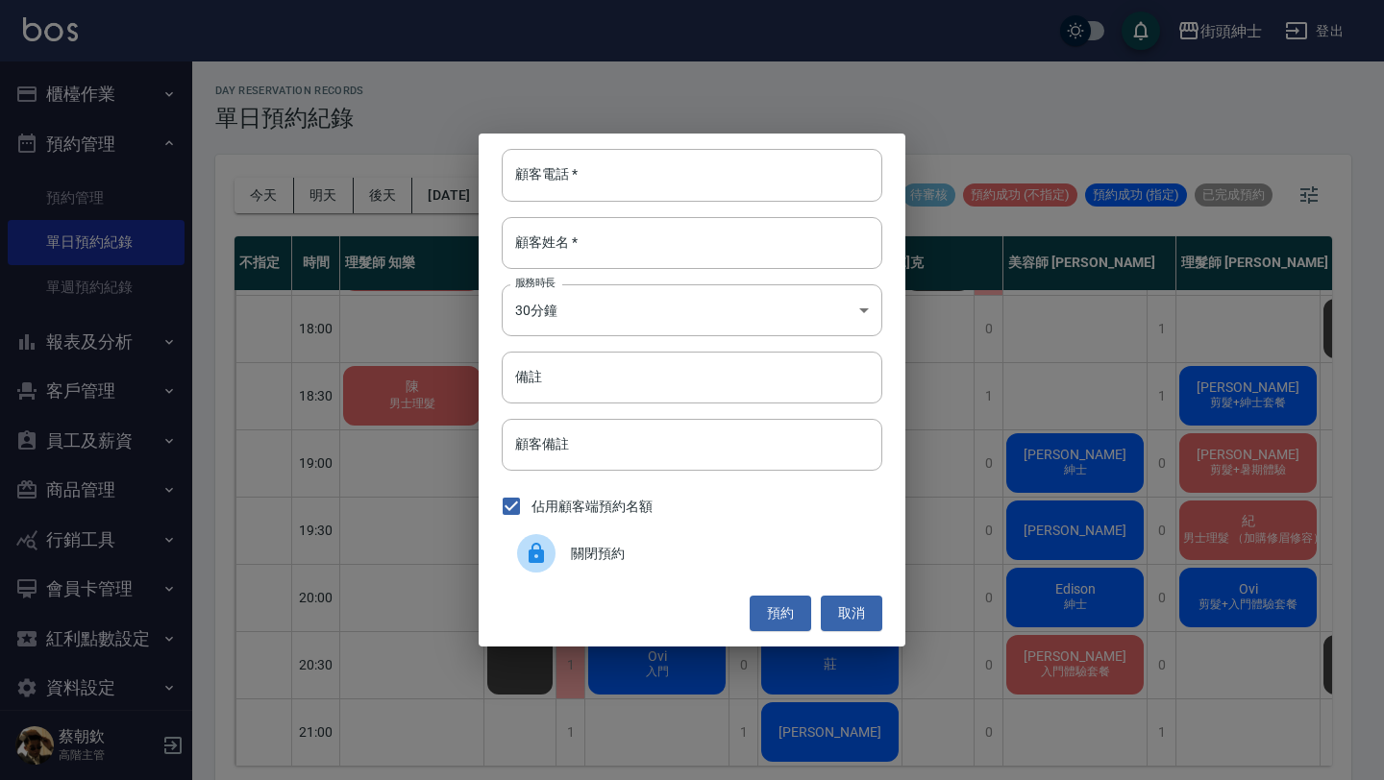
click at [618, 566] on div "關閉預約" at bounding box center [692, 554] width 381 height 54
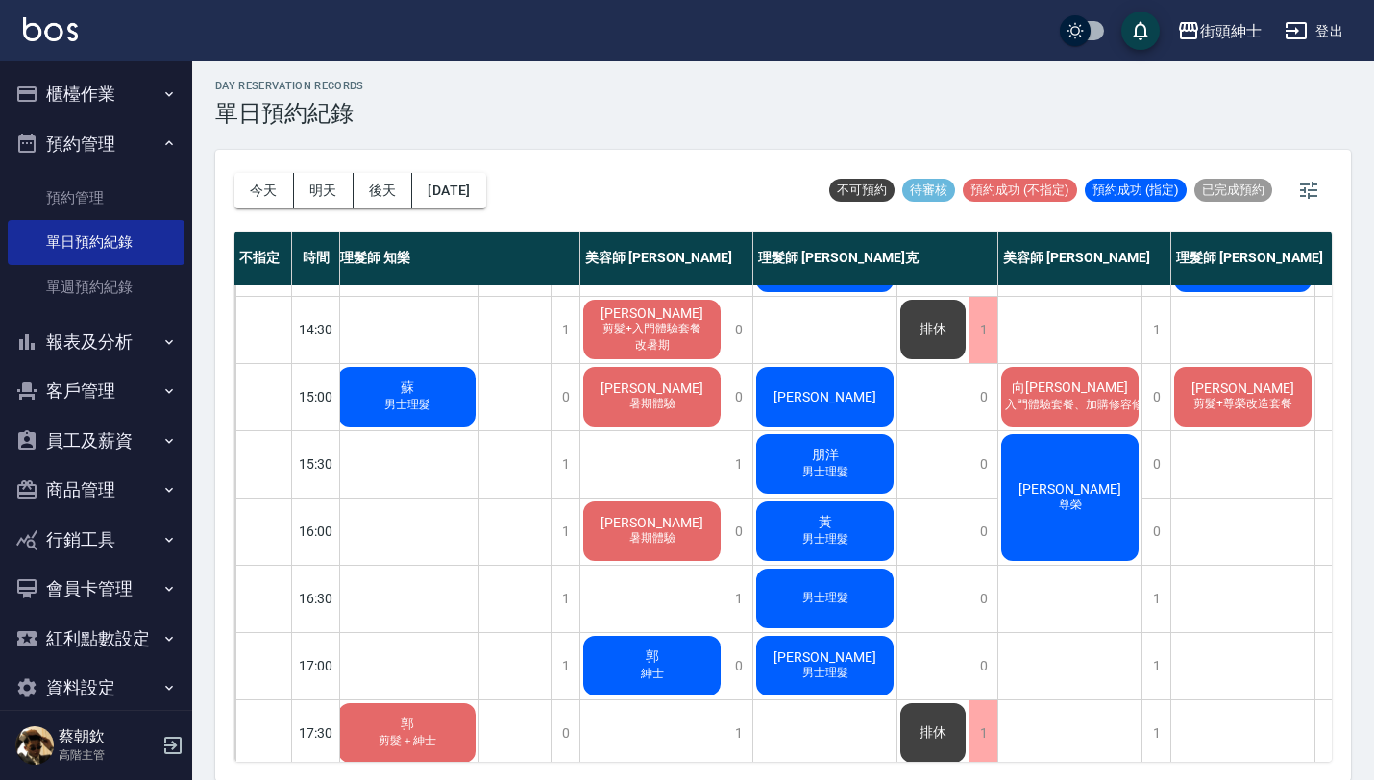
scroll to position [444, 5]
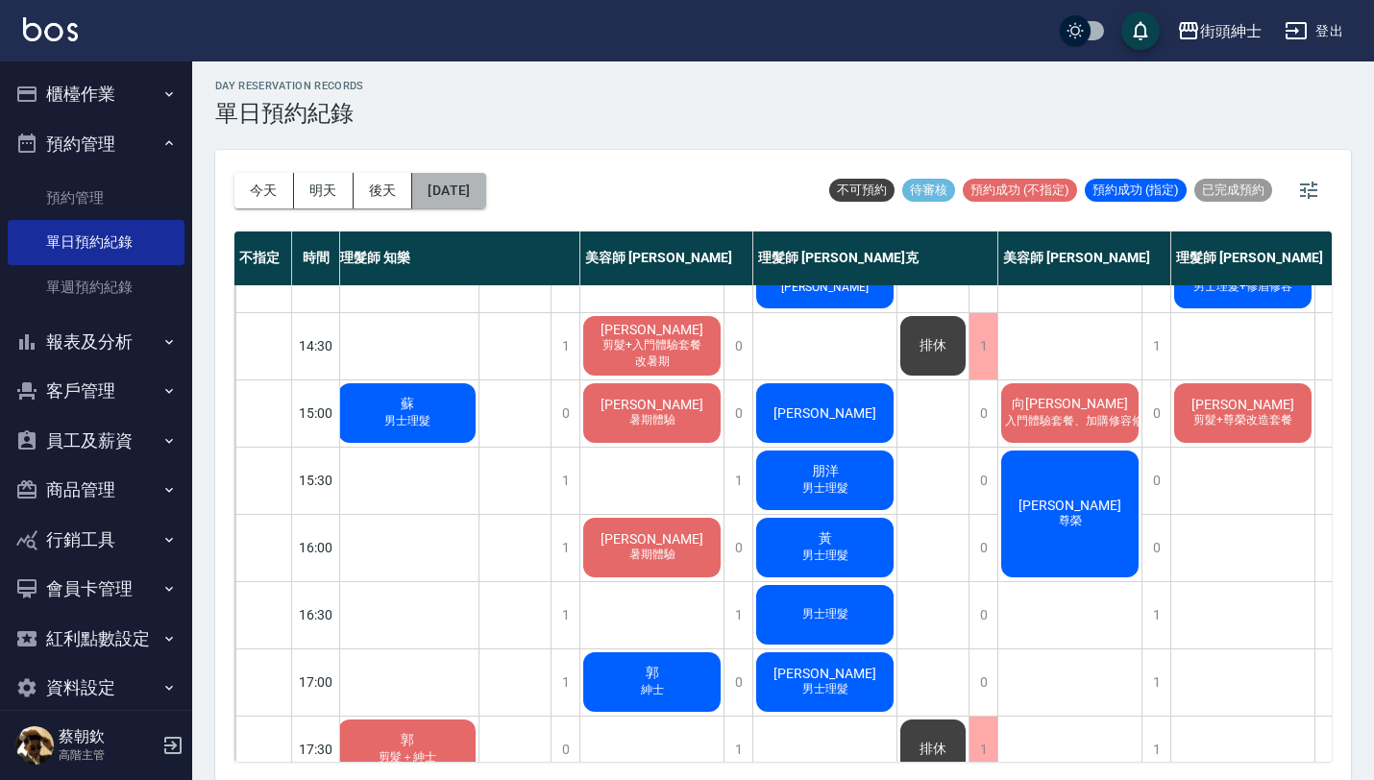
click at [464, 195] on button "[DATE]" at bounding box center [448, 191] width 73 height 36
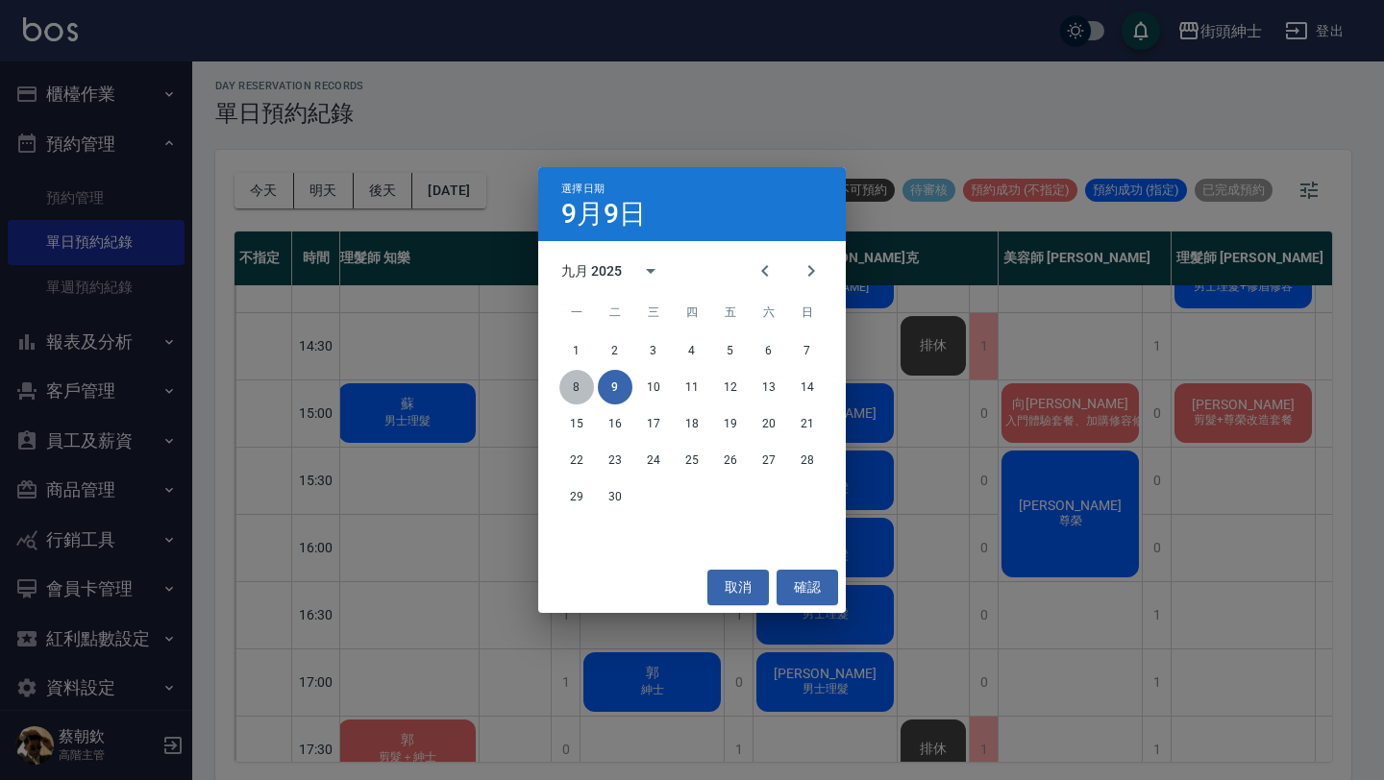
click at [569, 386] on button "8" at bounding box center [576, 387] width 35 height 35
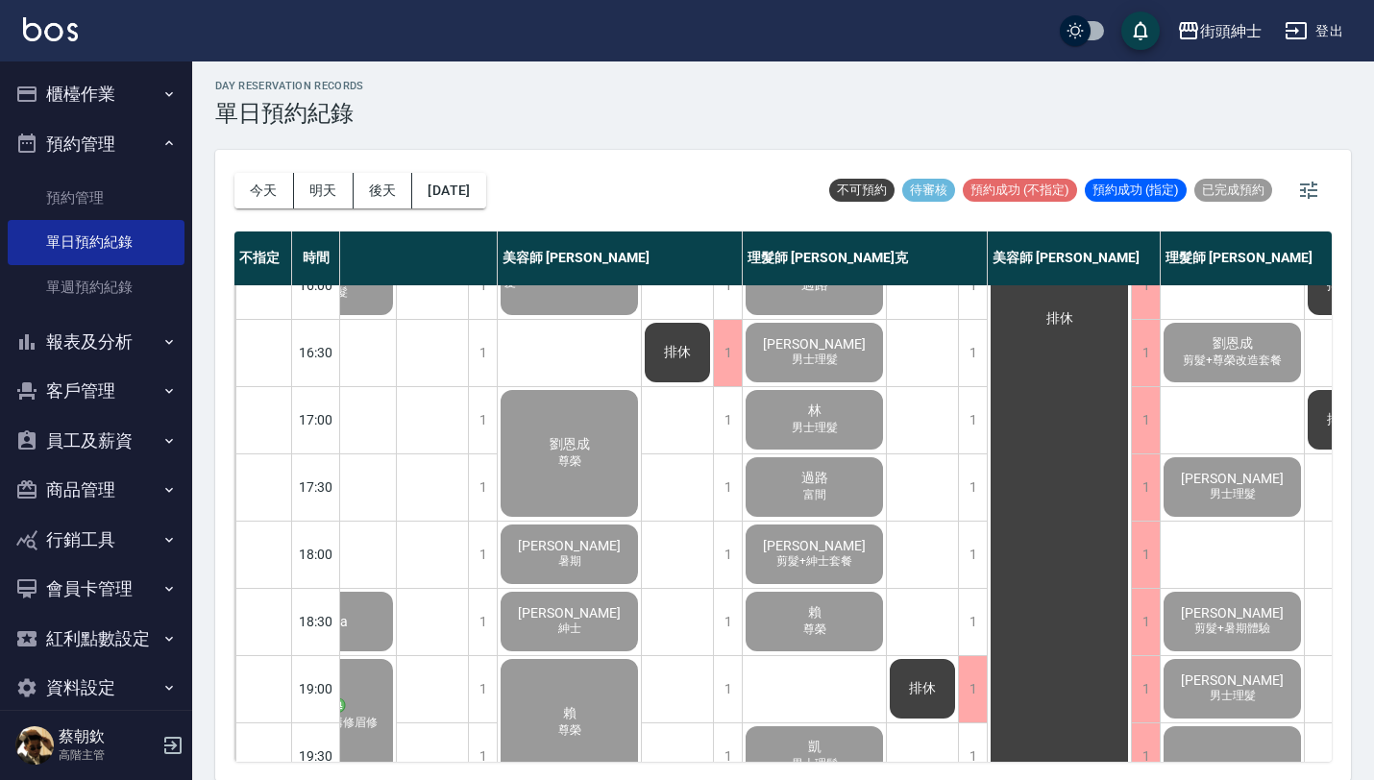
scroll to position [706, 171]
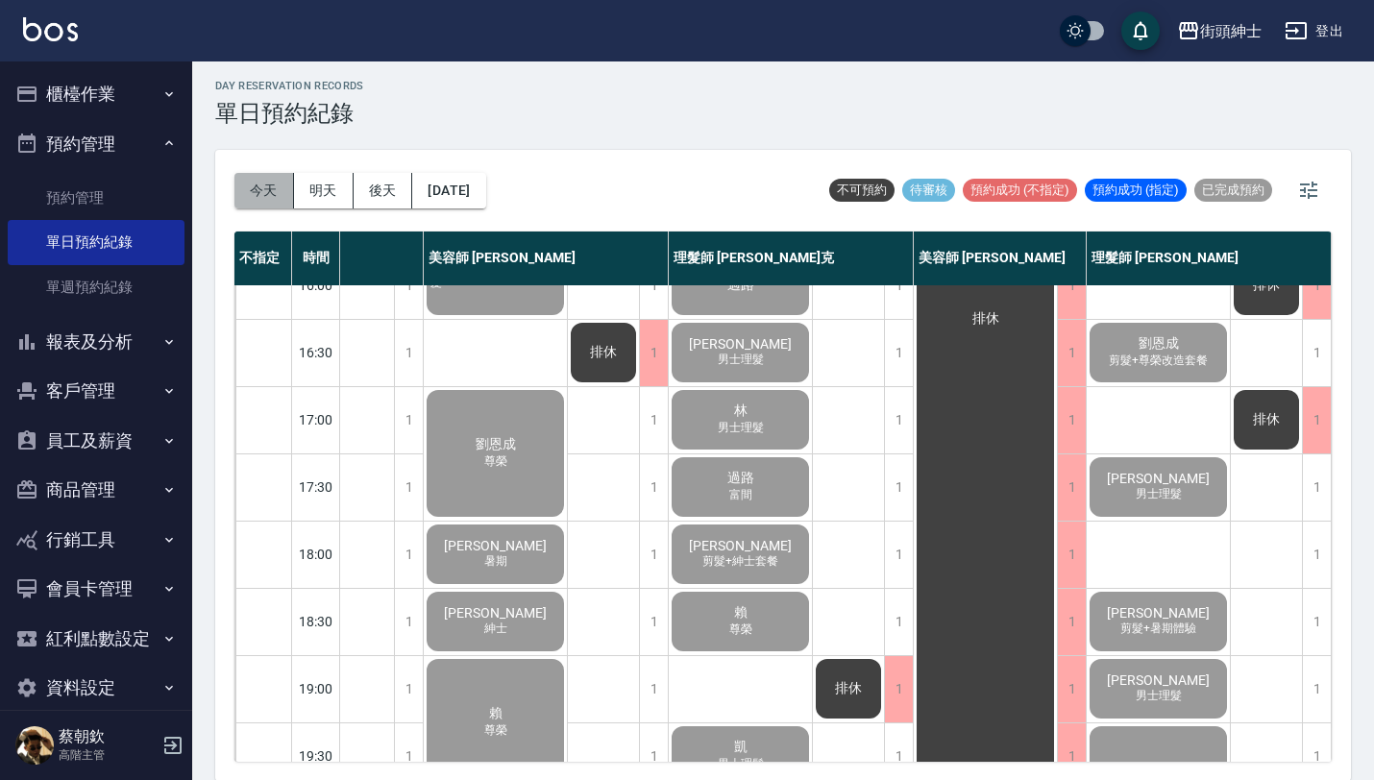
click at [265, 185] on button "今天" at bounding box center [265, 191] width 60 height 36
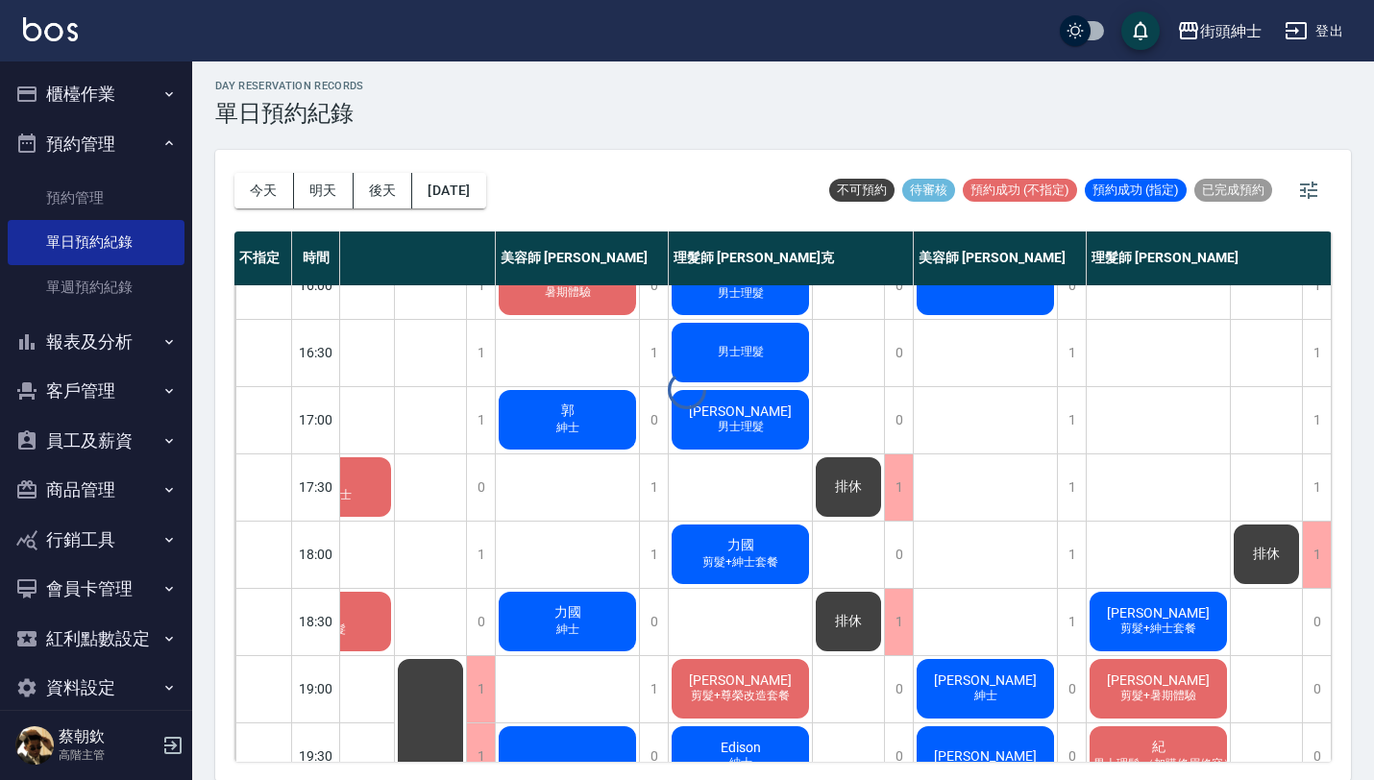
scroll to position [706, 99]
click at [336, 180] on button "明天" at bounding box center [324, 191] width 60 height 36
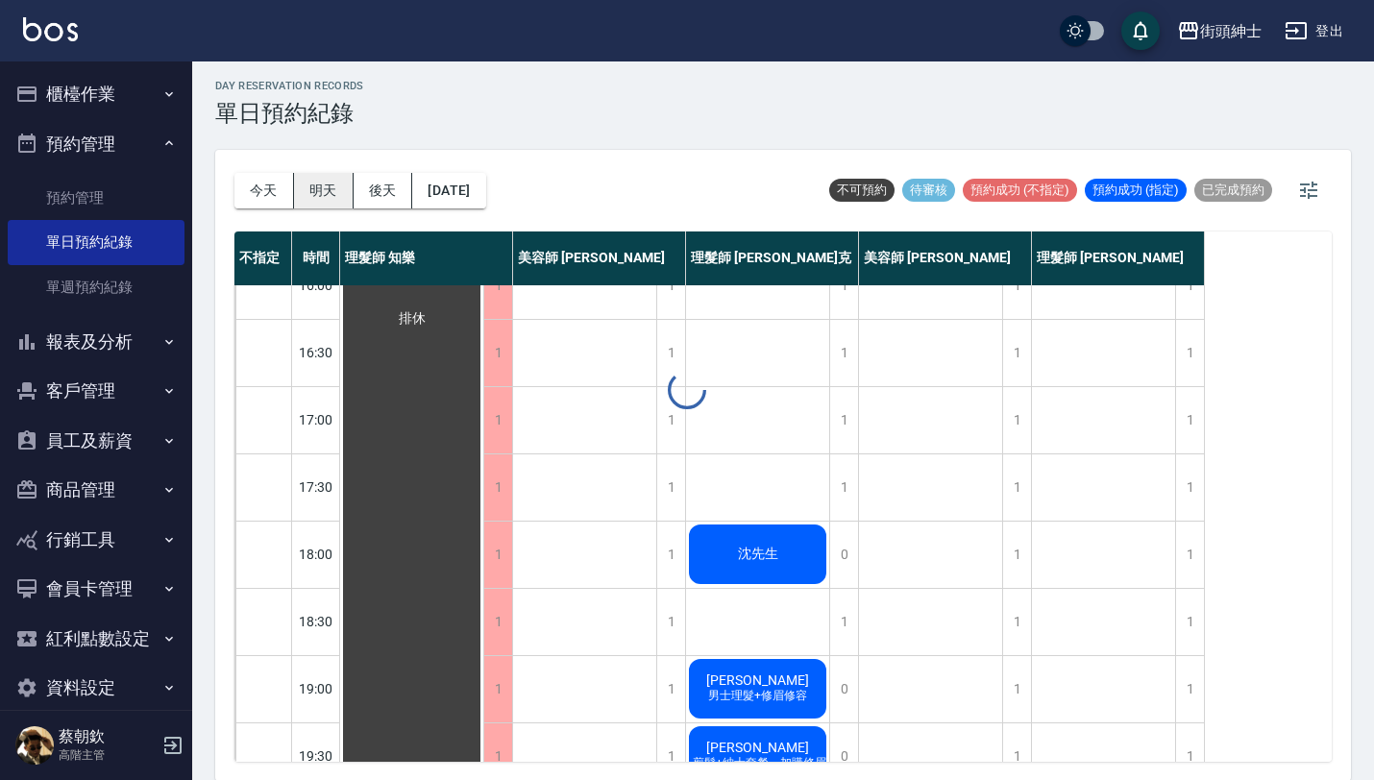
scroll to position [706, 0]
click at [385, 188] on button "後天" at bounding box center [384, 191] width 60 height 36
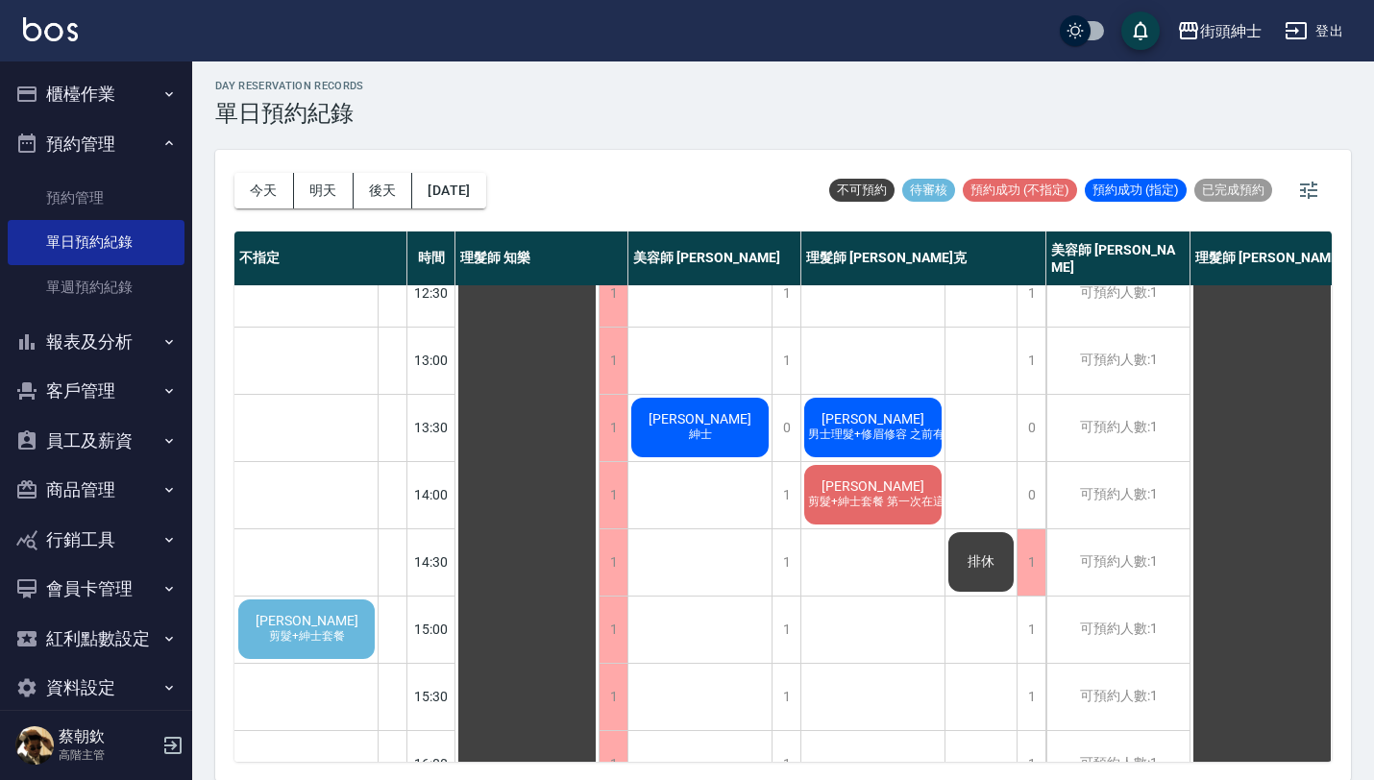
scroll to position [227, 0]
click at [355, 632] on div "宜恩 剪髮+紳士套餐" at bounding box center [306, 630] width 142 height 65
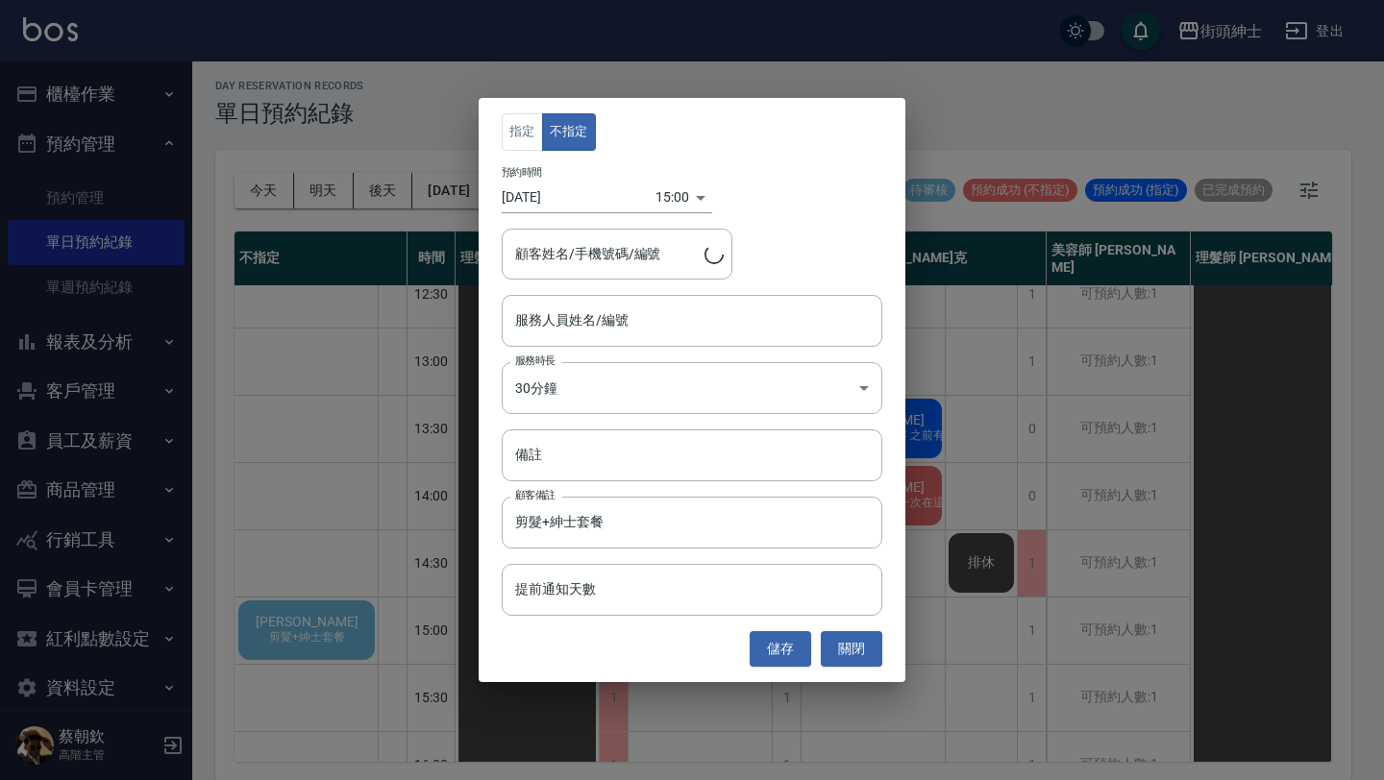
type input "[PERSON_NAME]/0909173386"
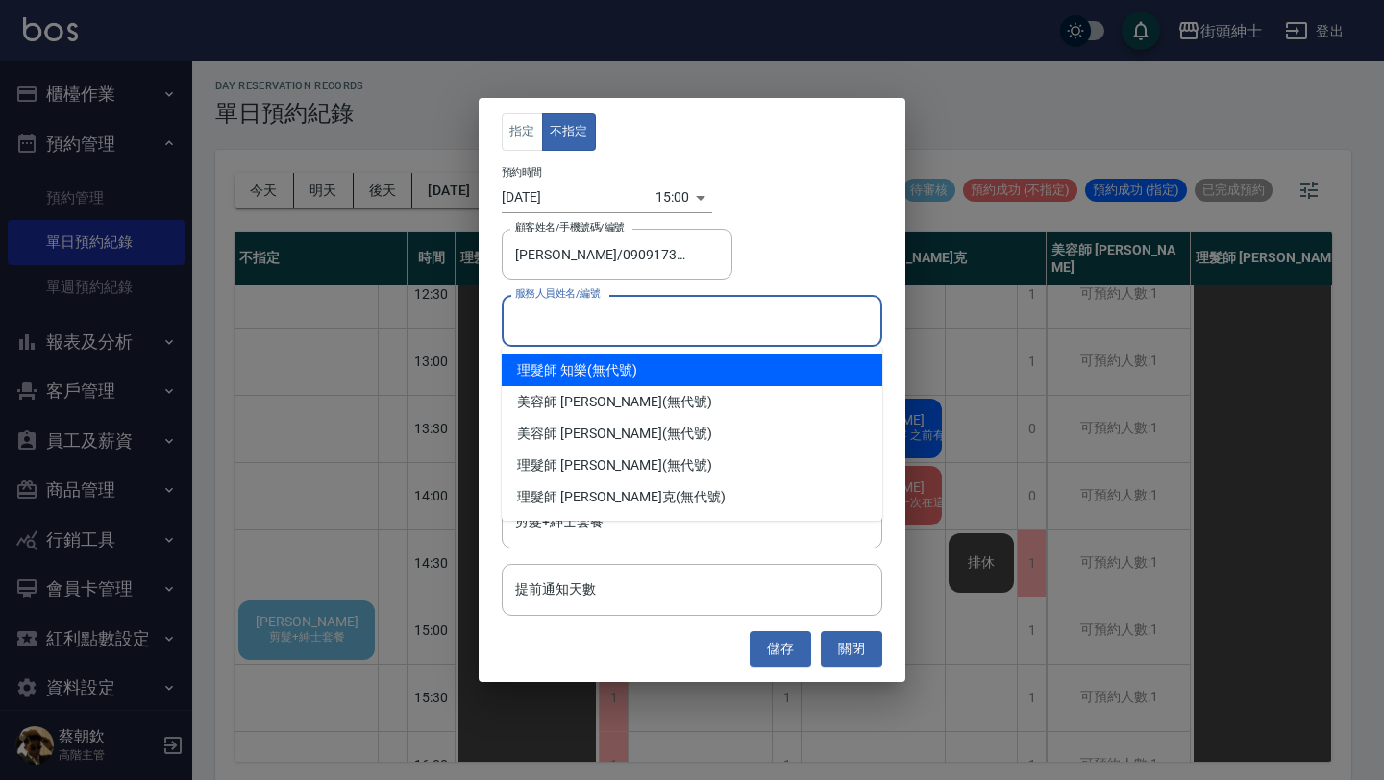
click at [683, 306] on input "服務人員姓名/編號" at bounding box center [691, 321] width 363 height 34
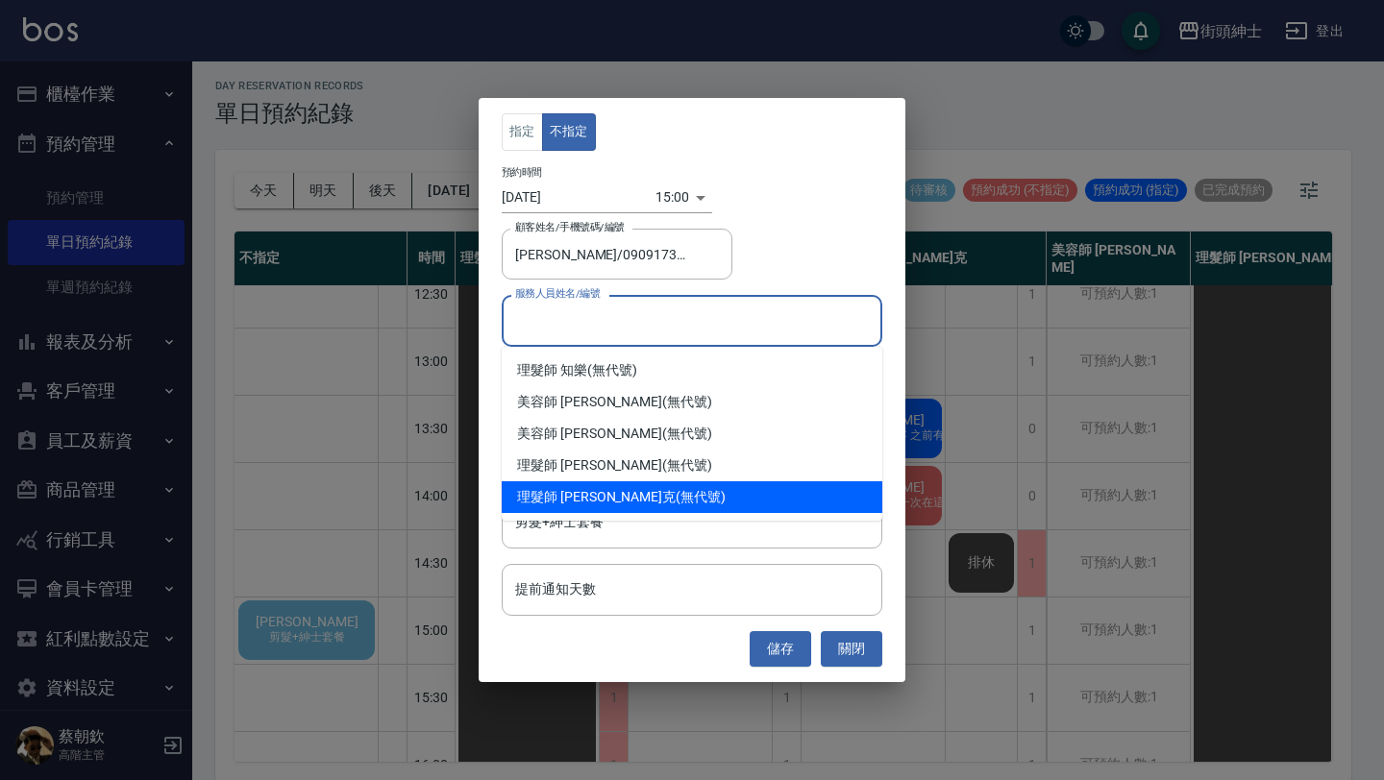
click at [608, 491] on div "理髮師 [PERSON_NAME]克 (無代號)" at bounding box center [692, 498] width 381 height 32
type input "理髮師 [PERSON_NAME]克(無代號)"
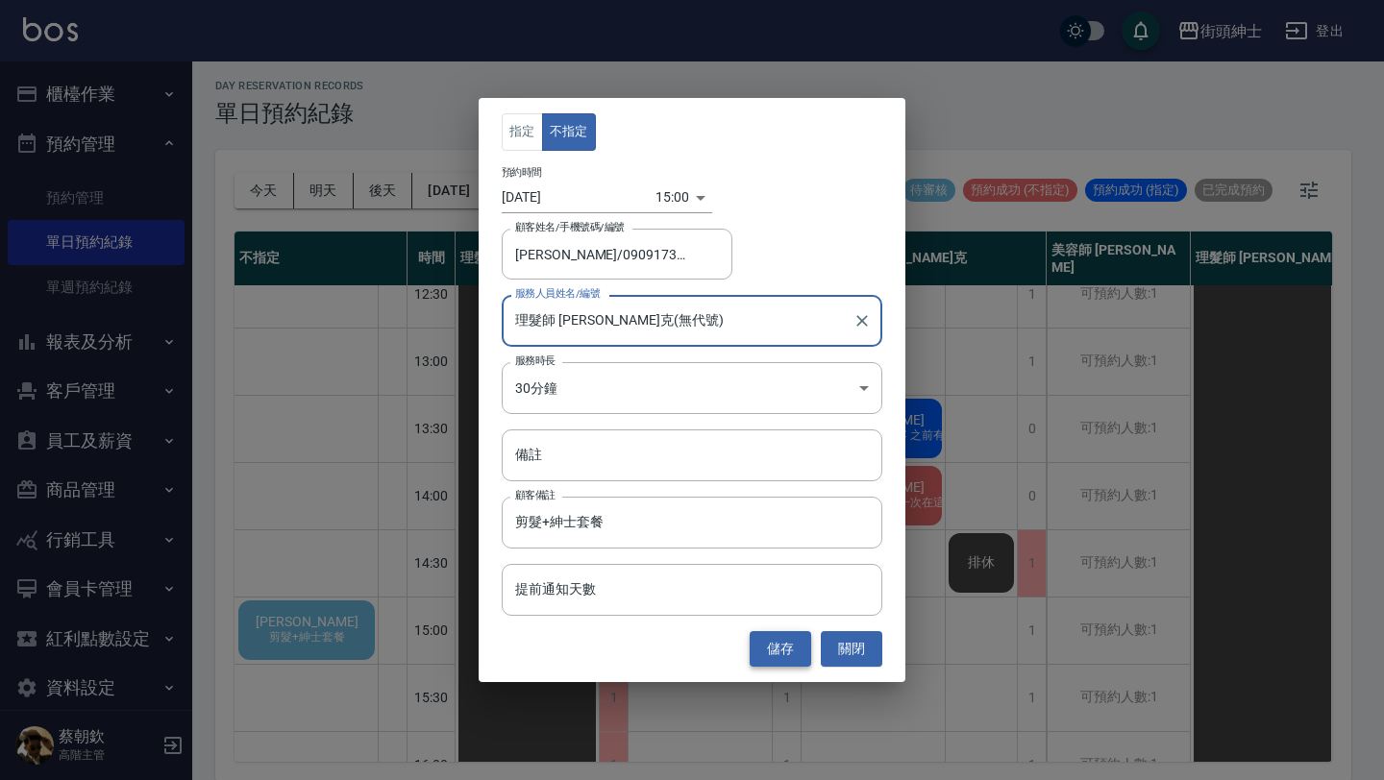
click at [773, 640] on button "儲存" at bounding box center [781, 649] width 62 height 36
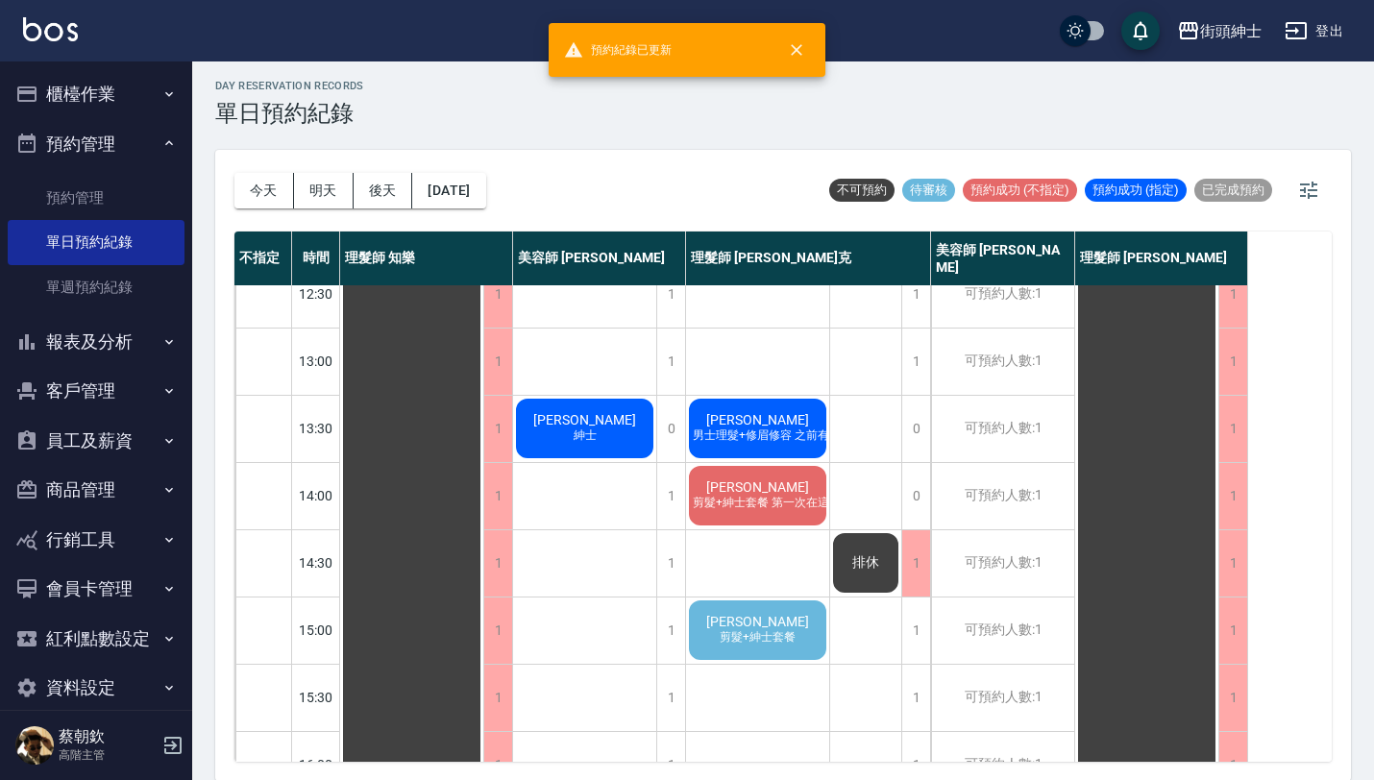
click at [779, 629] on div "宜恩 剪髮+紳士套餐" at bounding box center [757, 630] width 143 height 65
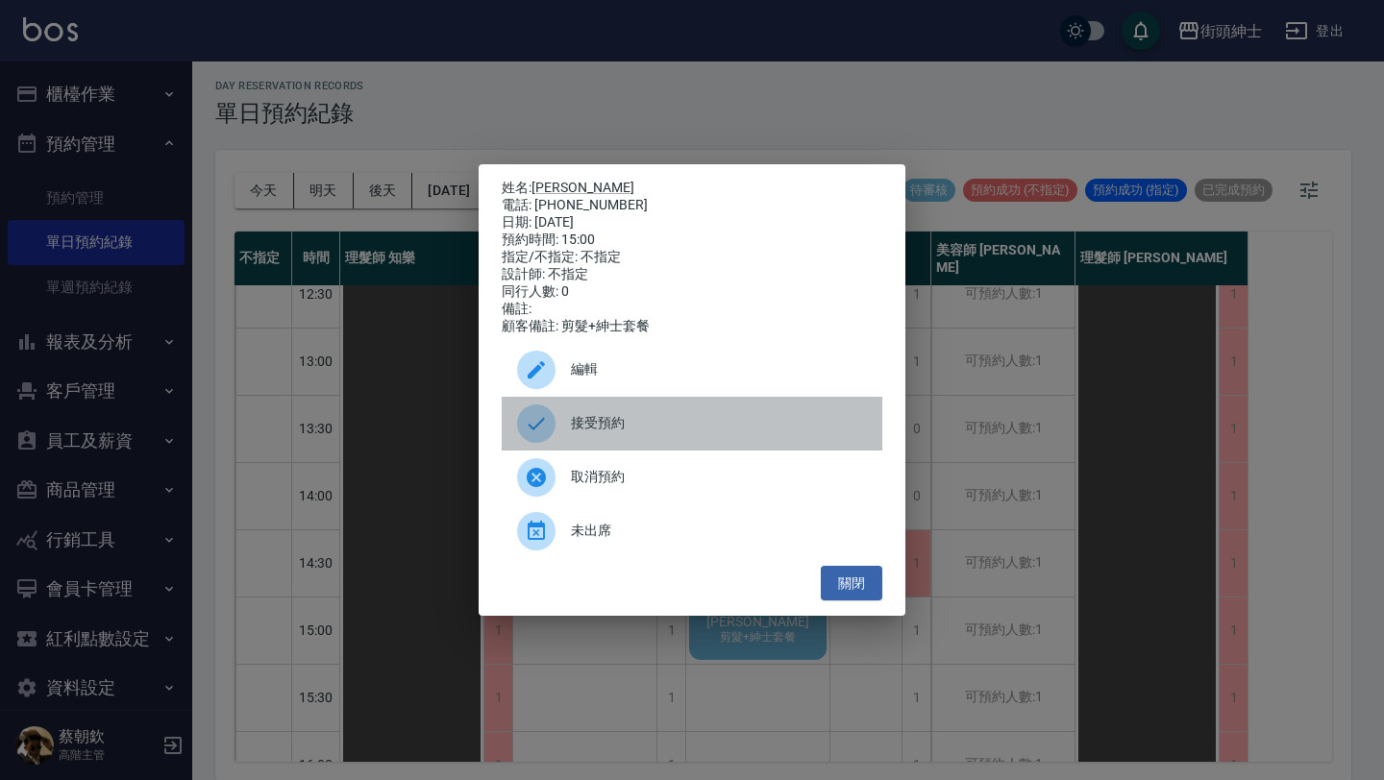
click at [730, 433] on span "接受預約" at bounding box center [719, 423] width 296 height 20
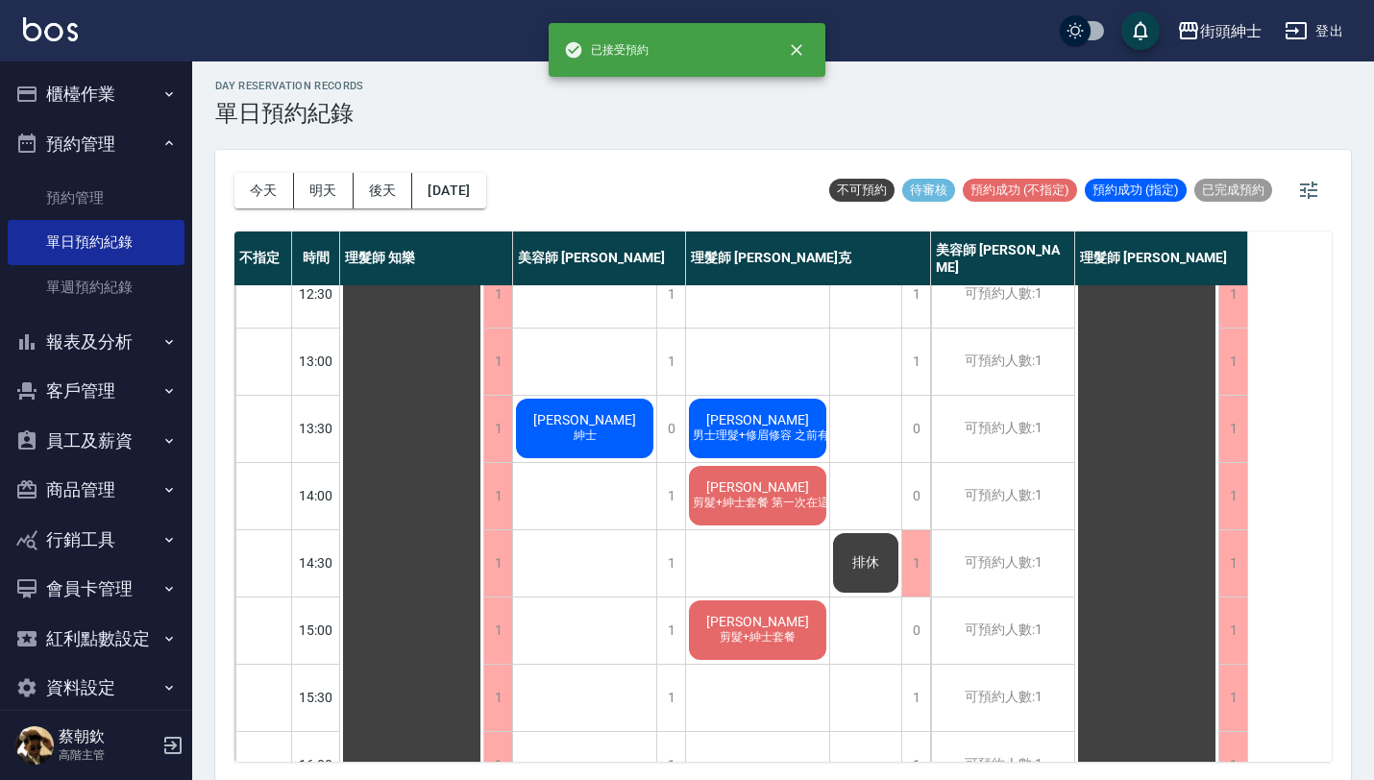
click at [796, 634] on span "剪髮+紳士套餐" at bounding box center [758, 638] width 84 height 16
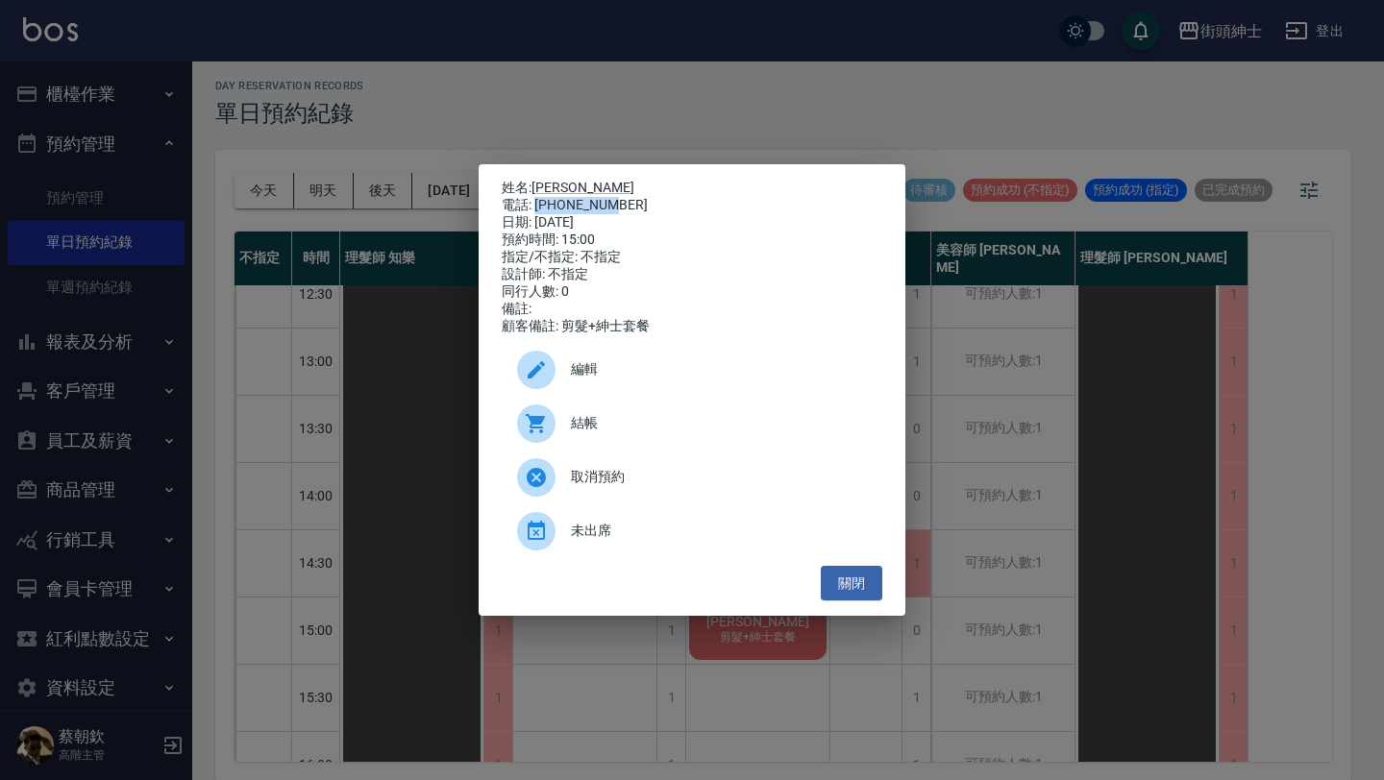
drag, startPoint x: 536, startPoint y: 202, endPoint x: 614, endPoint y: 205, distance: 77.9
click at [614, 205] on div "電話: [PHONE_NUMBER]" at bounding box center [692, 205] width 381 height 17
copy div "0909173386"
click at [267, 469] on div "姓名: 宜恩 電話: [PHONE_NUMBER] 日期: [DATE] 預約時間: 15:00 指定/不指定: 不指定 設計師: 不指定 同行人數: 0 備…" at bounding box center [692, 390] width 1384 height 780
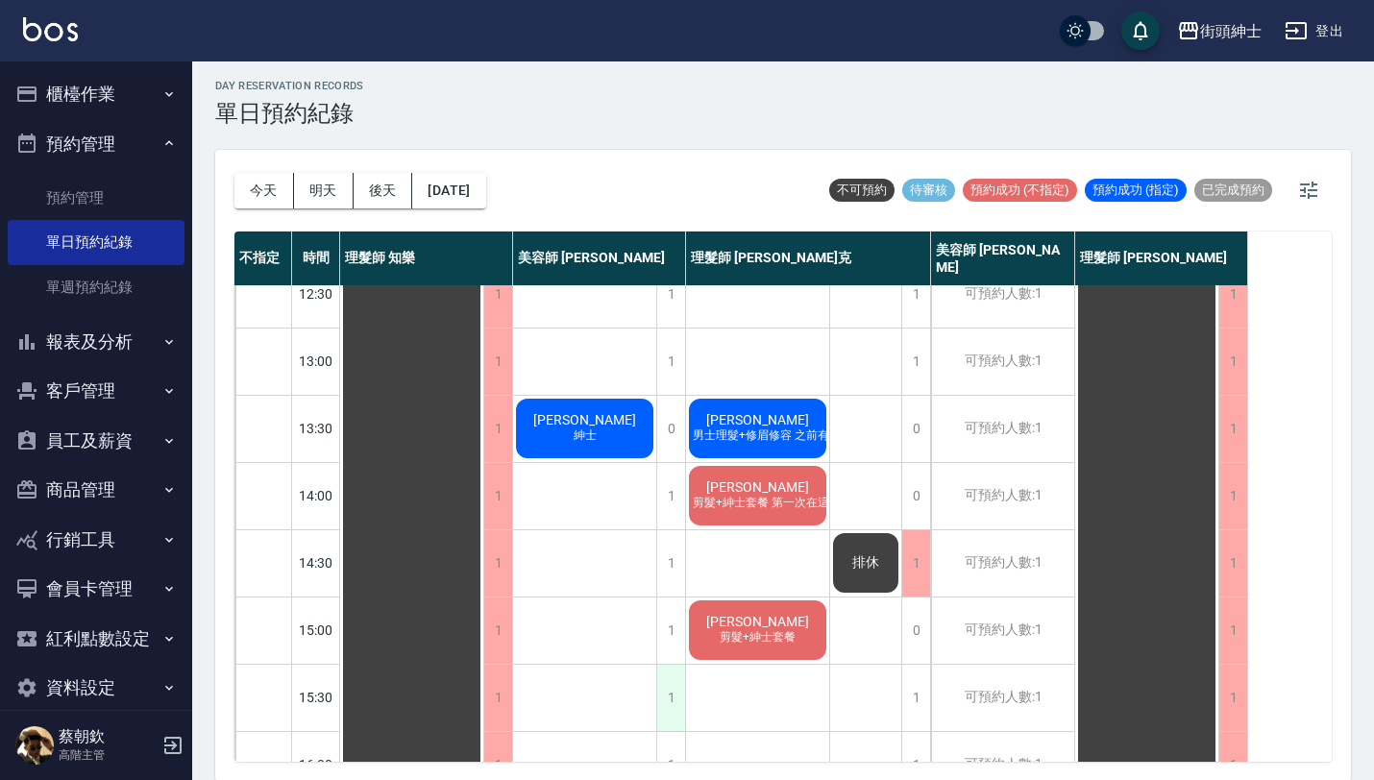
click at [674, 688] on div "1" at bounding box center [670, 698] width 29 height 66
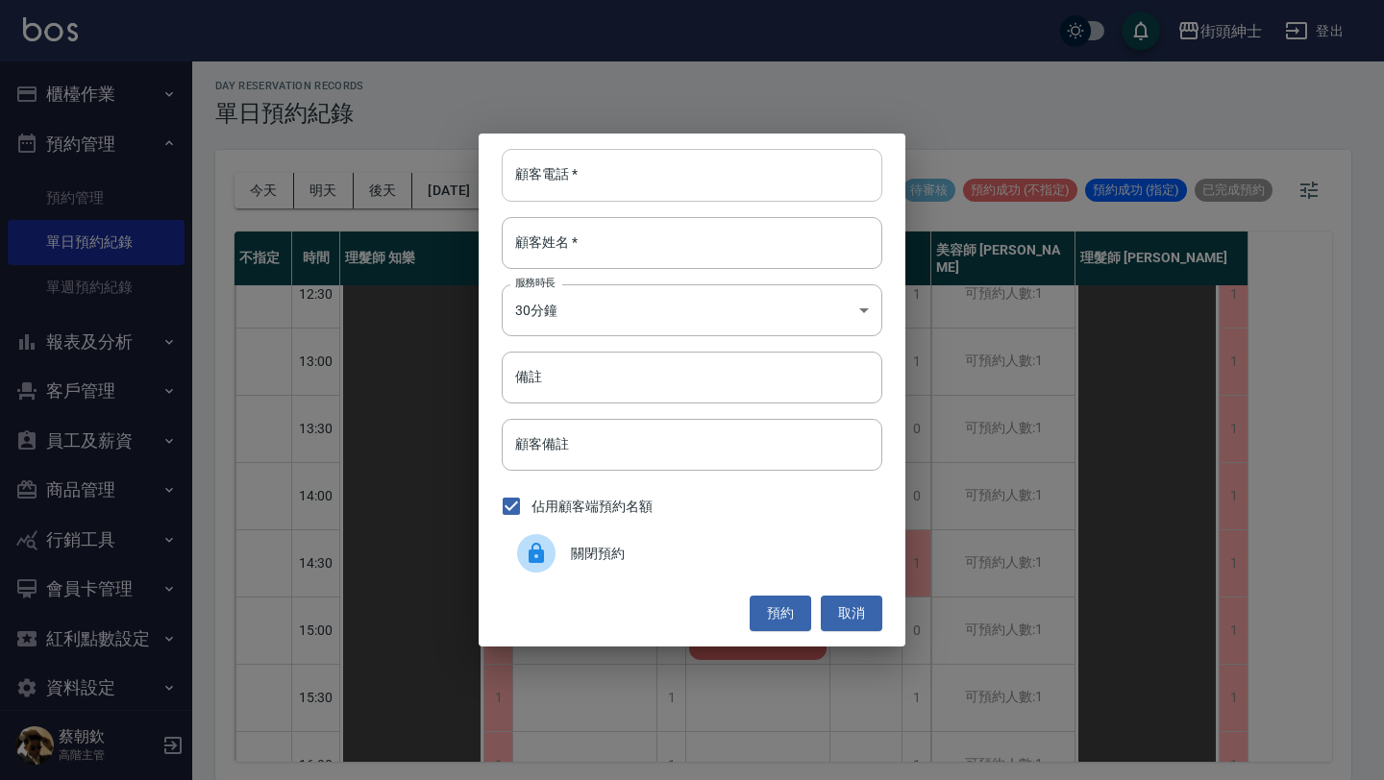
click at [679, 169] on input "顧客電話   *" at bounding box center [692, 175] width 381 height 52
paste input "0909173386"
type input "0909173386"
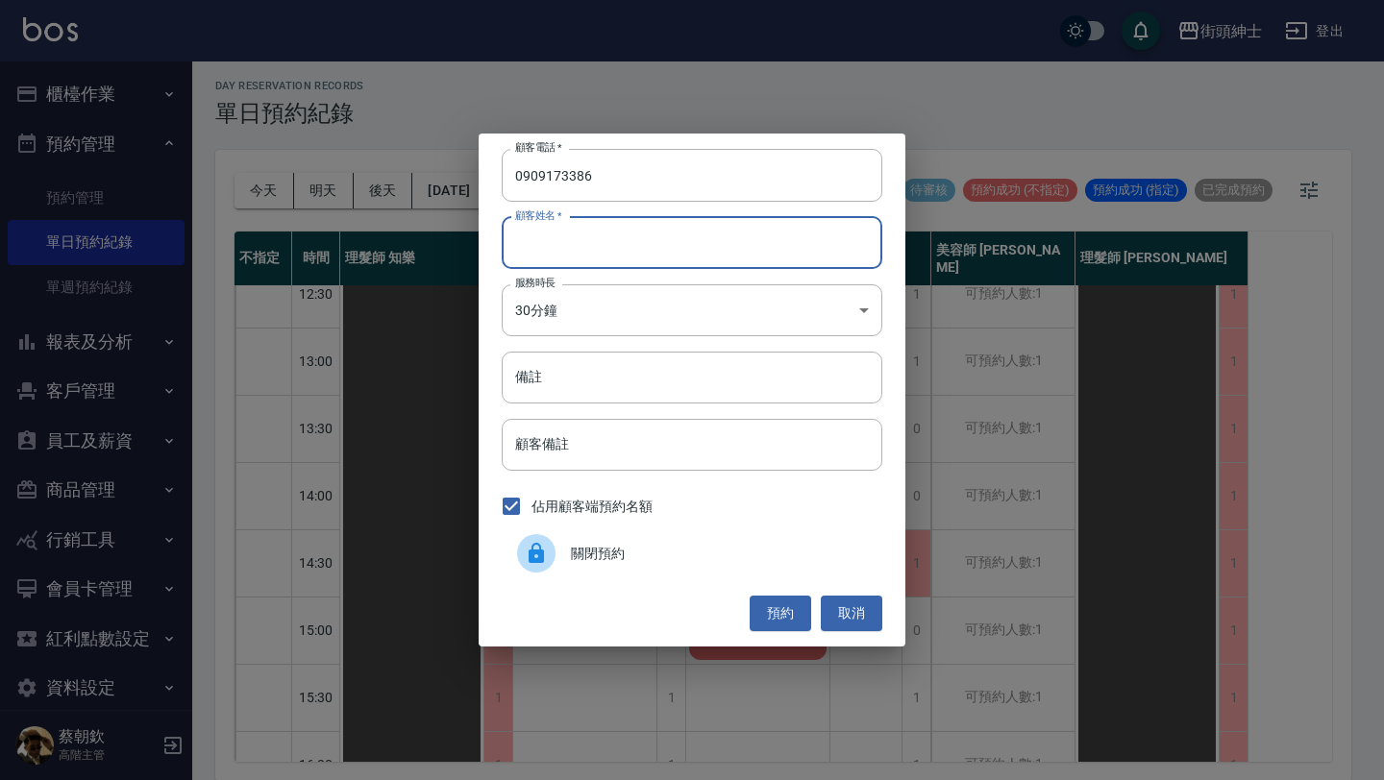
click at [629, 222] on input "顧客姓名   *" at bounding box center [692, 243] width 381 height 52
click at [652, 376] on input "備註" at bounding box center [692, 378] width 381 height 52
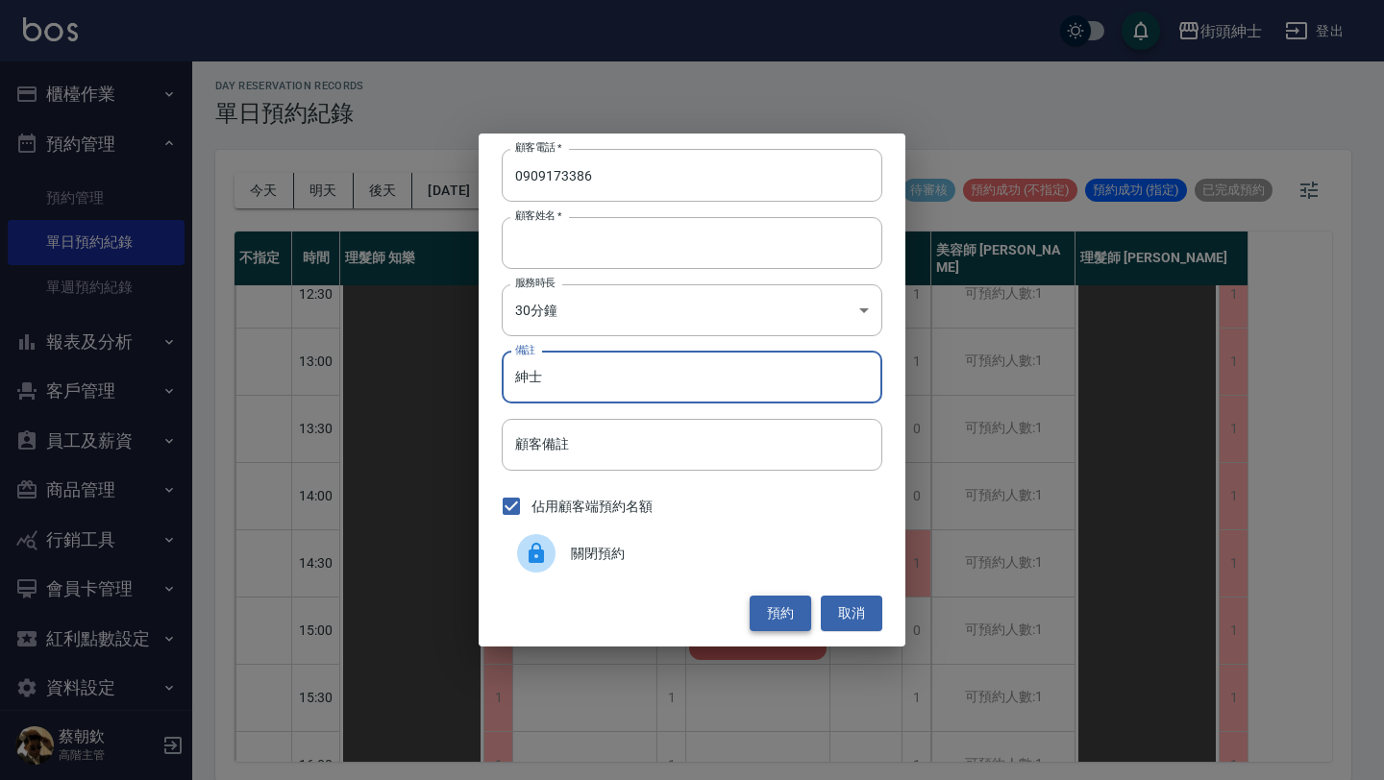
type input "紳士"
click at [787, 615] on button "預約" at bounding box center [781, 614] width 62 height 36
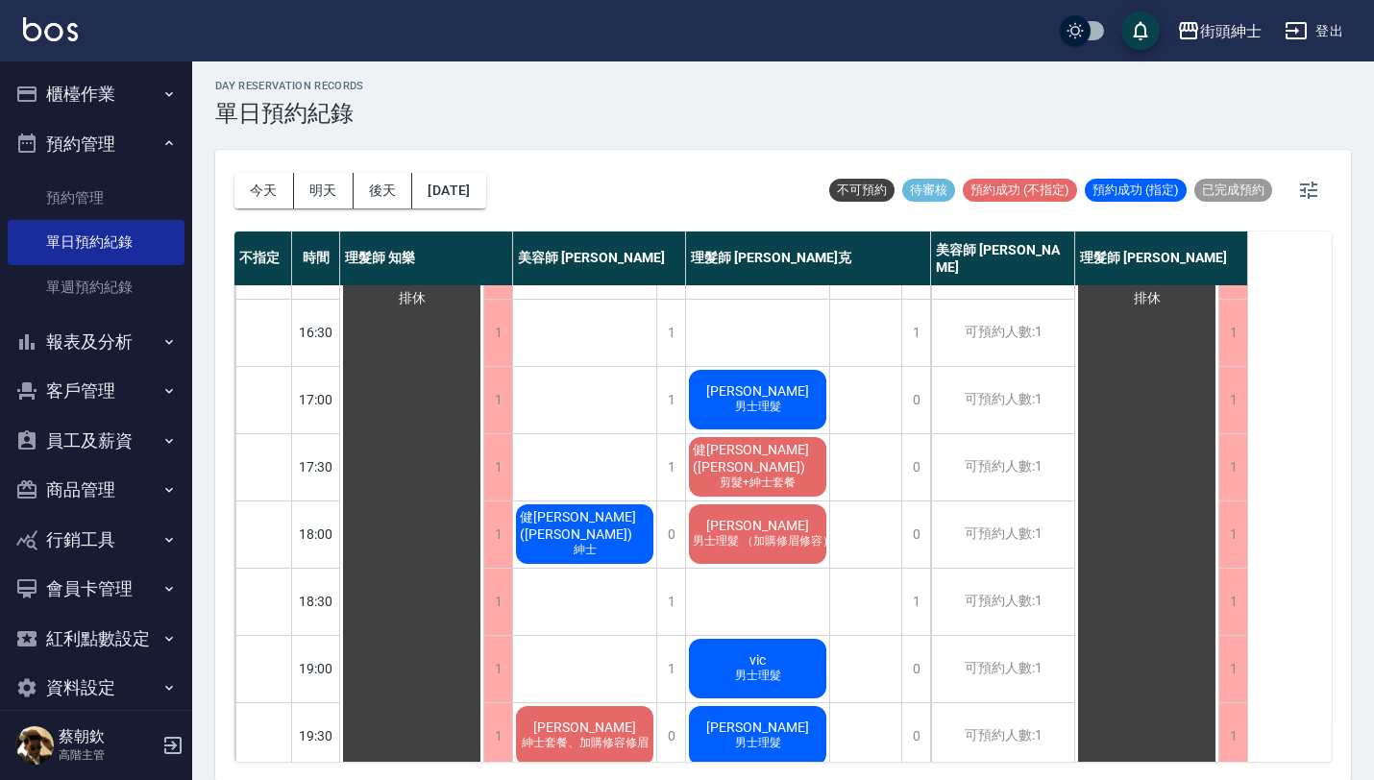
scroll to position [709, 0]
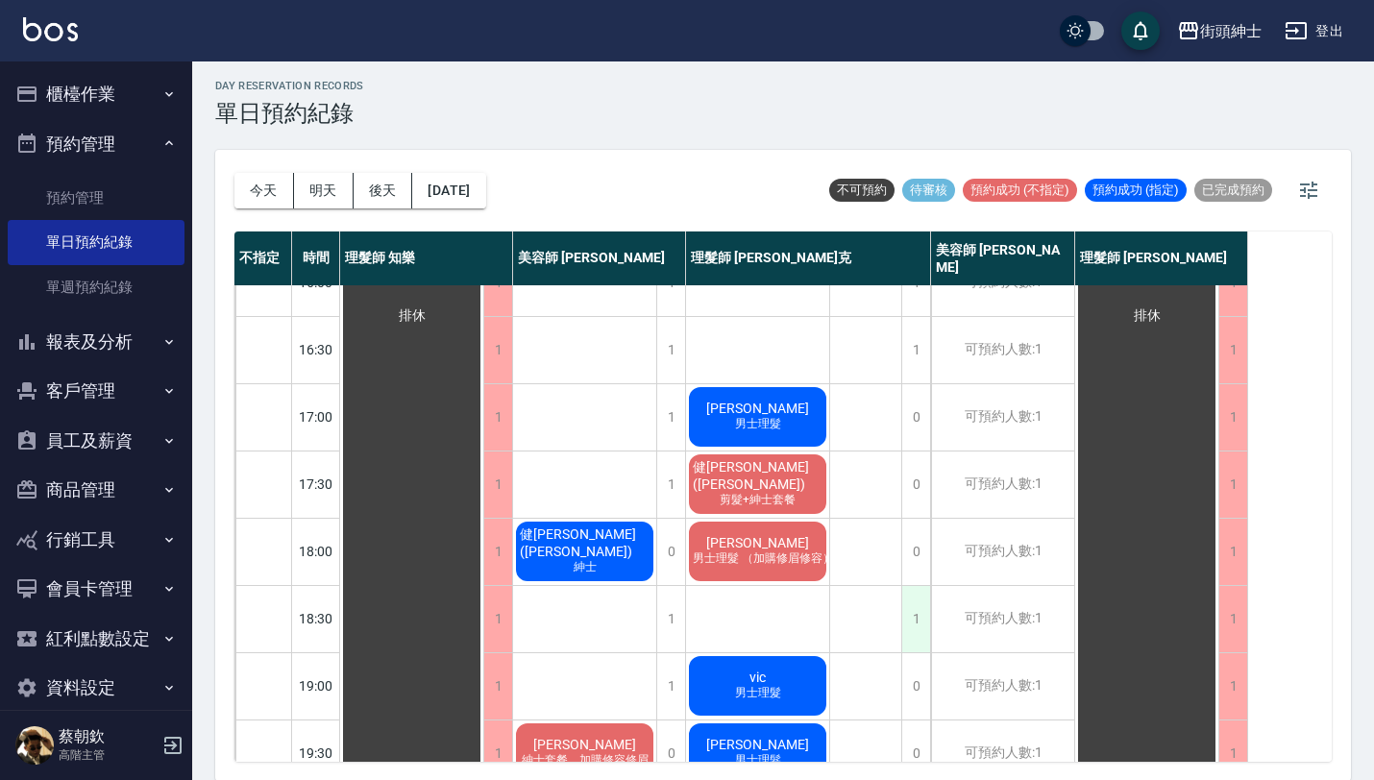
click at [920, 623] on div "1" at bounding box center [916, 619] width 29 height 66
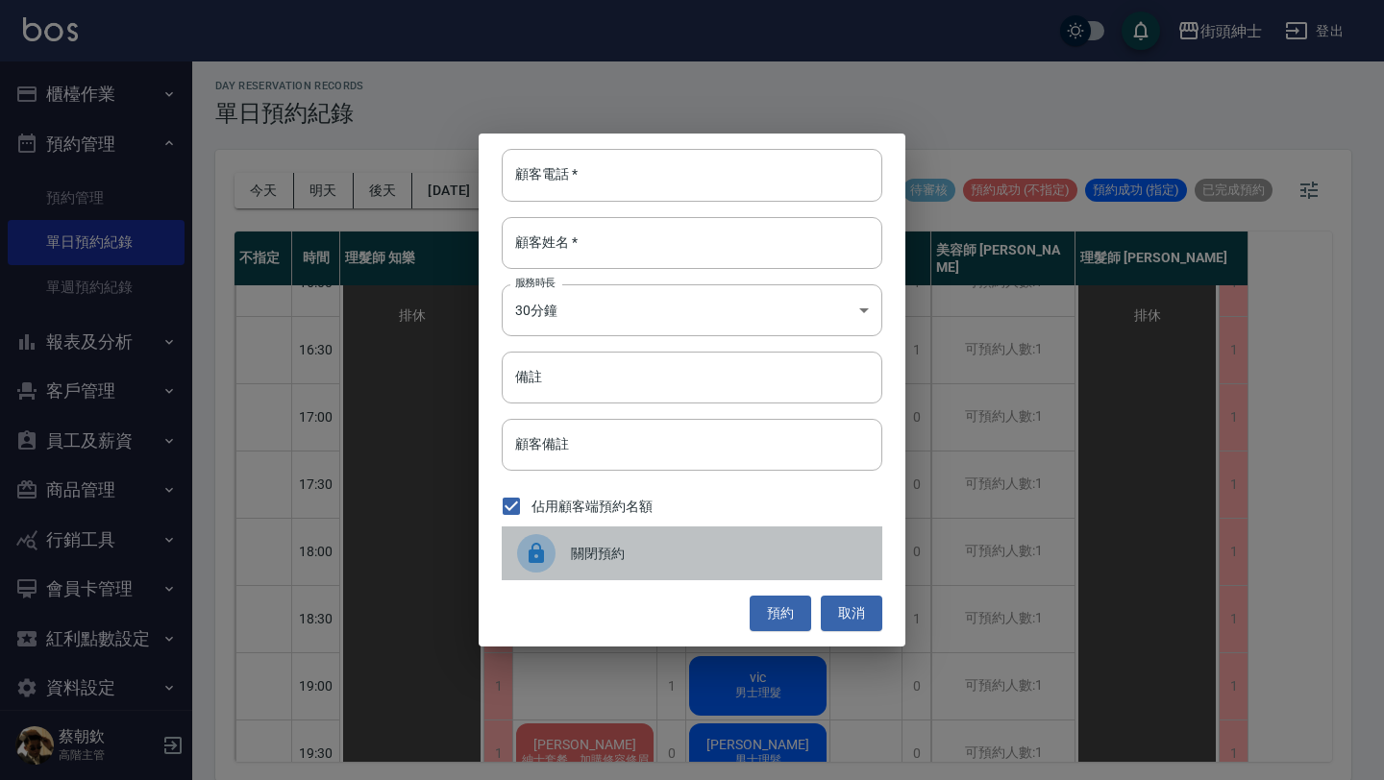
click at [712, 540] on div "關閉預約" at bounding box center [692, 554] width 381 height 54
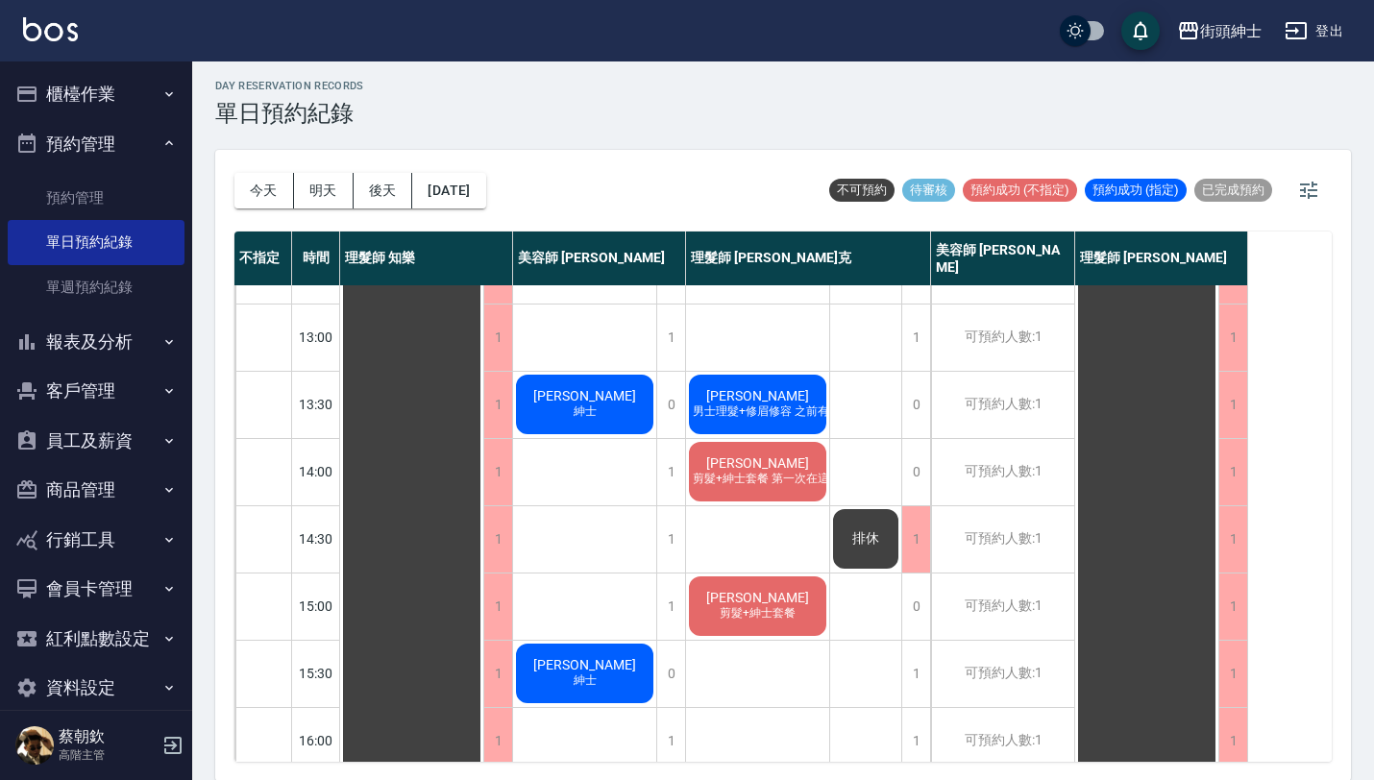
scroll to position [252, 0]
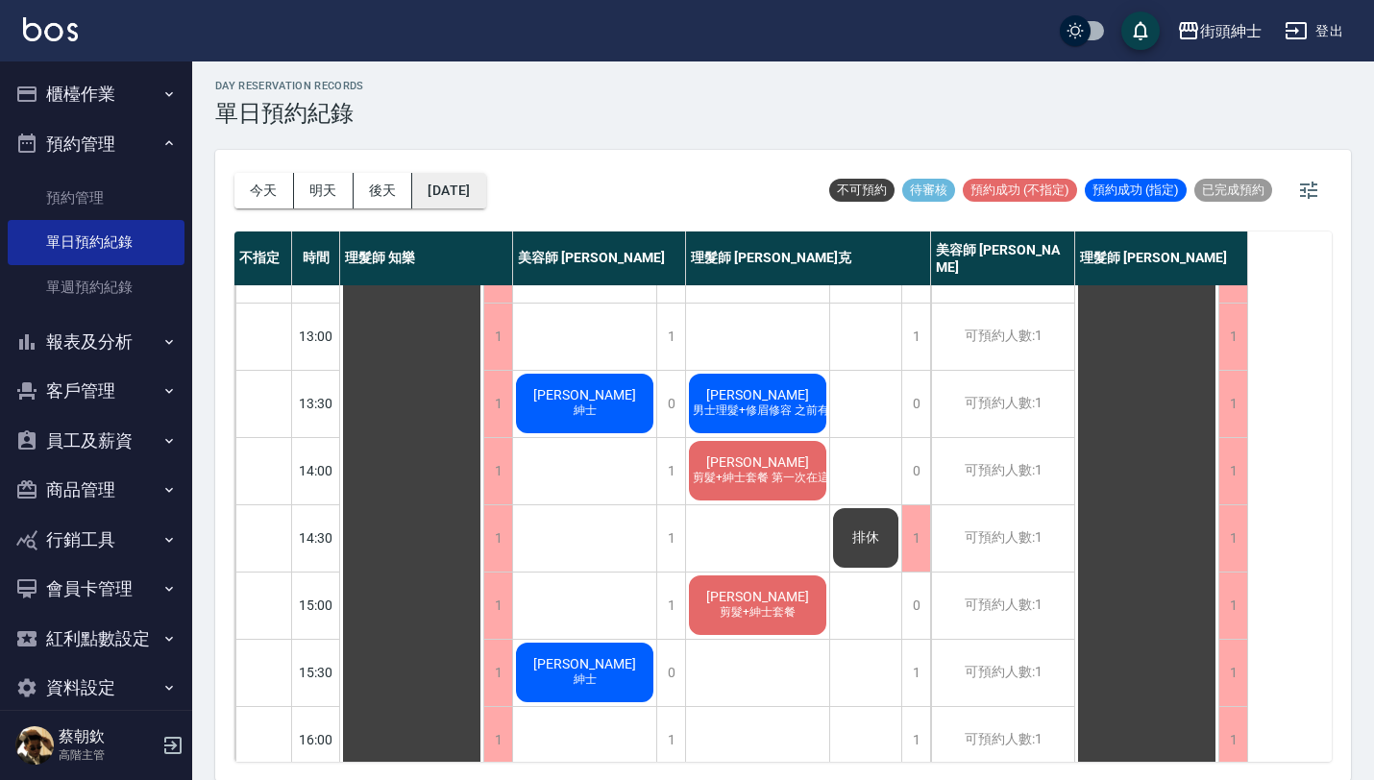
click at [485, 194] on button "[DATE]" at bounding box center [448, 191] width 73 height 36
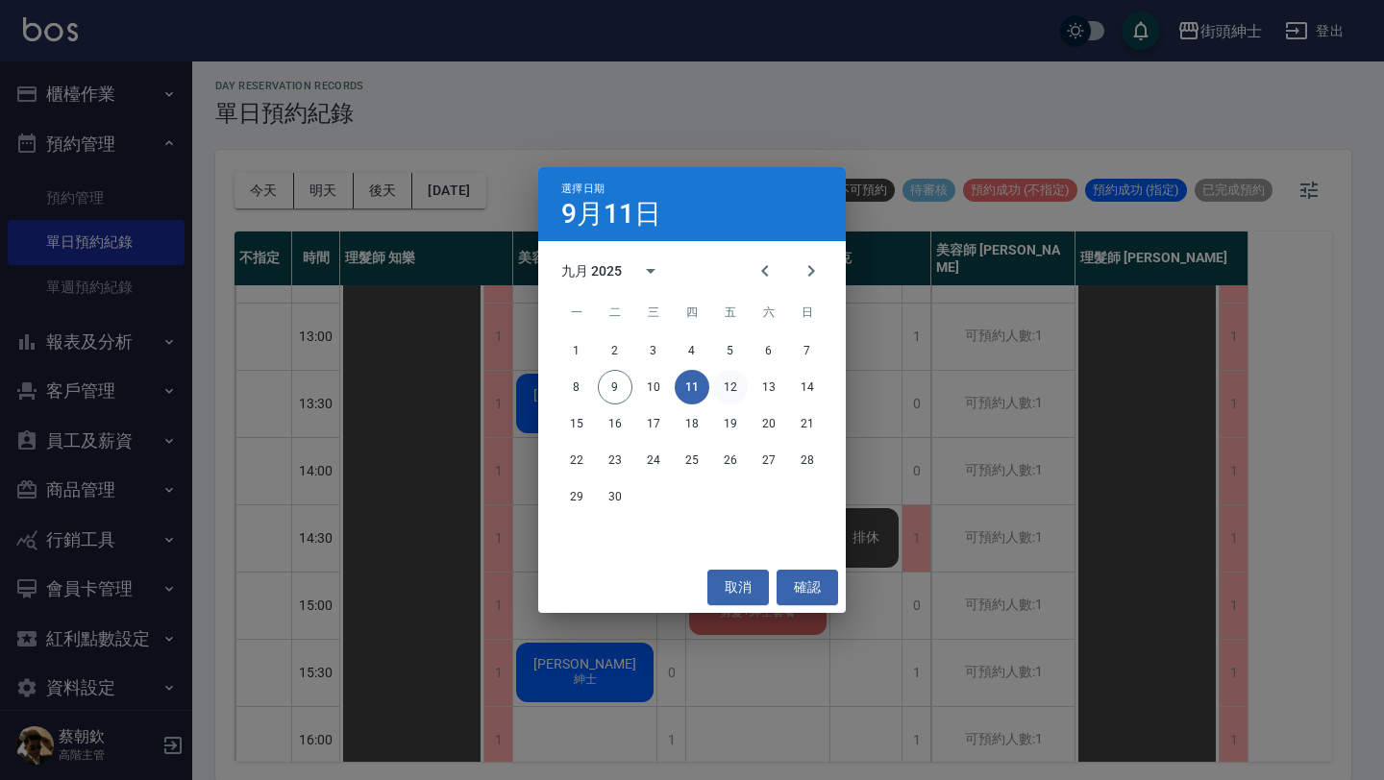
click at [730, 394] on button "12" at bounding box center [730, 387] width 35 height 35
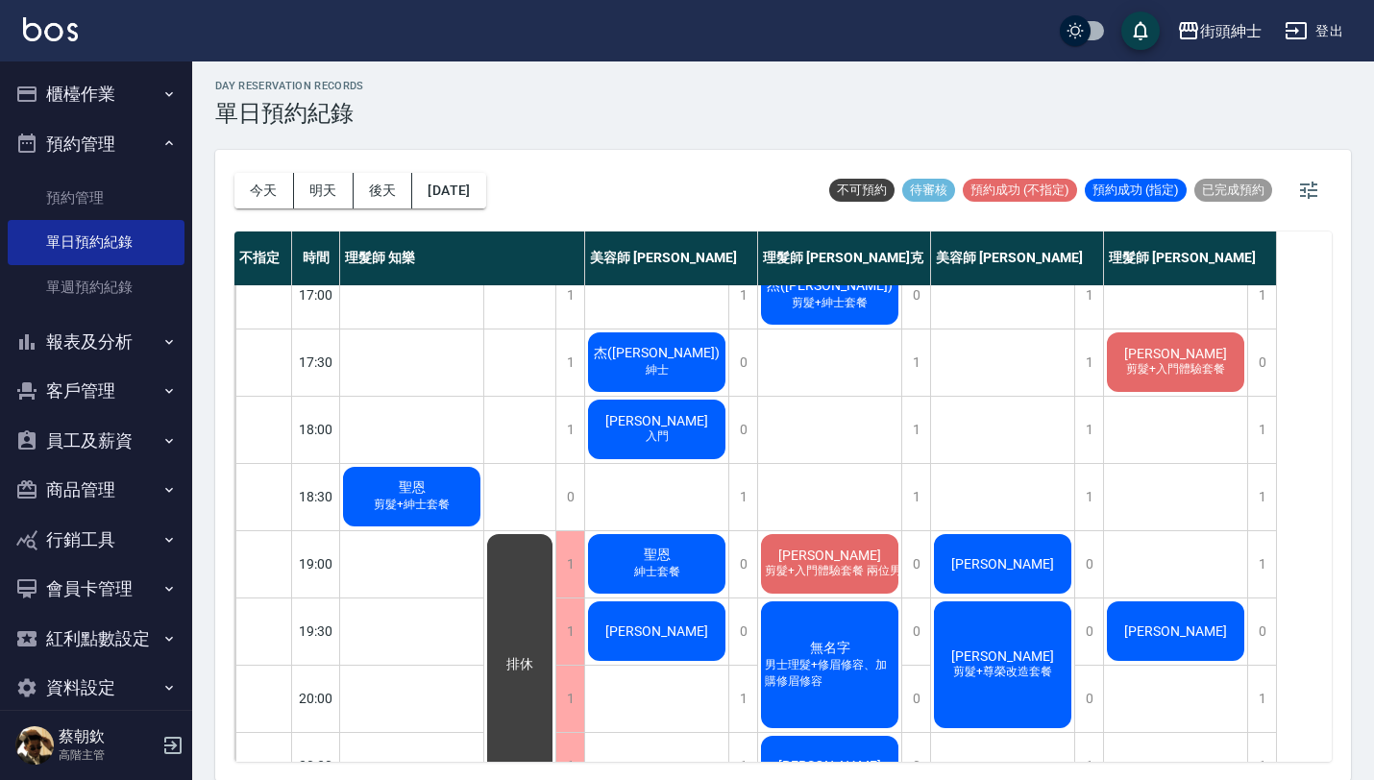
scroll to position [847, 0]
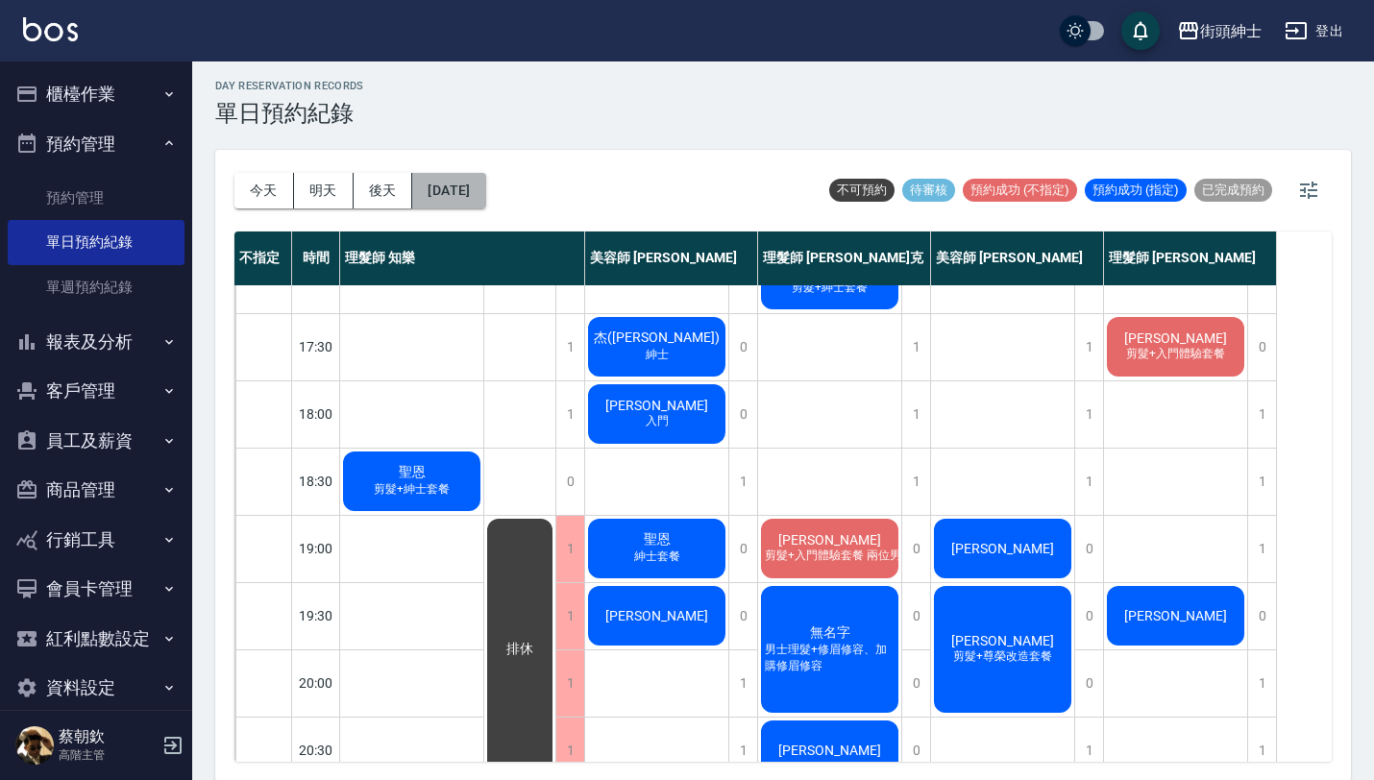
click at [485, 187] on button "[DATE]" at bounding box center [448, 191] width 73 height 36
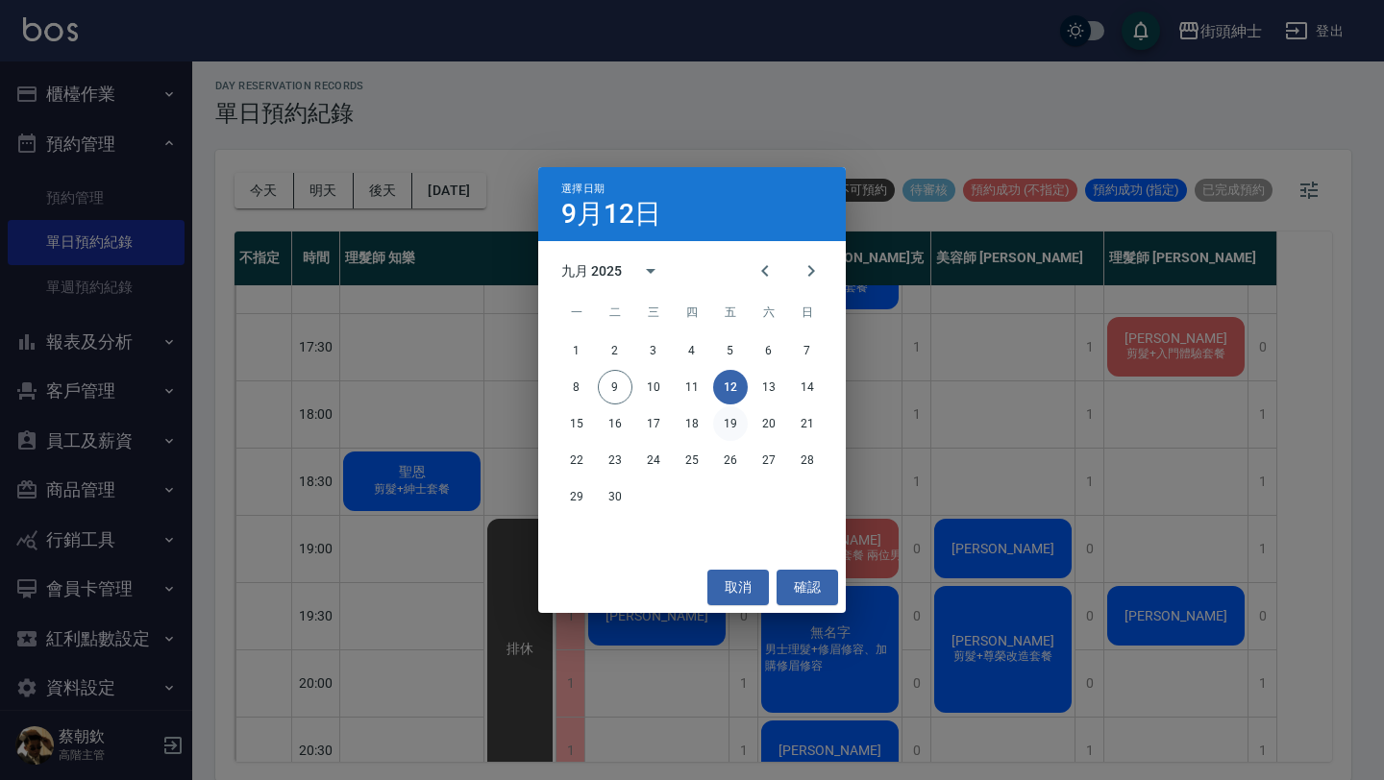
click at [732, 428] on button "19" at bounding box center [730, 424] width 35 height 35
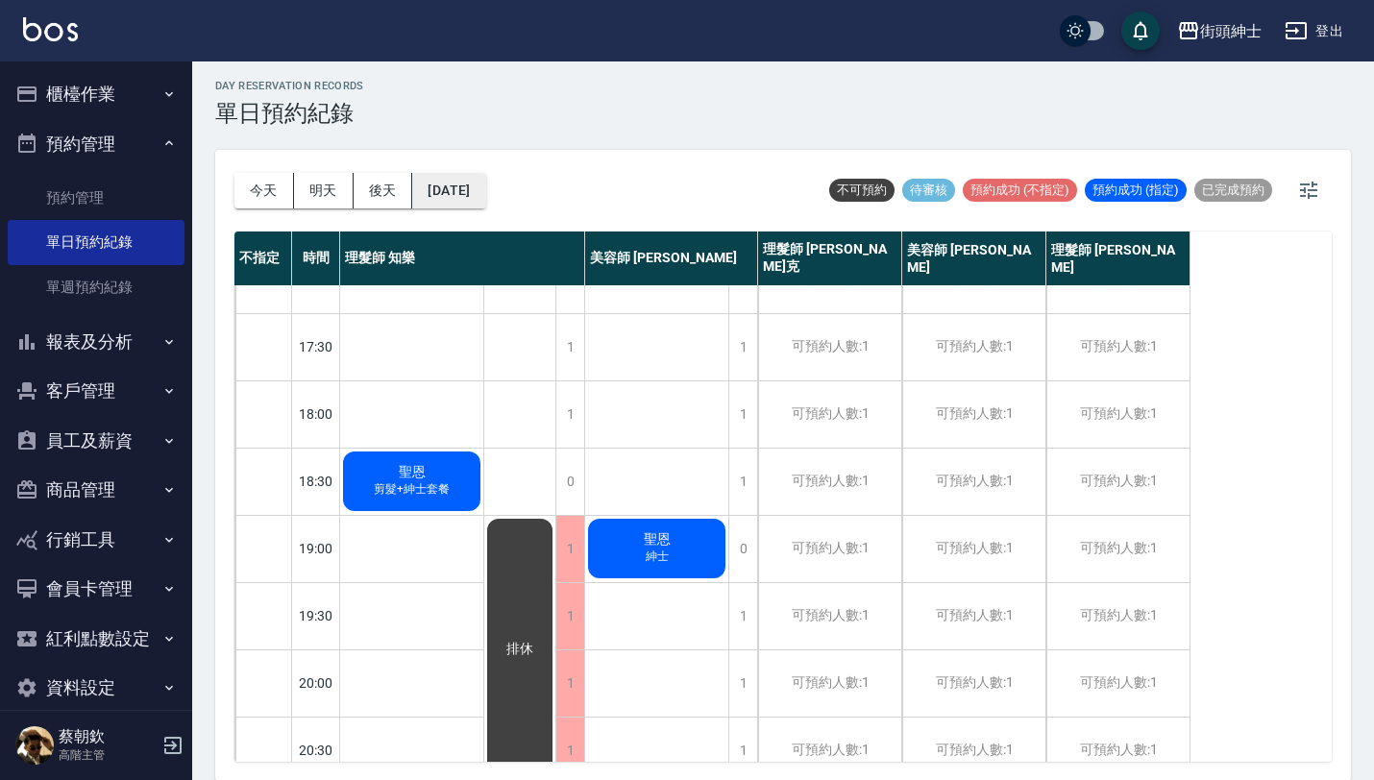
click at [476, 182] on button "[DATE]" at bounding box center [448, 191] width 73 height 36
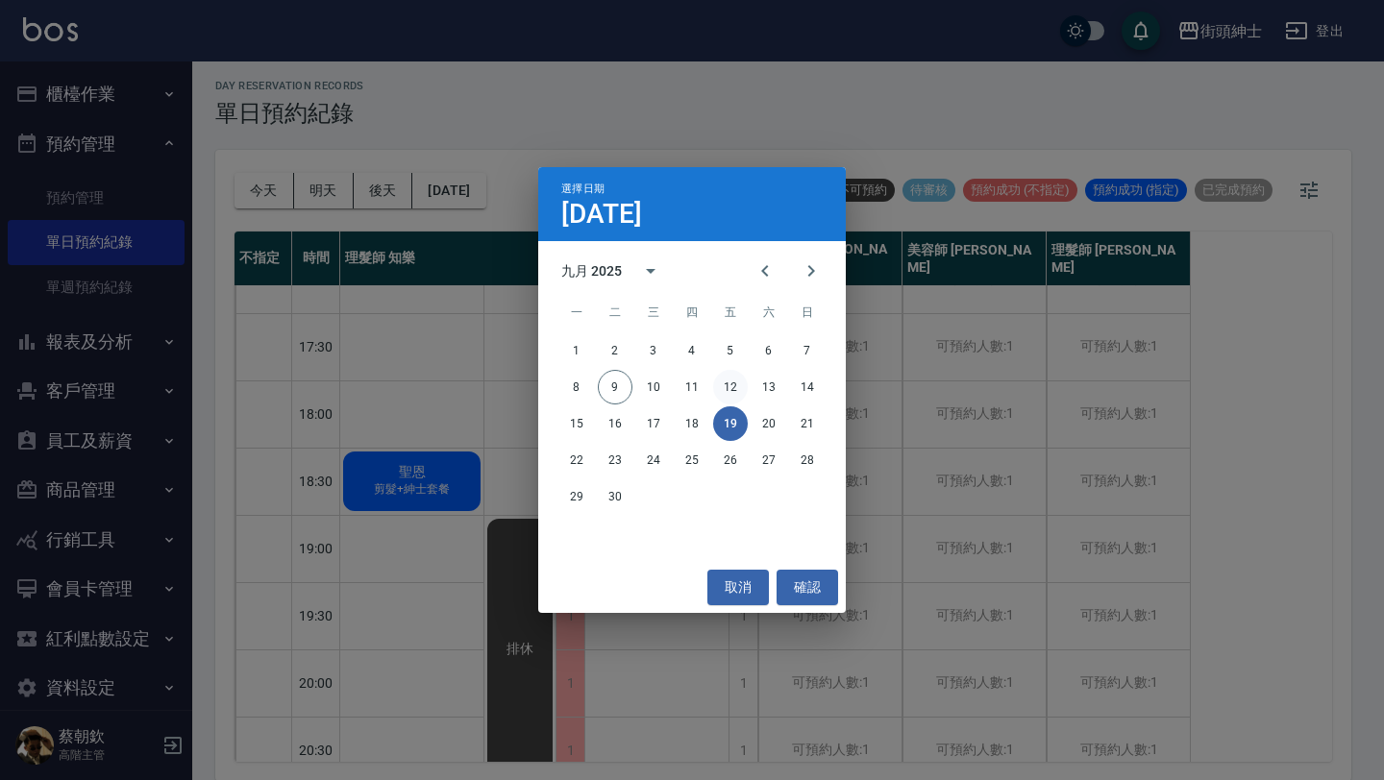
click at [727, 386] on button "12" at bounding box center [730, 387] width 35 height 35
